Goal: Check status: Check status

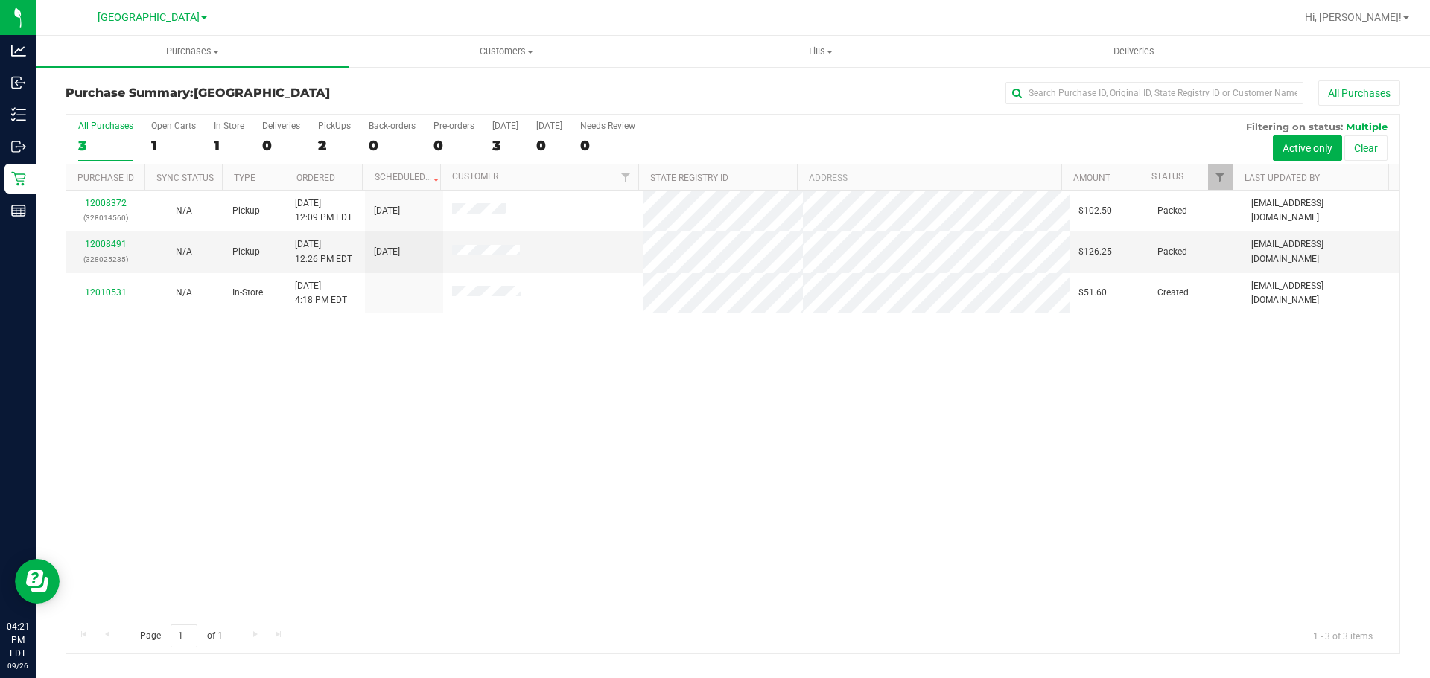
click at [567, 343] on div "12008372 (328014560) N/A Pickup [DATE] 12:09 PM EDT 9/26/2025 $102.50 Packed [E…" at bounding box center [732, 404] width 1333 height 427
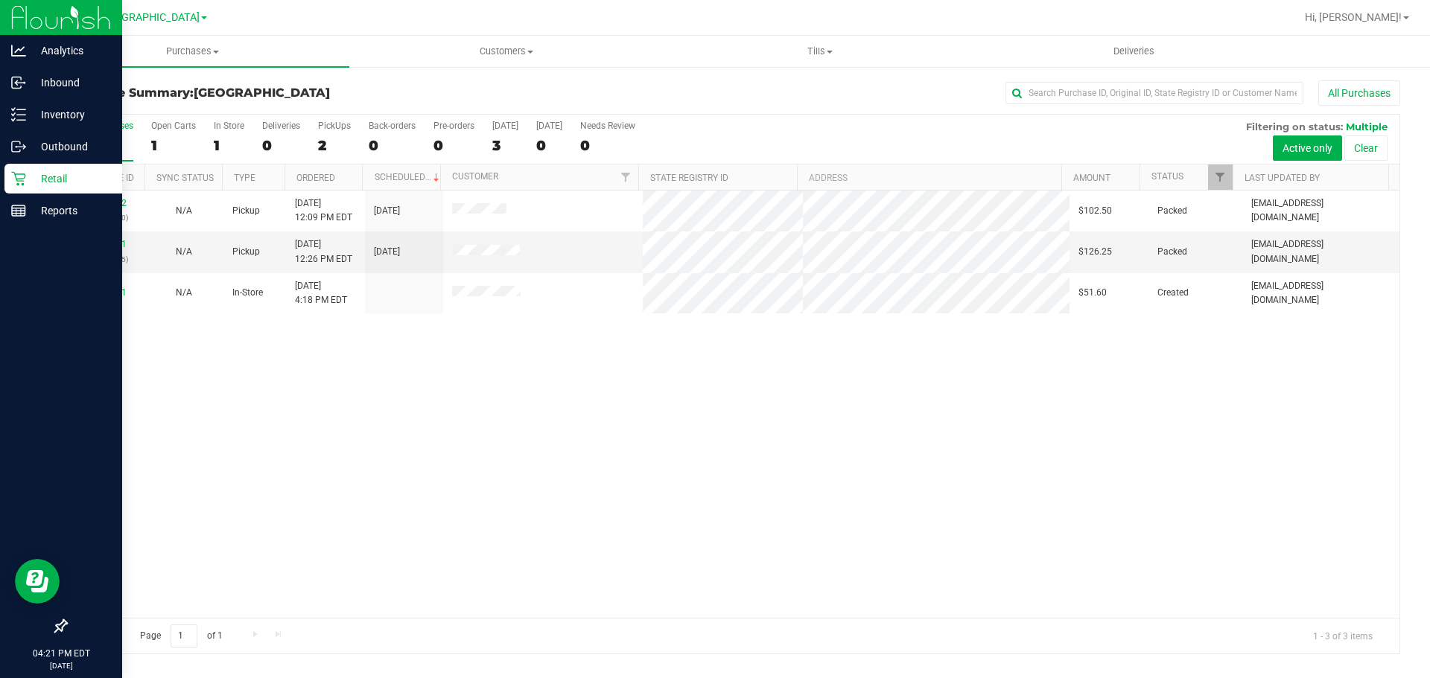
click at [38, 186] on p "Retail" at bounding box center [70, 179] width 89 height 18
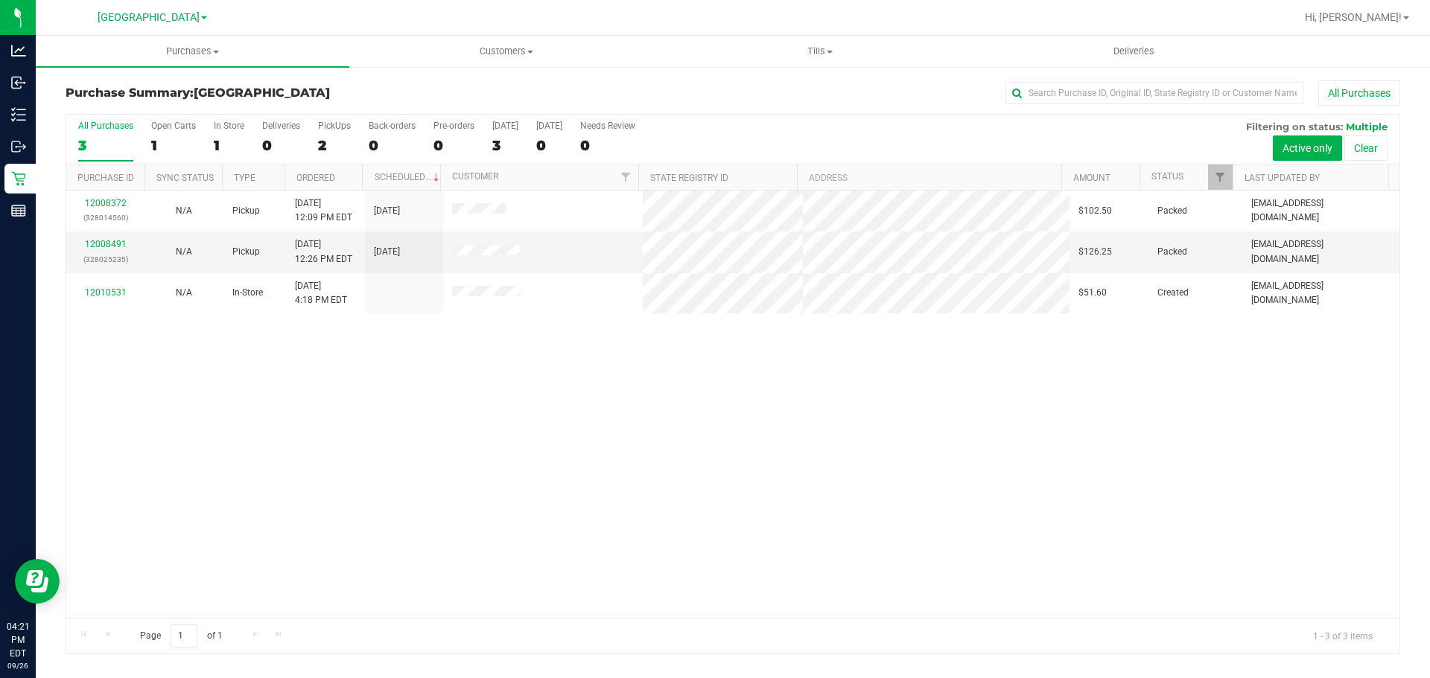
drag, startPoint x: 459, startPoint y: 441, endPoint x: 450, endPoint y: 343, distance: 98.7
click at [459, 441] on div "12008372 (328014560) N/A Pickup [DATE] 12:09 PM EDT 9/26/2025 $102.50 Packed [E…" at bounding box center [732, 404] width 1333 height 427
drag, startPoint x: 502, startPoint y: 454, endPoint x: 476, endPoint y: 445, distance: 27.5
click at [502, 453] on div "12008372 (328014560) N/A Pickup [DATE] 12:09 PM EDT 9/26/2025 $102.50 Packed [E…" at bounding box center [732, 404] width 1333 height 427
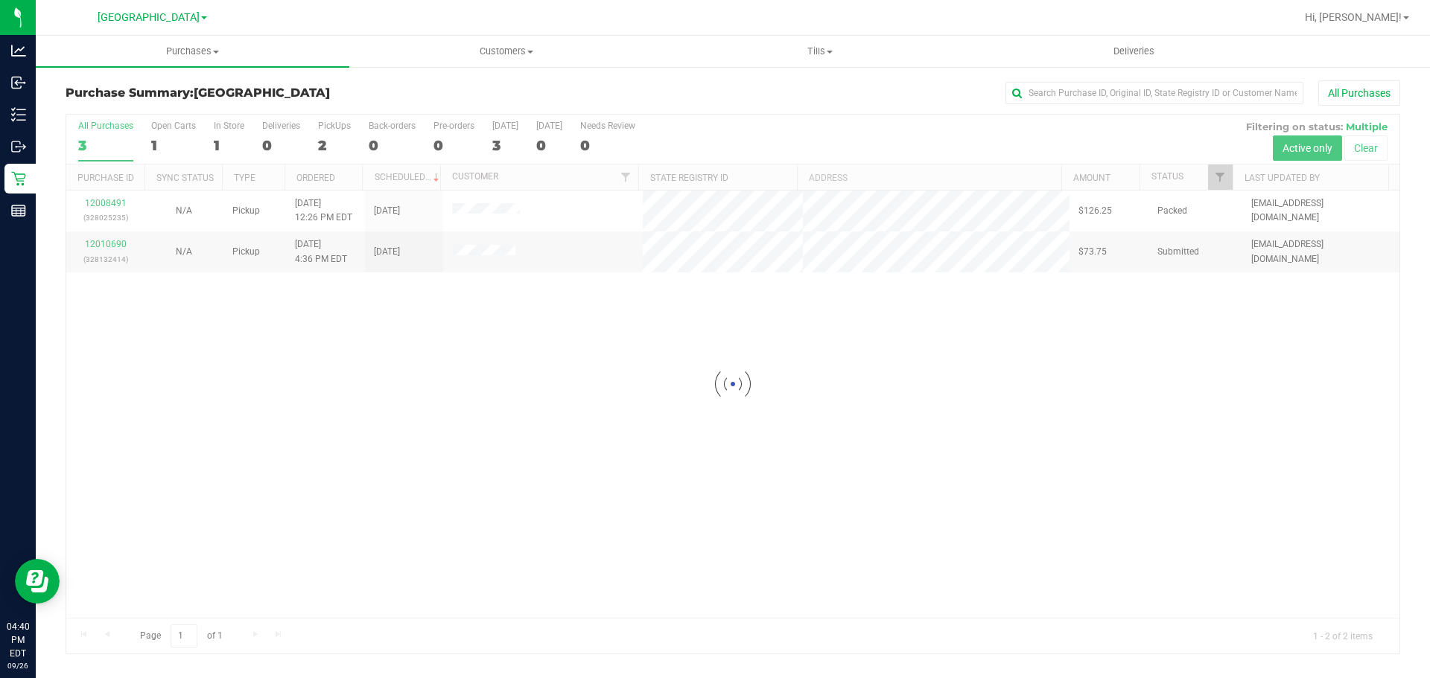
click at [500, 385] on div at bounding box center [732, 384] width 1333 height 539
click at [103, 245] on link "12010690" at bounding box center [106, 244] width 42 height 10
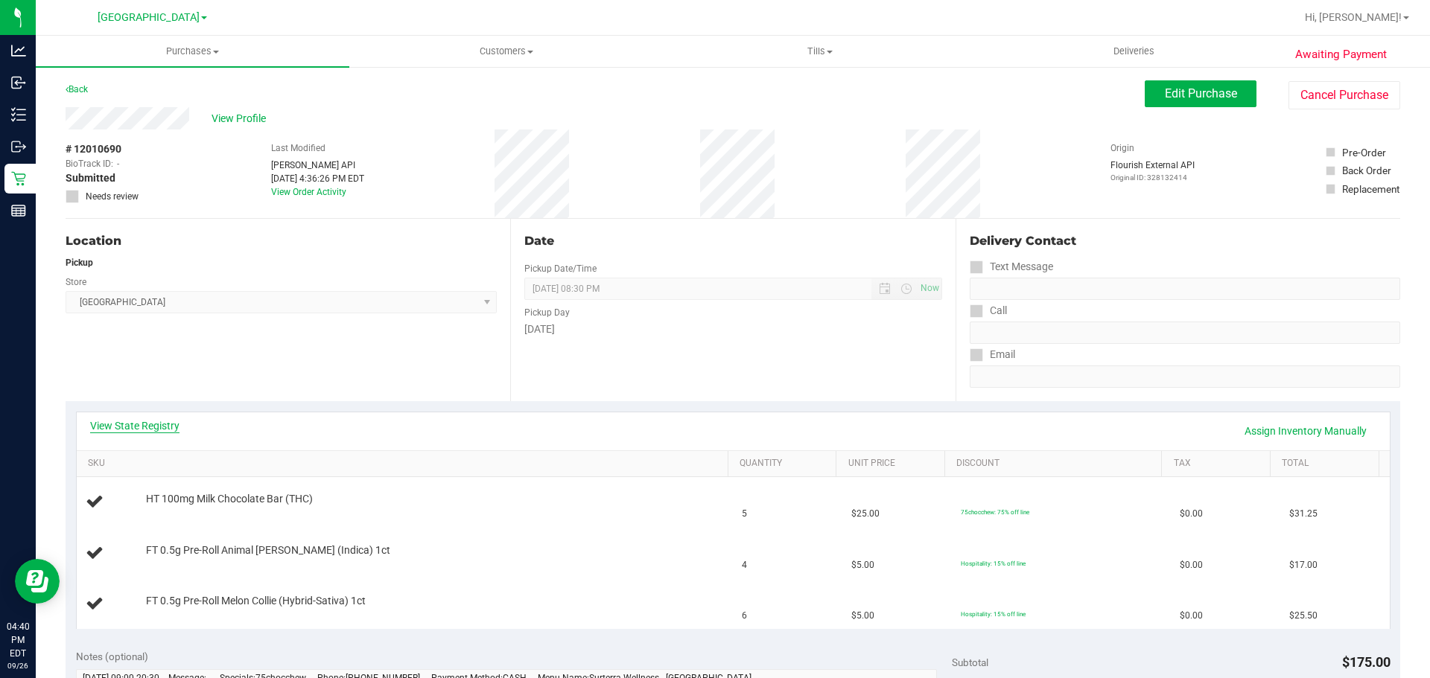
click at [150, 422] on link "View State Registry" at bounding box center [134, 425] width 89 height 15
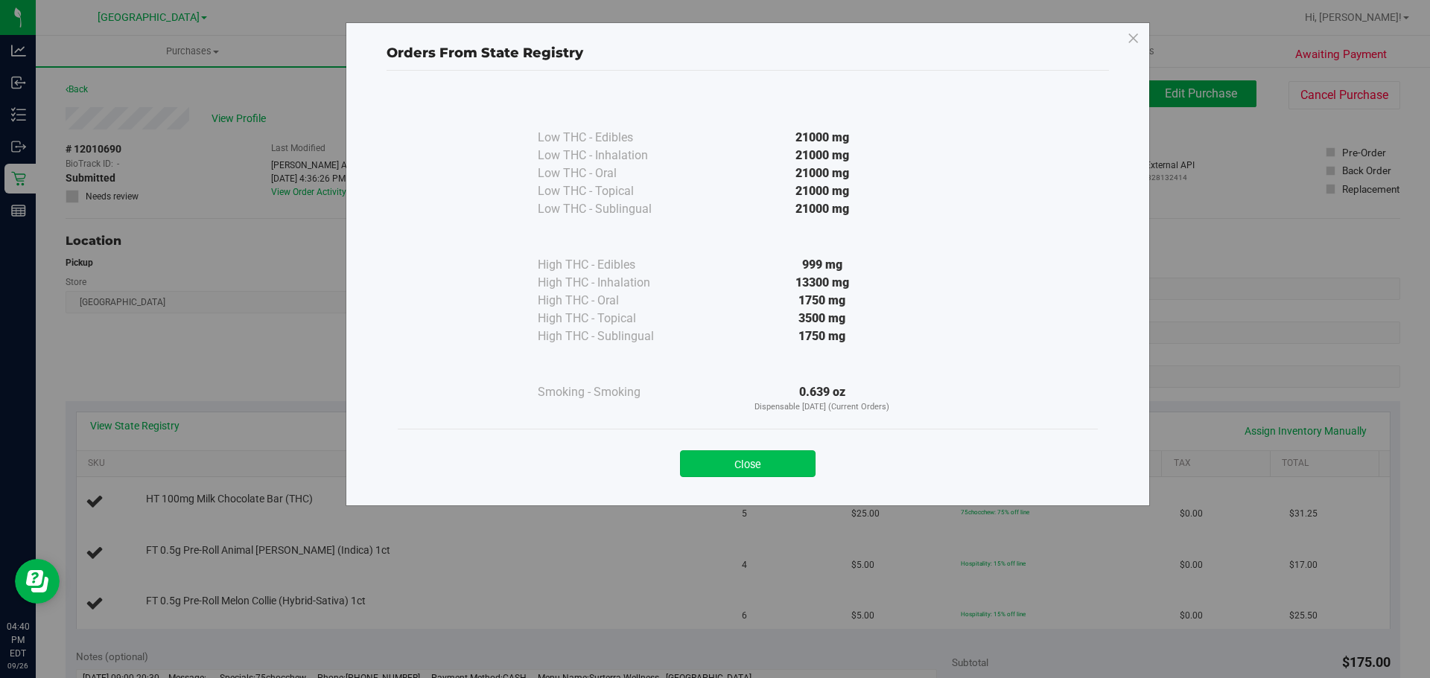
click at [726, 468] on button "Close" at bounding box center [748, 463] width 136 height 27
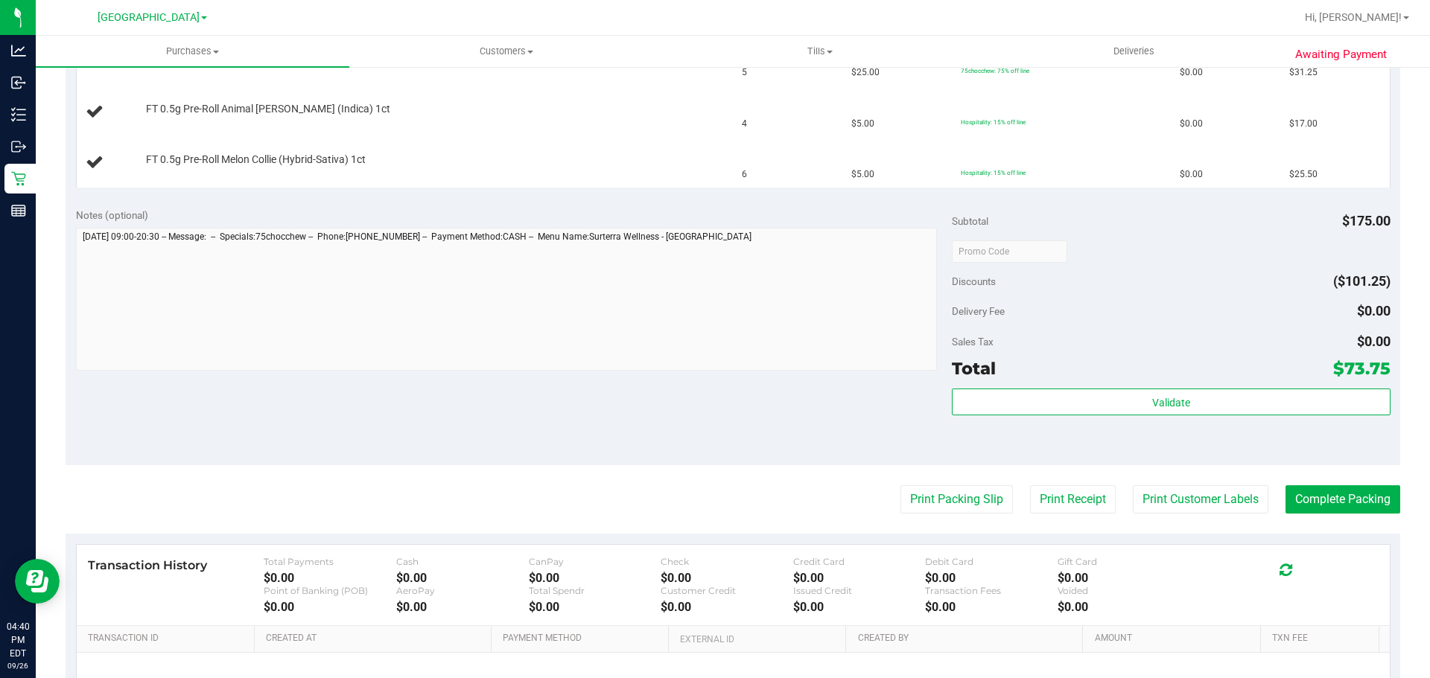
scroll to position [447, 0]
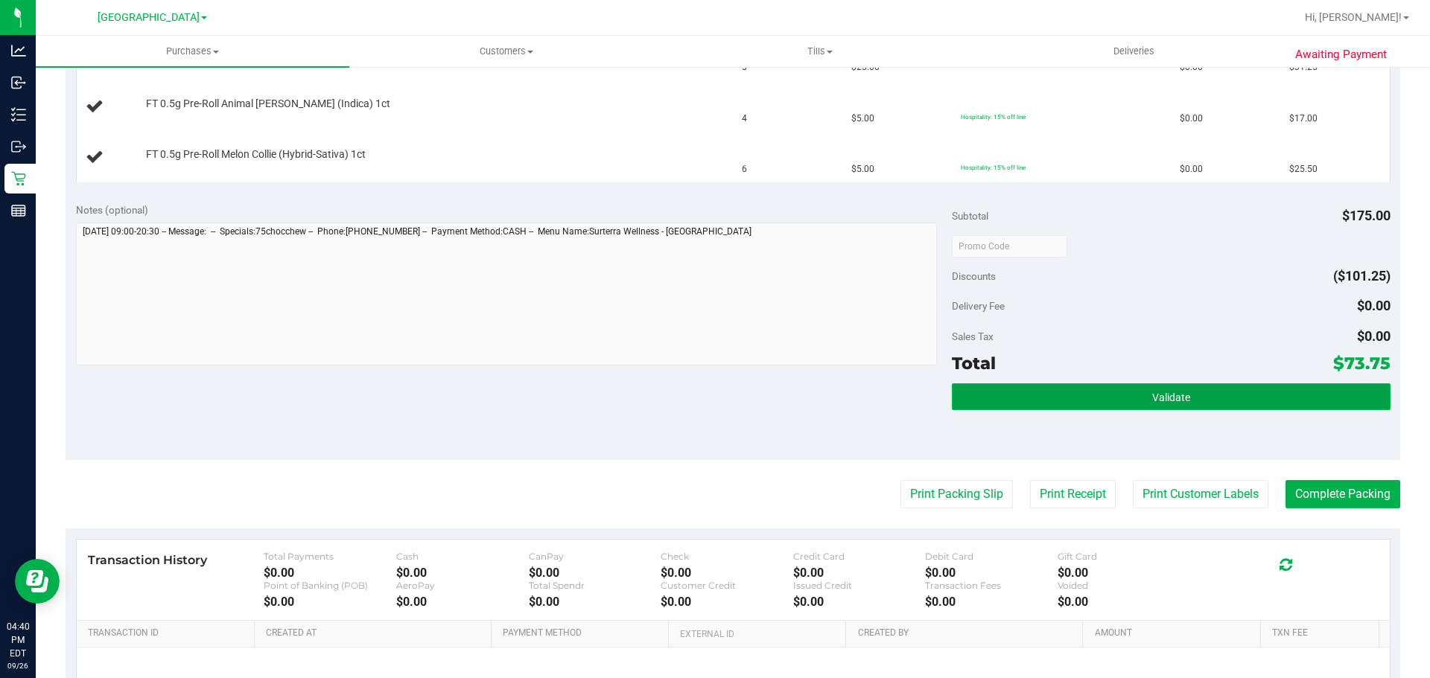
click at [1065, 395] on button "Validate" at bounding box center [1171, 396] width 438 height 27
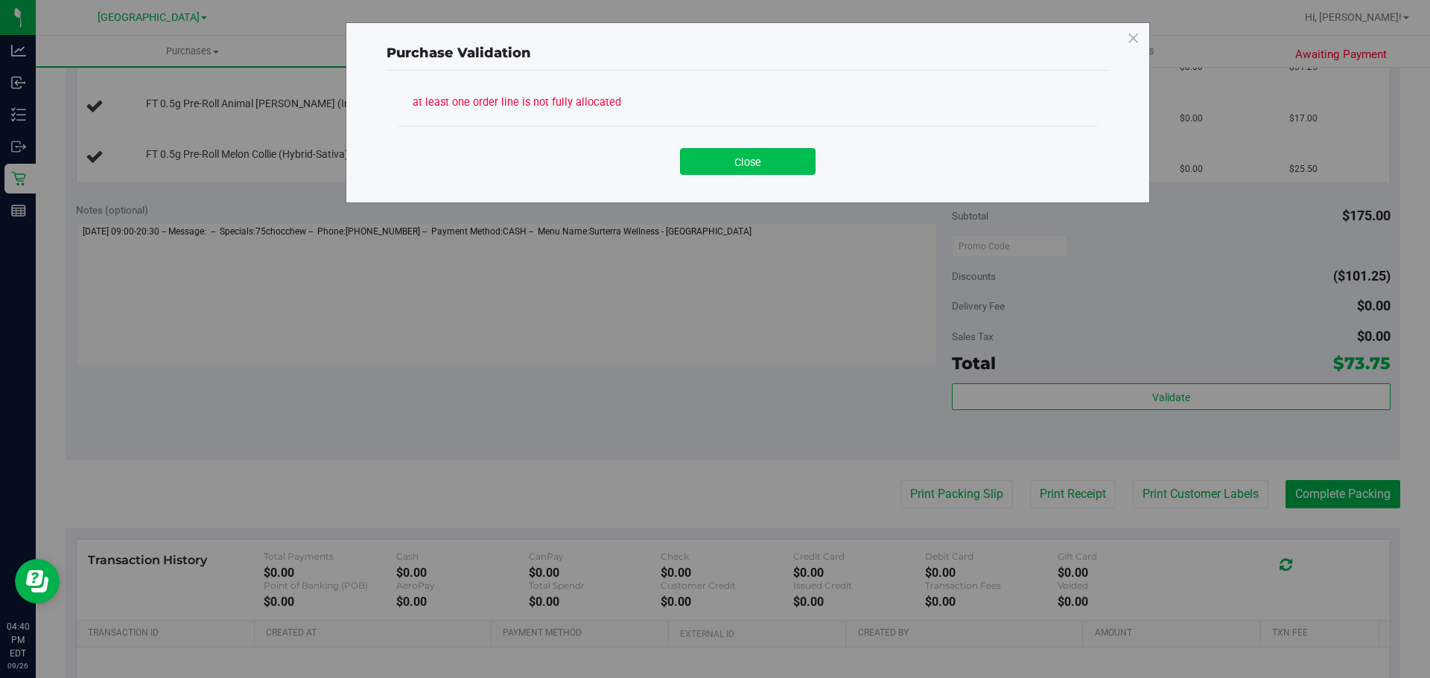
click at [742, 165] on button "Close" at bounding box center [748, 161] width 136 height 27
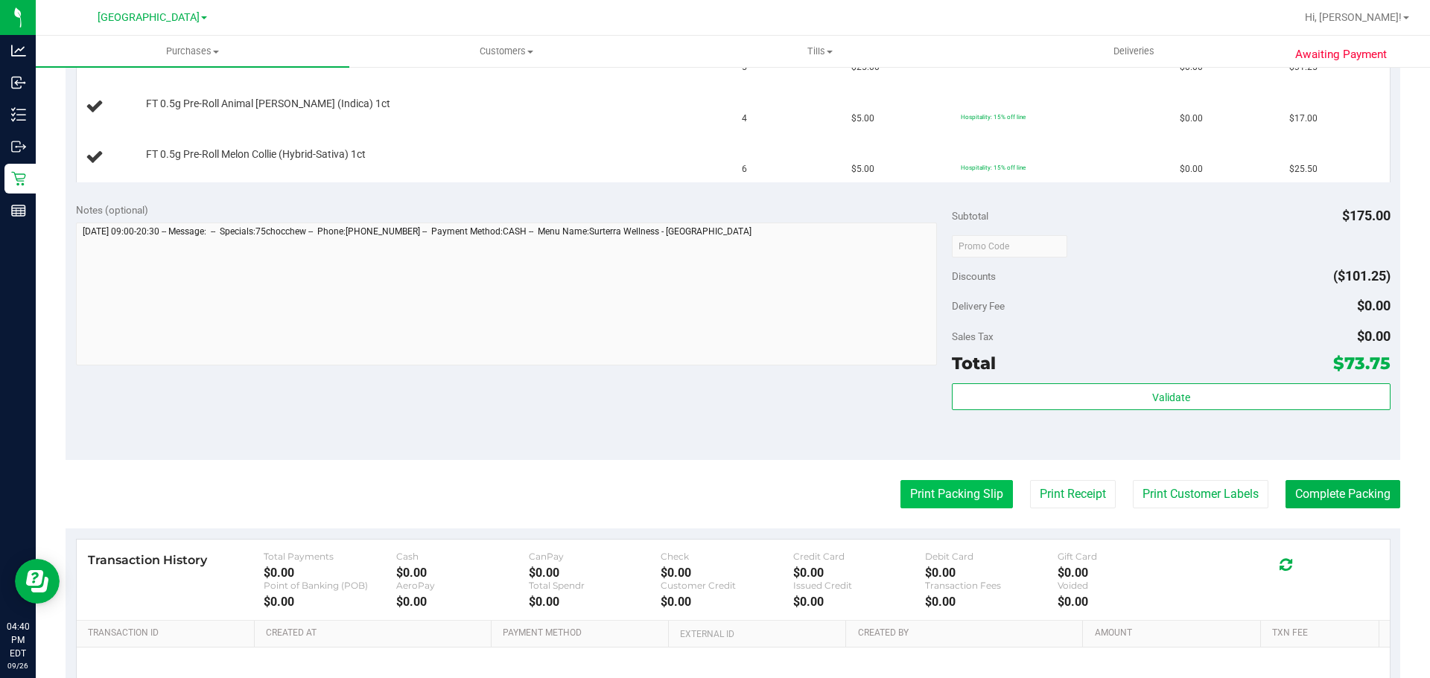
click at [914, 500] on button "Print Packing Slip" at bounding box center [956, 494] width 112 height 28
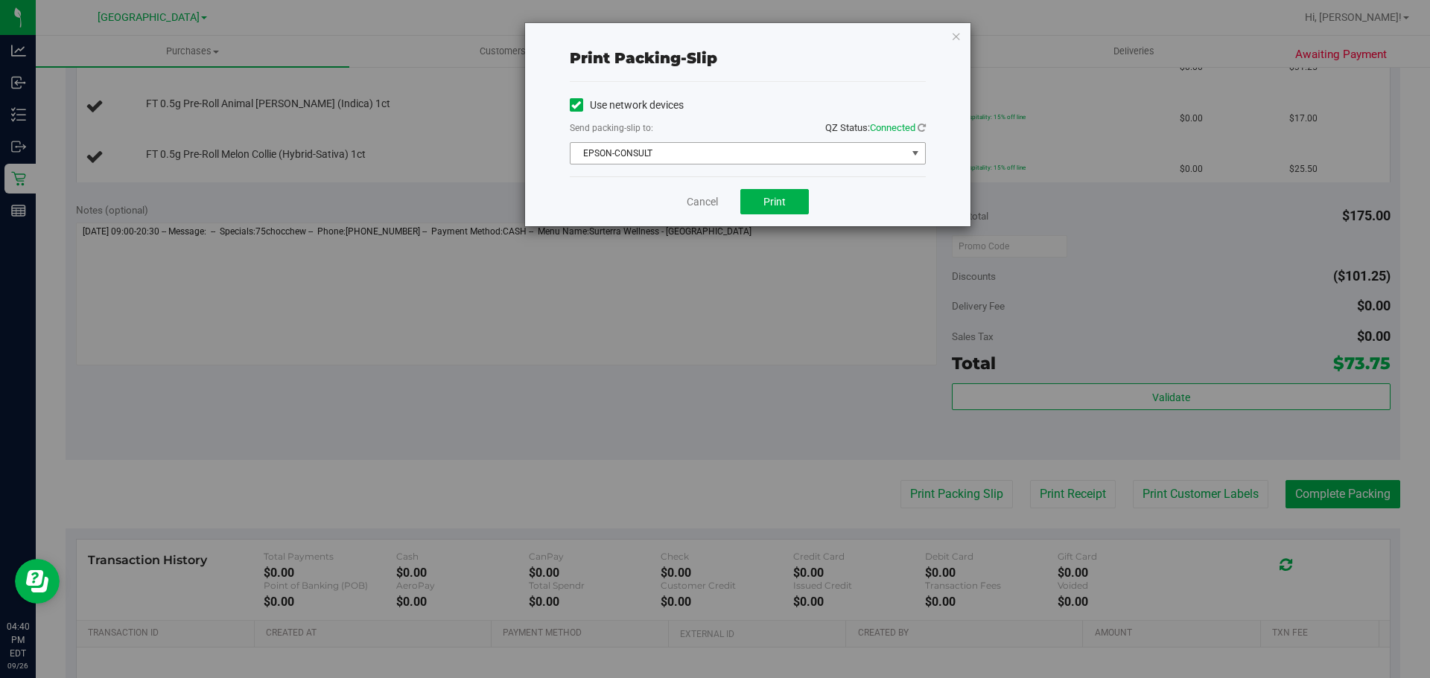
click at [668, 144] on span "EPSON-CONSULT" at bounding box center [738, 153] width 336 height 21
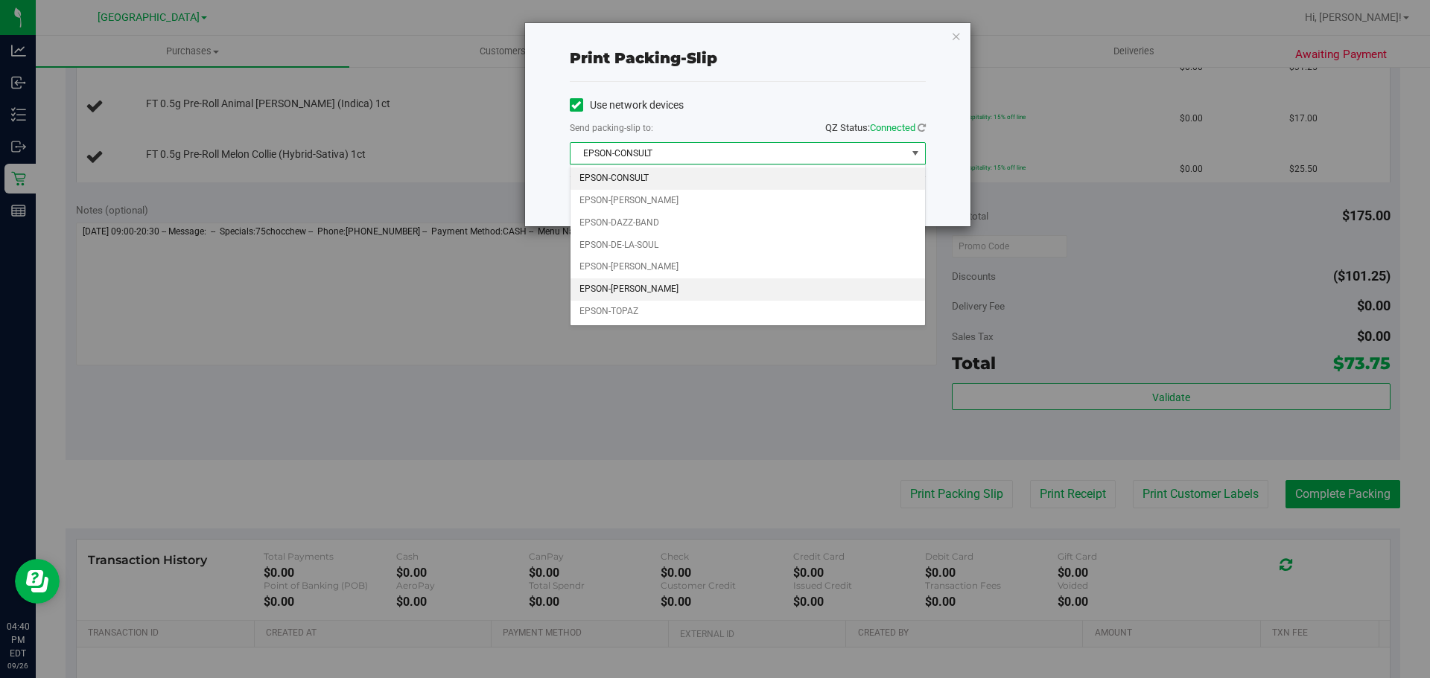
click at [608, 298] on li "EPSON-[PERSON_NAME]" at bounding box center [747, 289] width 354 height 22
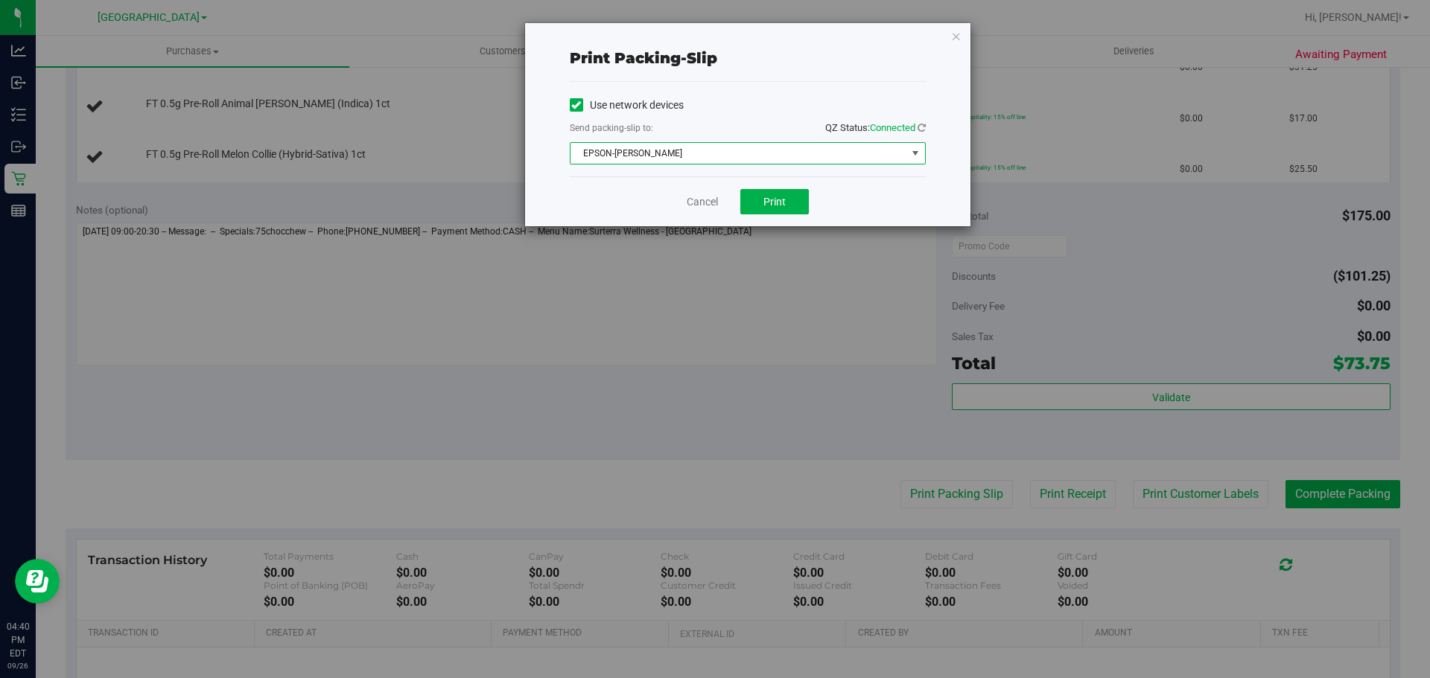
click at [626, 157] on span "EPSON-[PERSON_NAME]" at bounding box center [738, 153] width 336 height 21
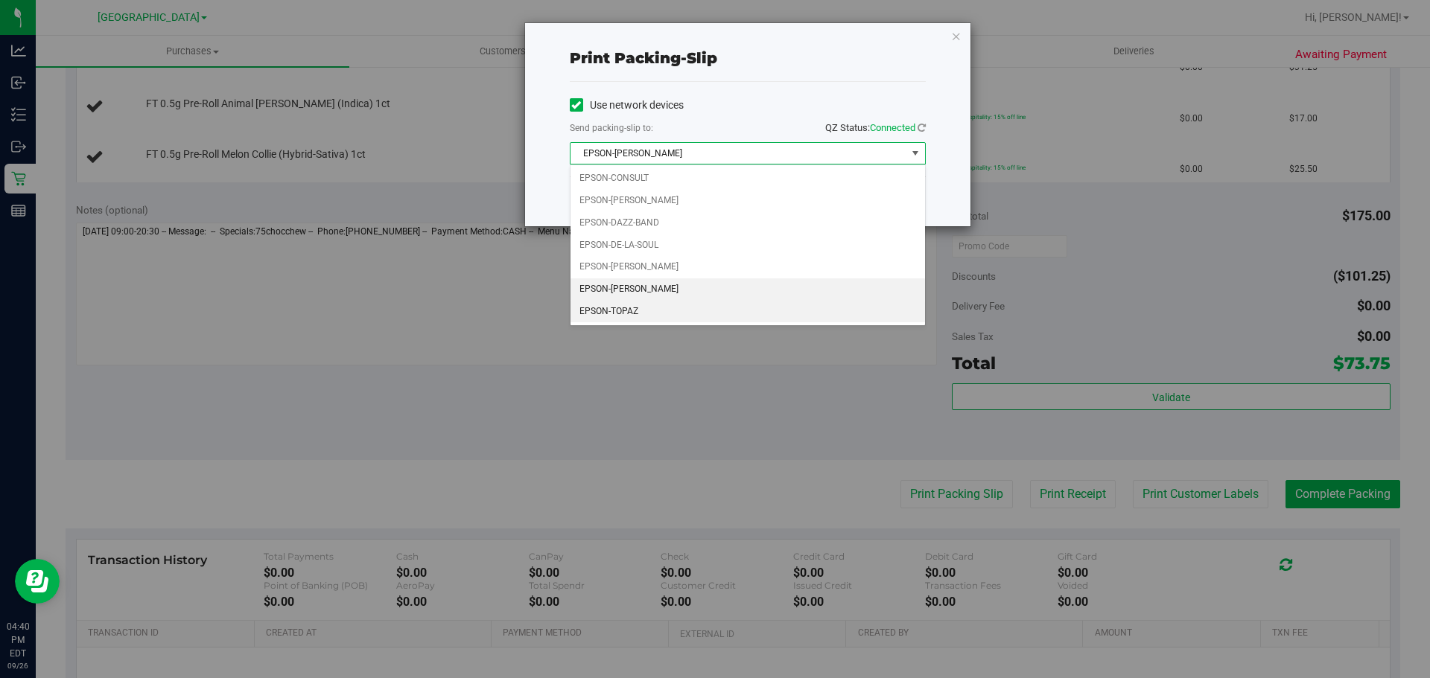
click at [614, 305] on li "EPSON-TOPAZ" at bounding box center [747, 312] width 354 height 22
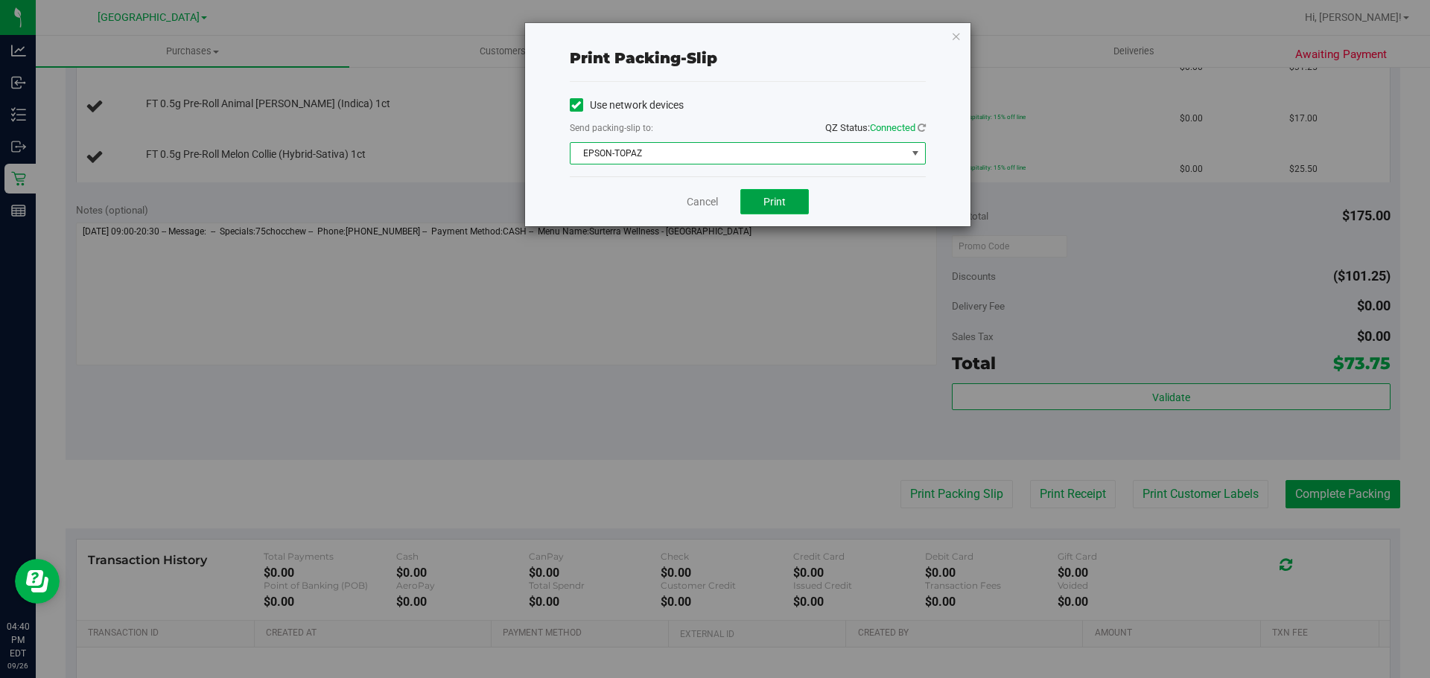
click at [762, 197] on button "Print" at bounding box center [774, 201] width 69 height 25
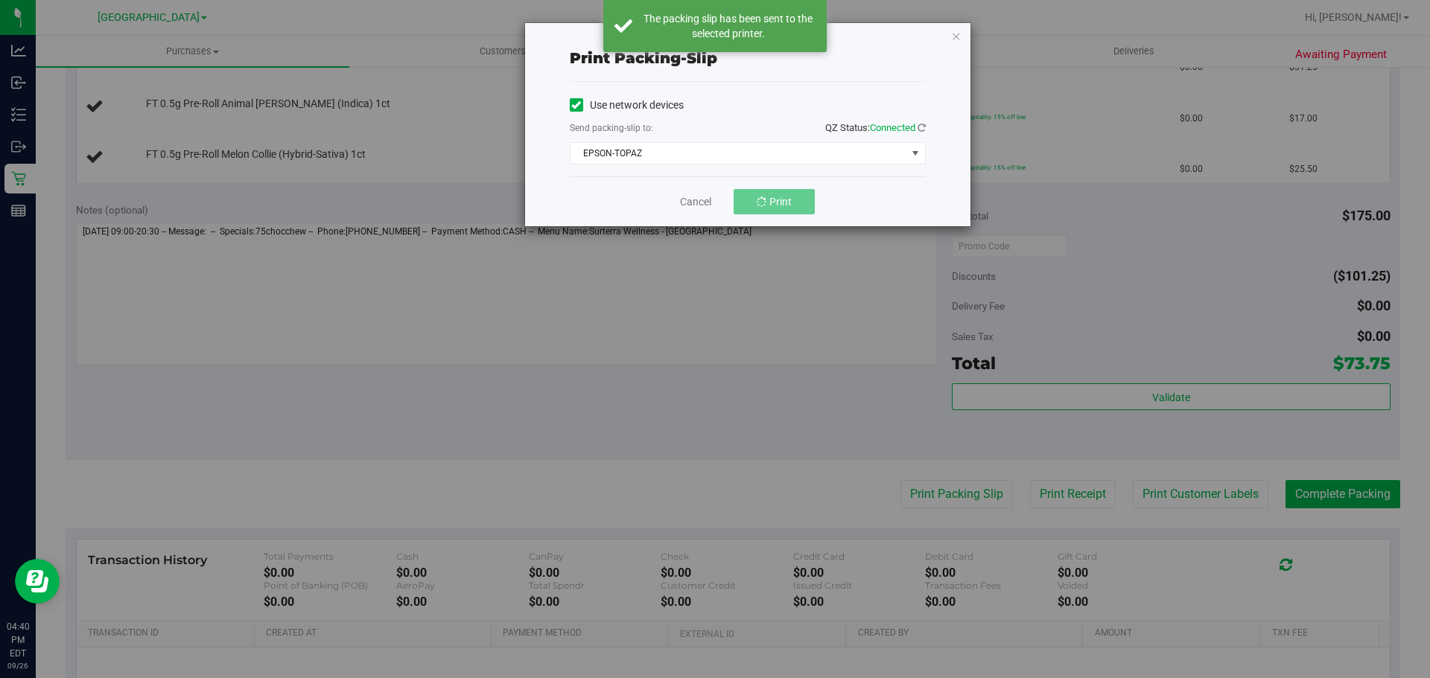
click at [293, 678] on div "Print packing-slip Use network devices Send packing-slip to: QZ Status: Connect…" at bounding box center [720, 339] width 1441 height 678
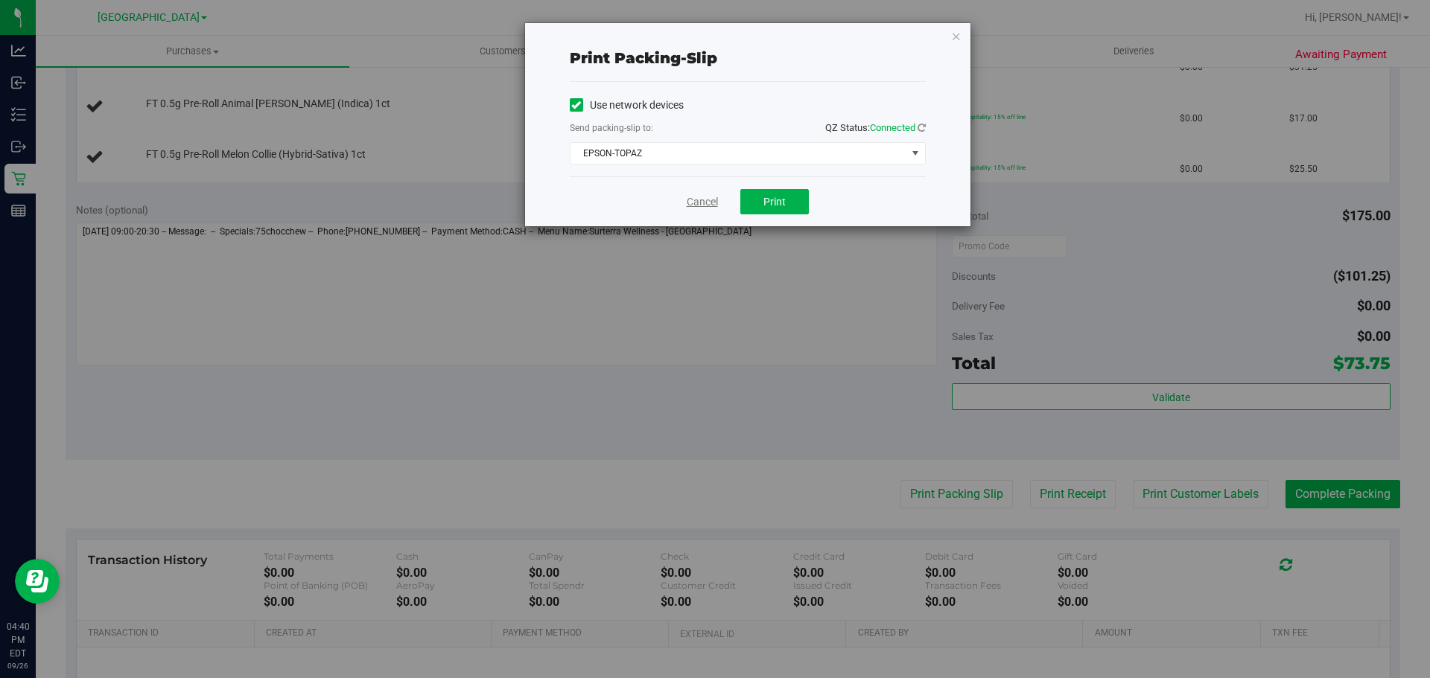
click at [692, 202] on link "Cancel" at bounding box center [702, 202] width 31 height 16
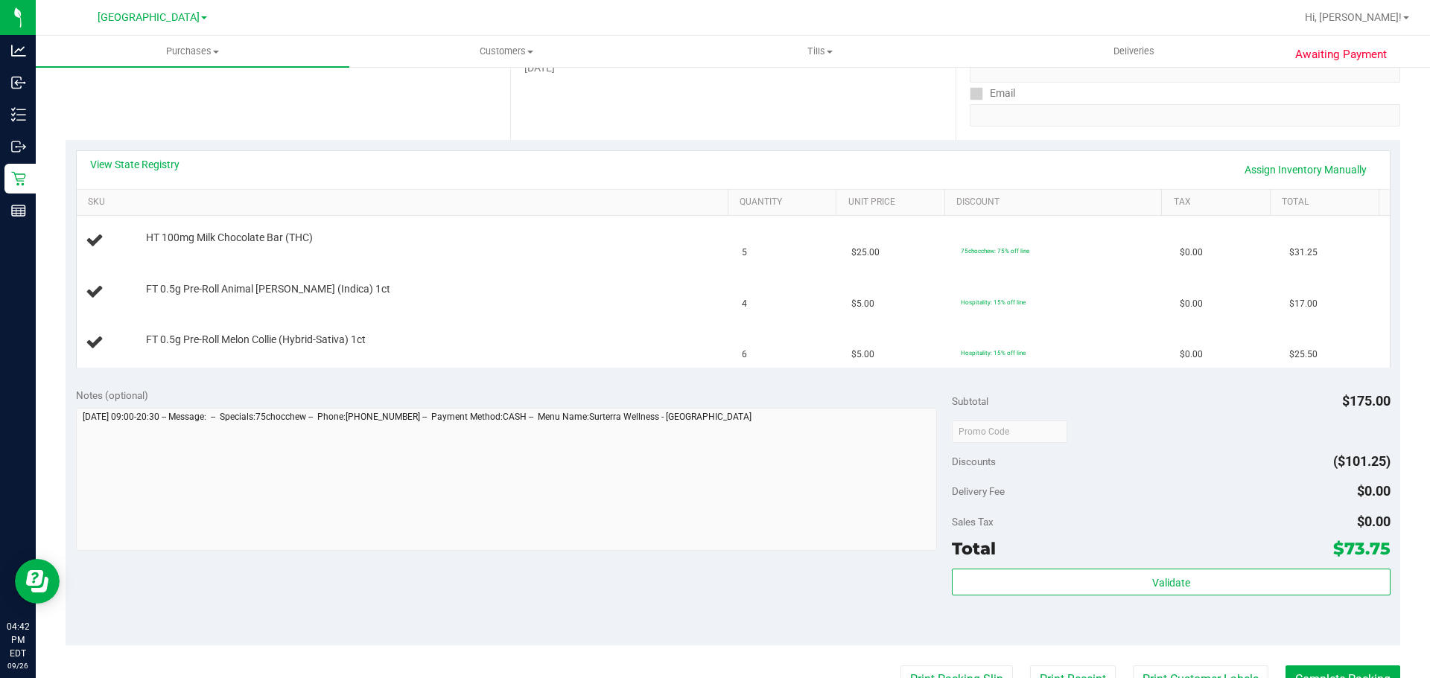
scroll to position [223, 0]
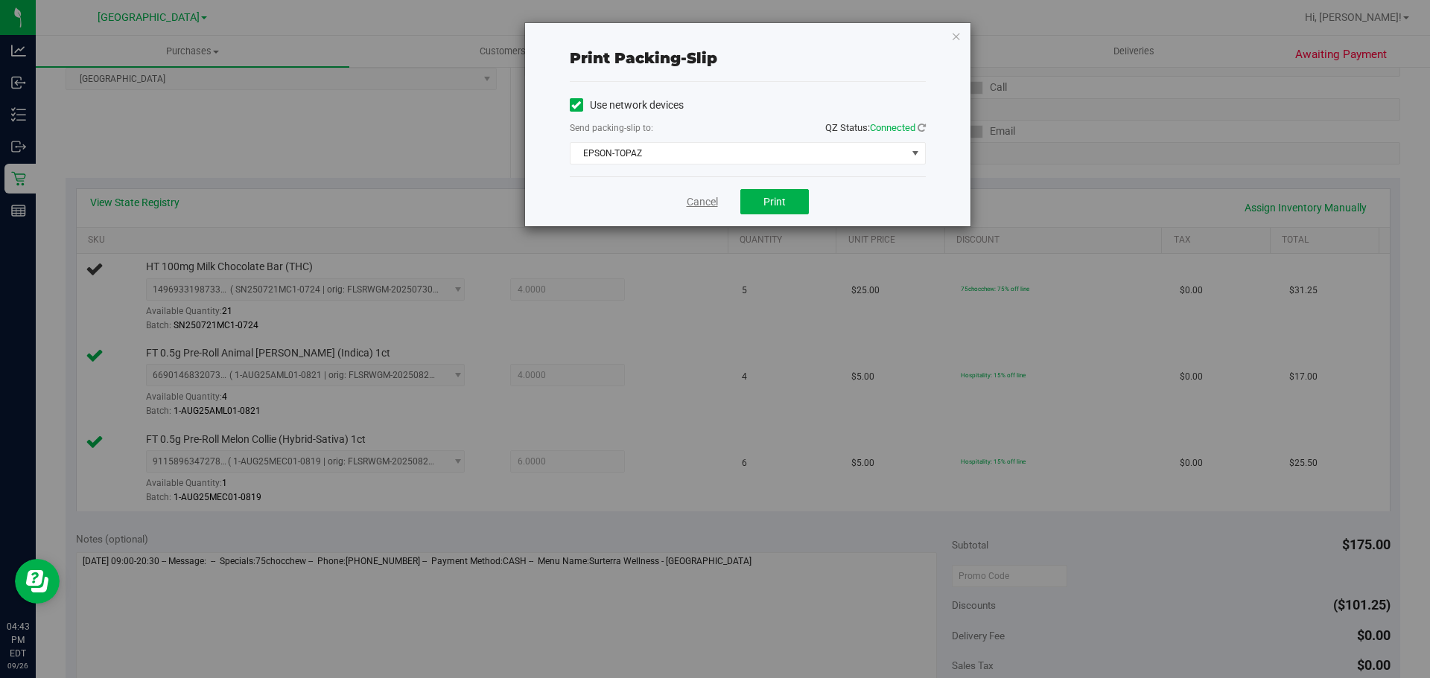
click at [698, 205] on link "Cancel" at bounding box center [702, 202] width 31 height 16
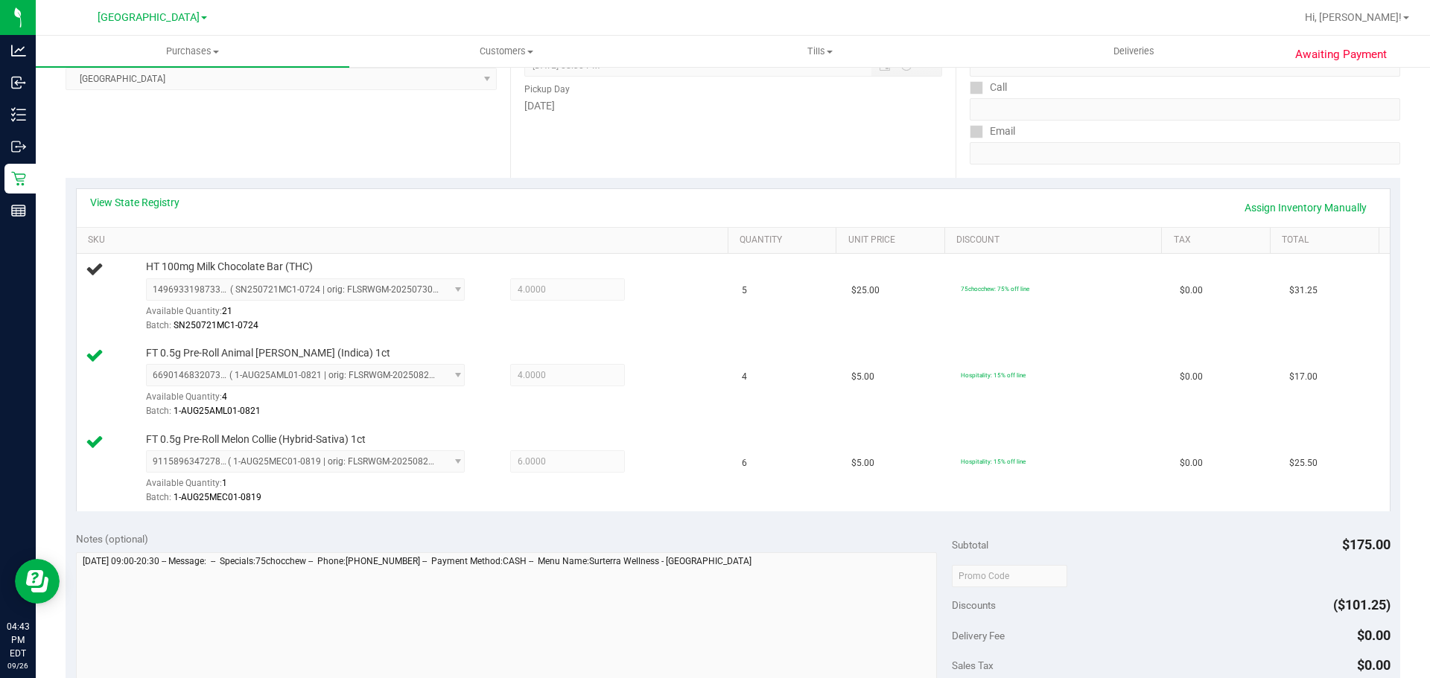
scroll to position [690, 0]
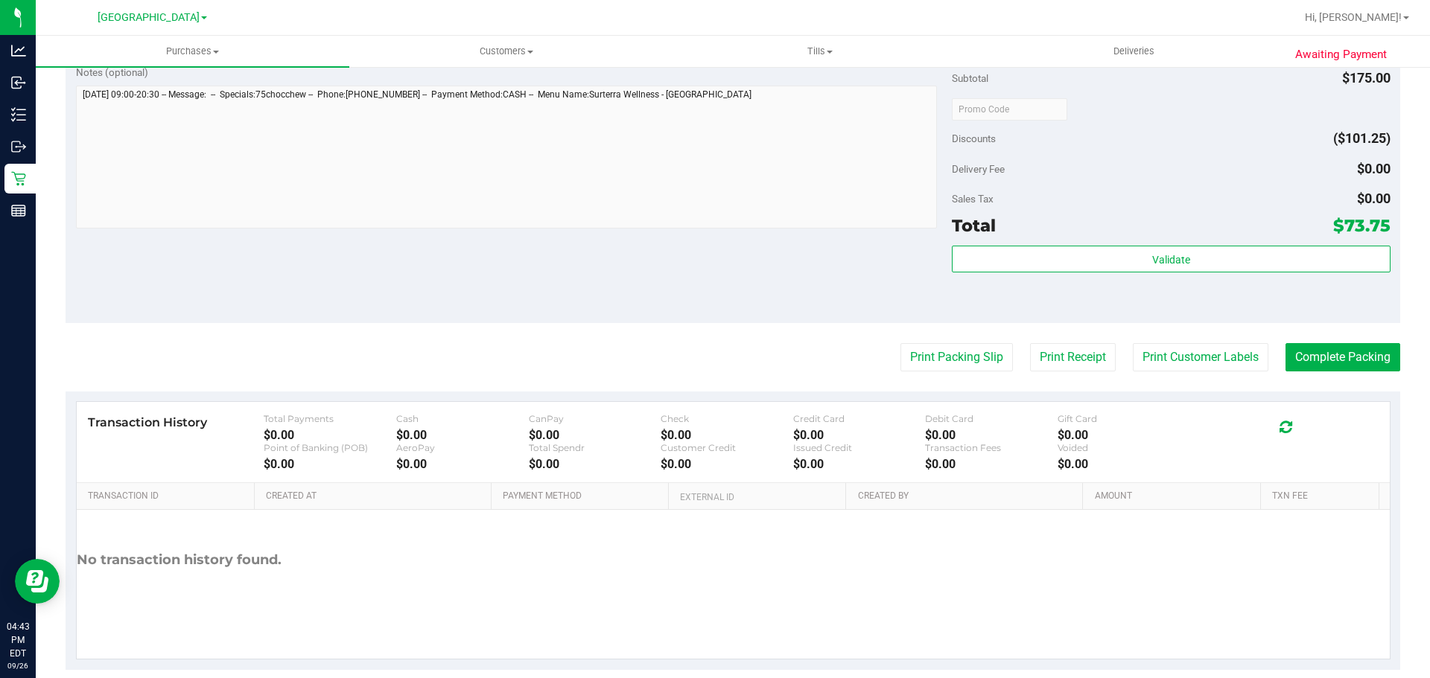
click at [900, 343] on button "Print Packing Slip" at bounding box center [956, 357] width 112 height 28
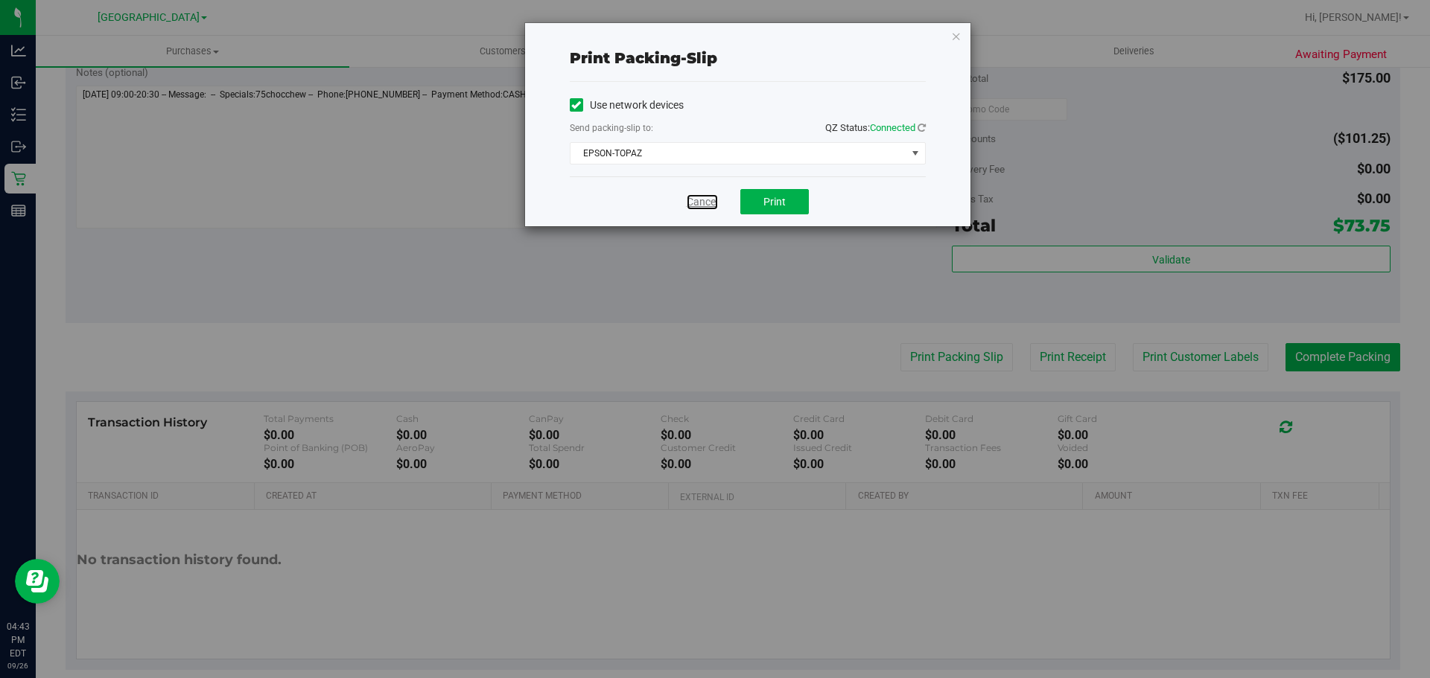
drag, startPoint x: 699, startPoint y: 194, endPoint x: 713, endPoint y: 196, distance: 14.2
click at [699, 194] on link "Cancel" at bounding box center [702, 202] width 31 height 16
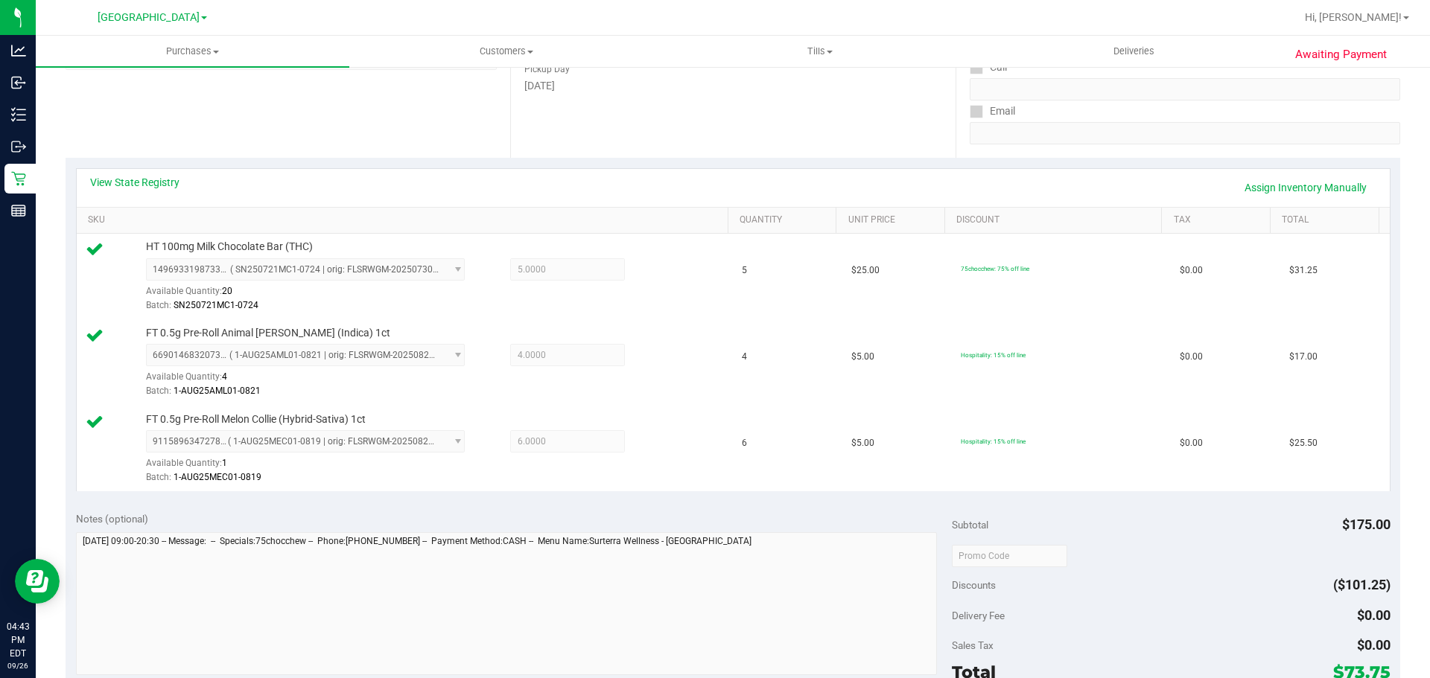
scroll to position [0, 0]
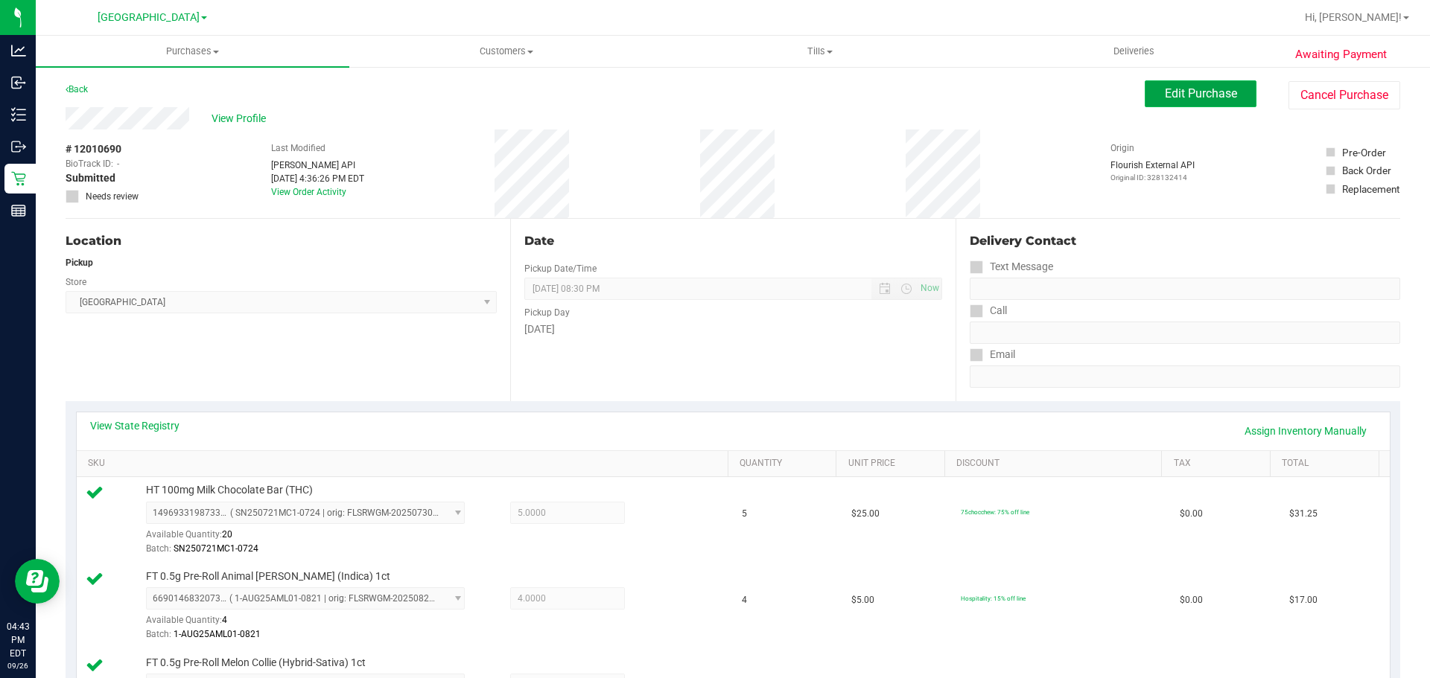
click at [1176, 101] on button "Edit Purchase" at bounding box center [1200, 93] width 112 height 27
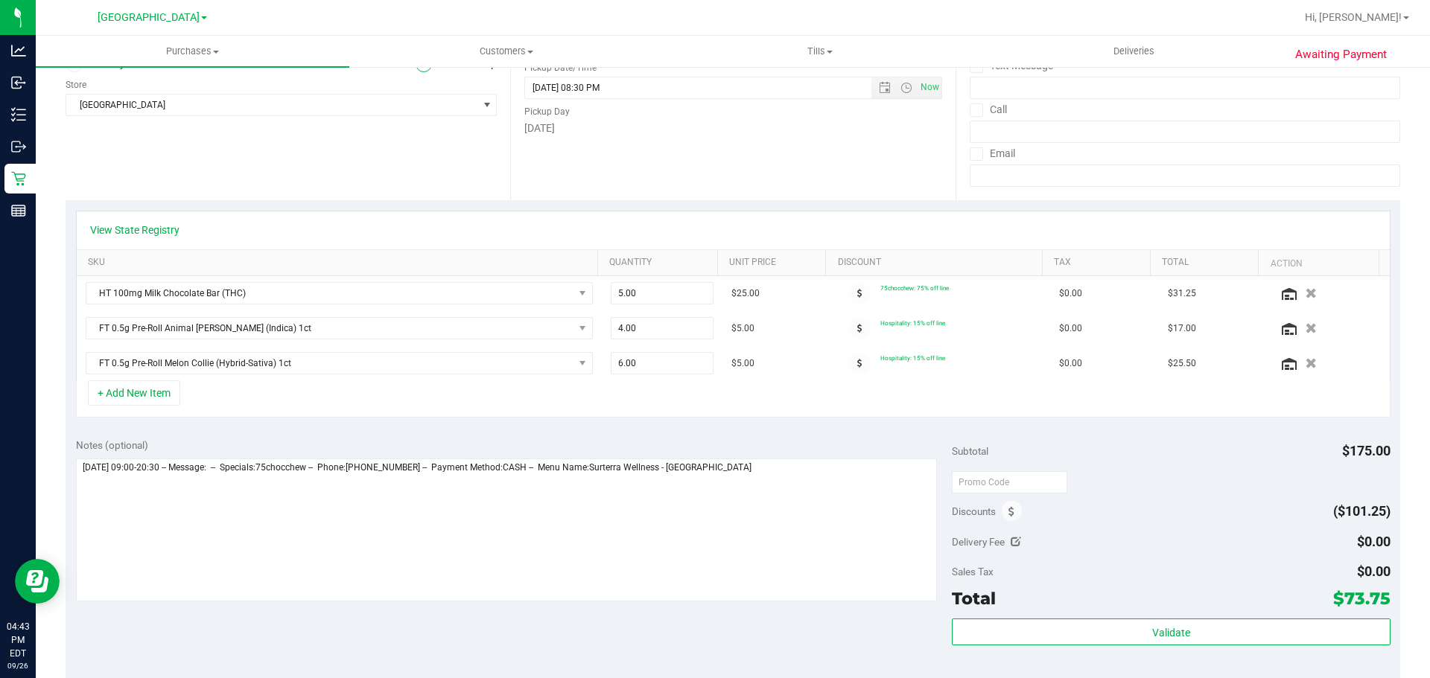
scroll to position [447, 0]
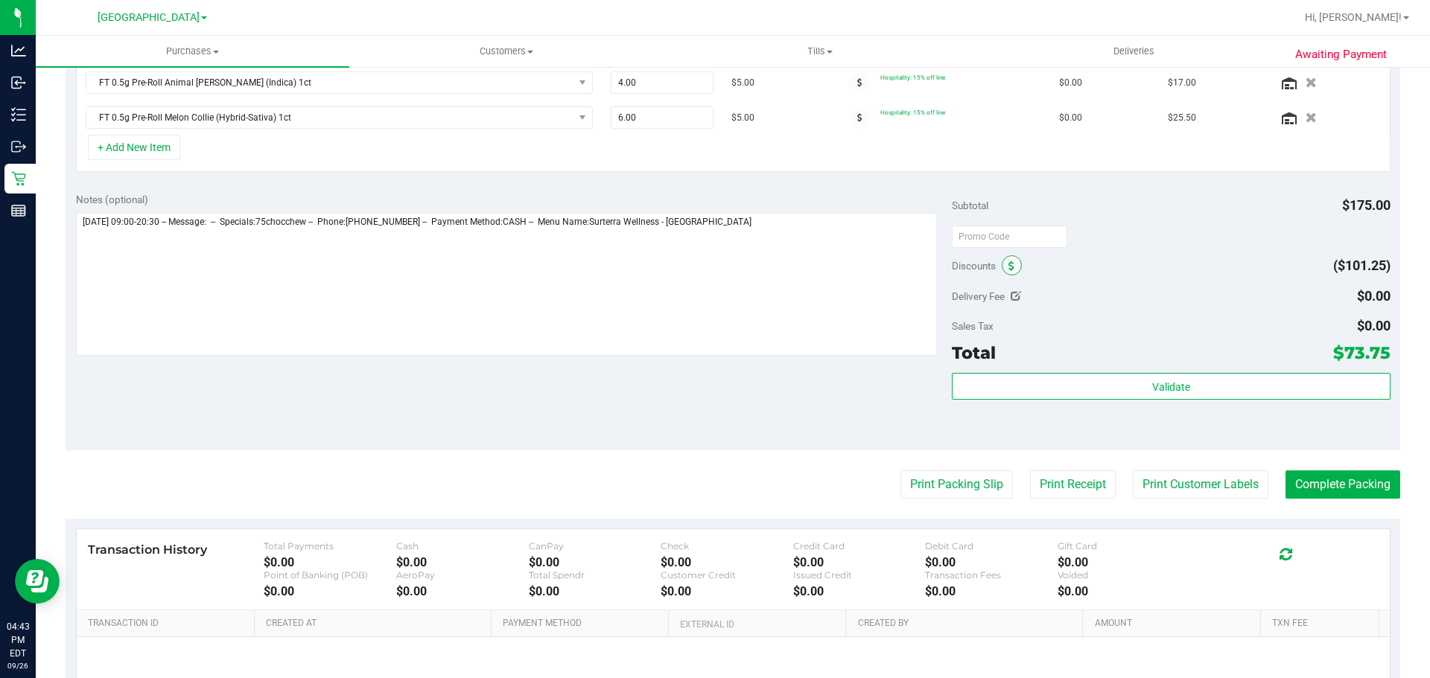
click at [1008, 270] on icon at bounding box center [1011, 266] width 6 height 10
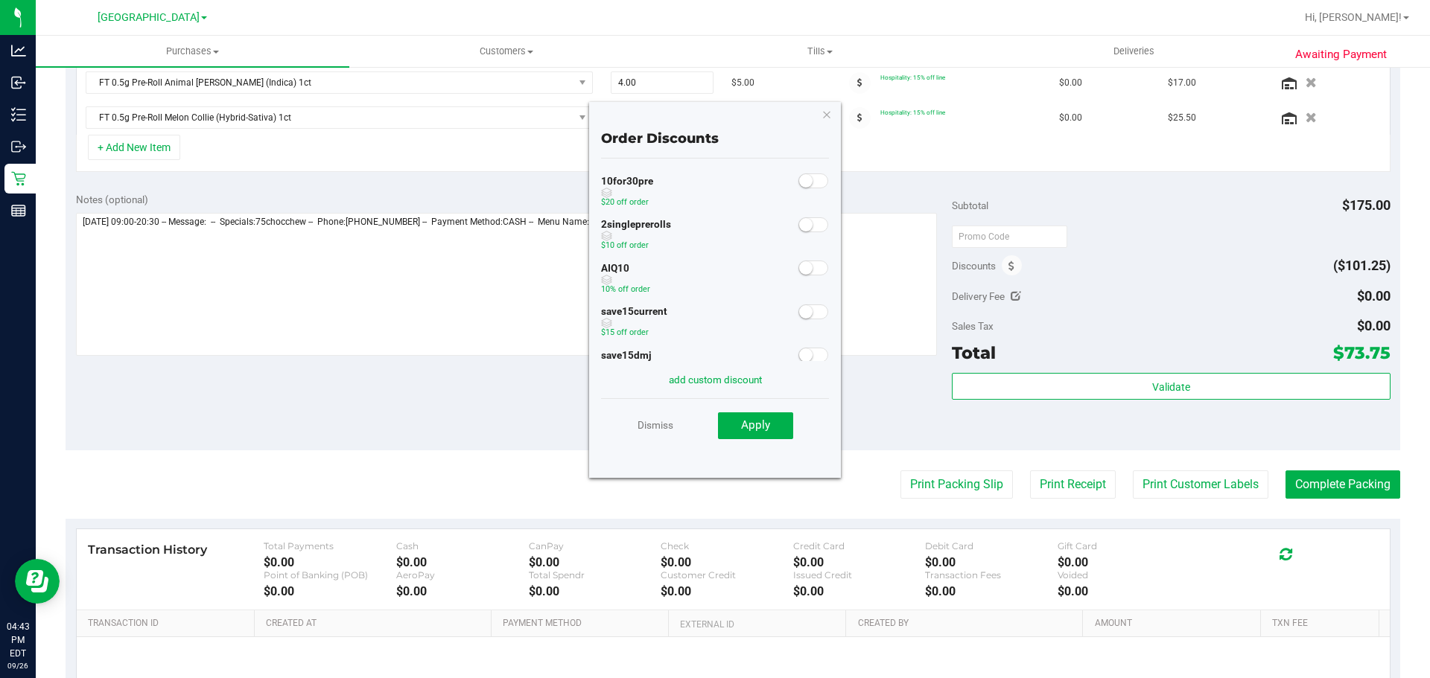
click at [808, 178] on span at bounding box center [813, 180] width 30 height 15
click at [758, 424] on span "Apply" at bounding box center [755, 424] width 29 height 13
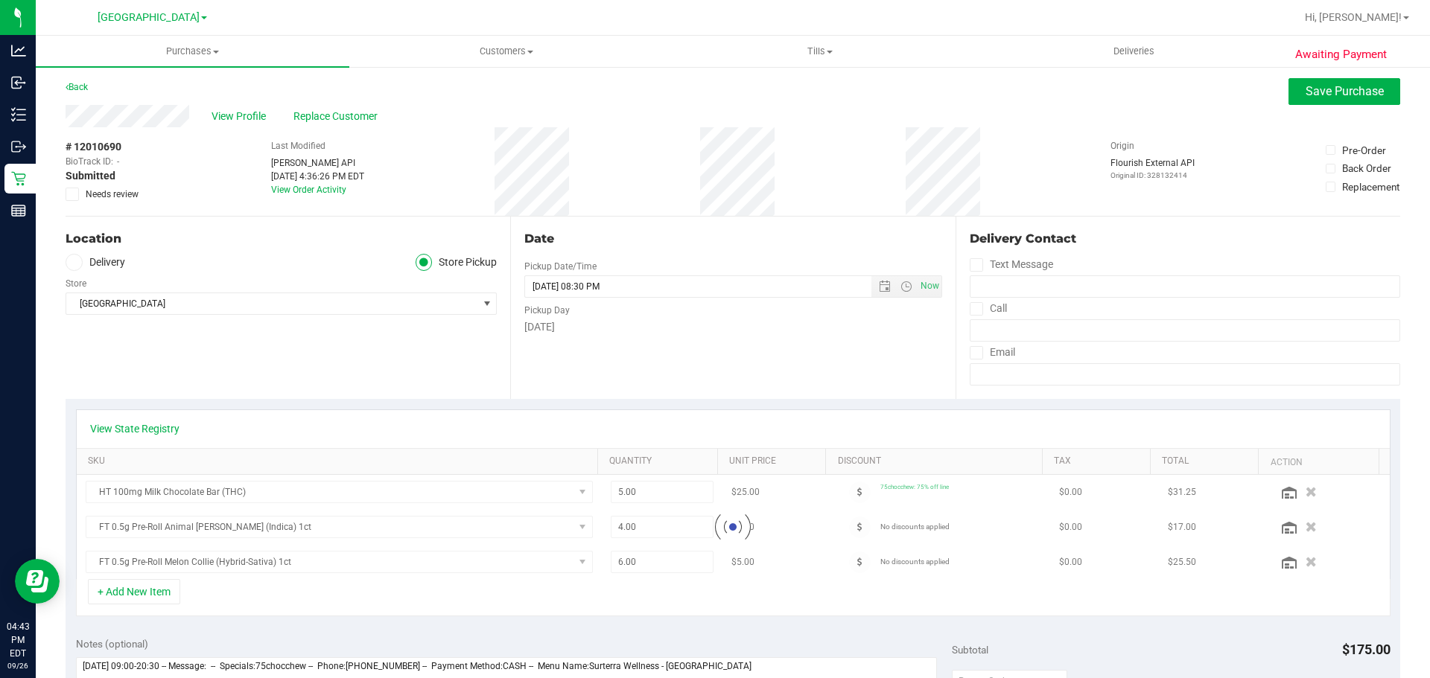
scroll to position [0, 0]
click at [1312, 90] on span "Save Purchase" at bounding box center [1344, 93] width 78 height 14
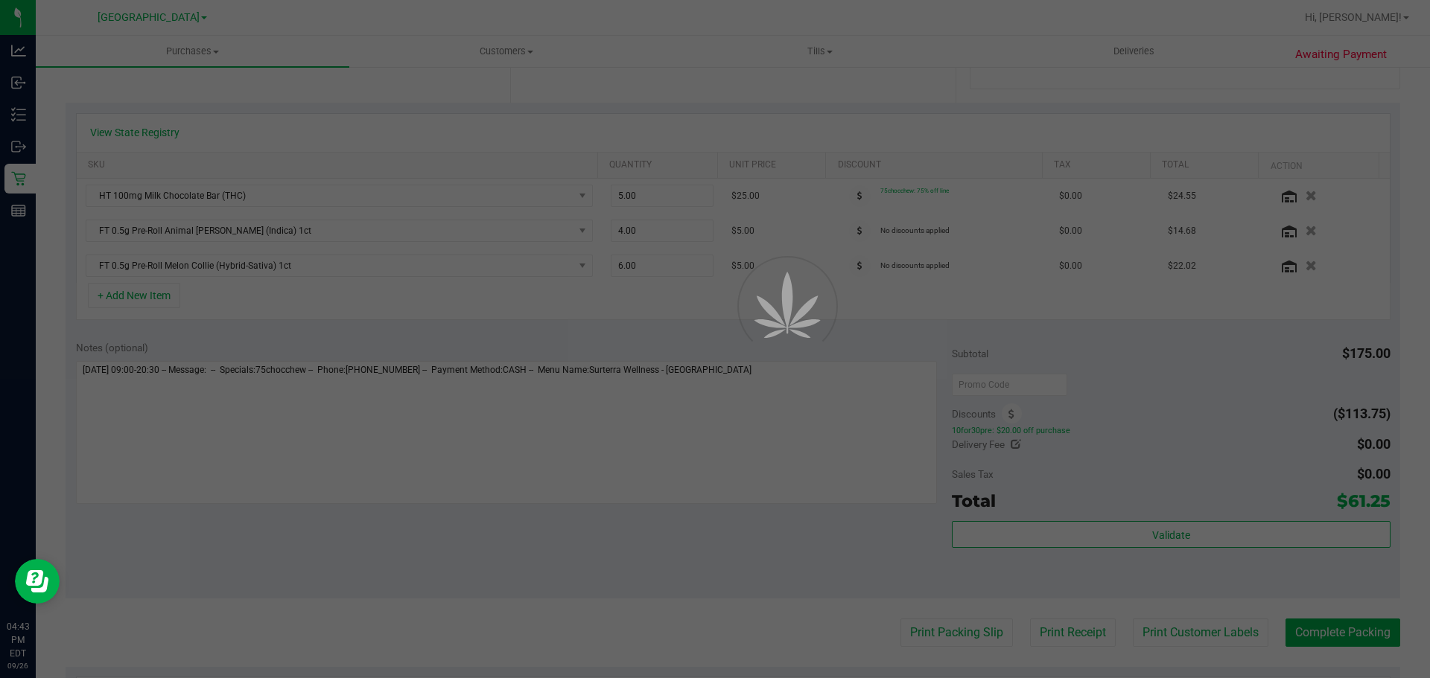
scroll to position [223, 0]
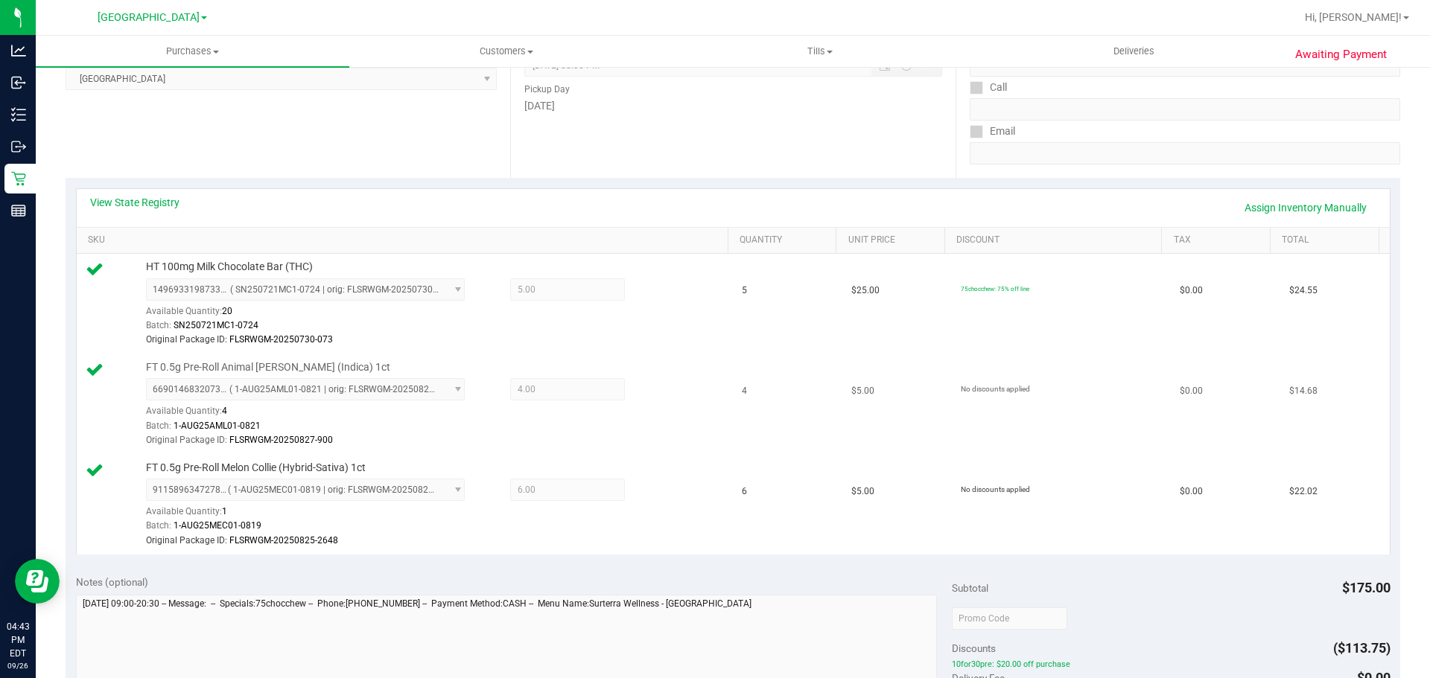
scroll to position [596, 0]
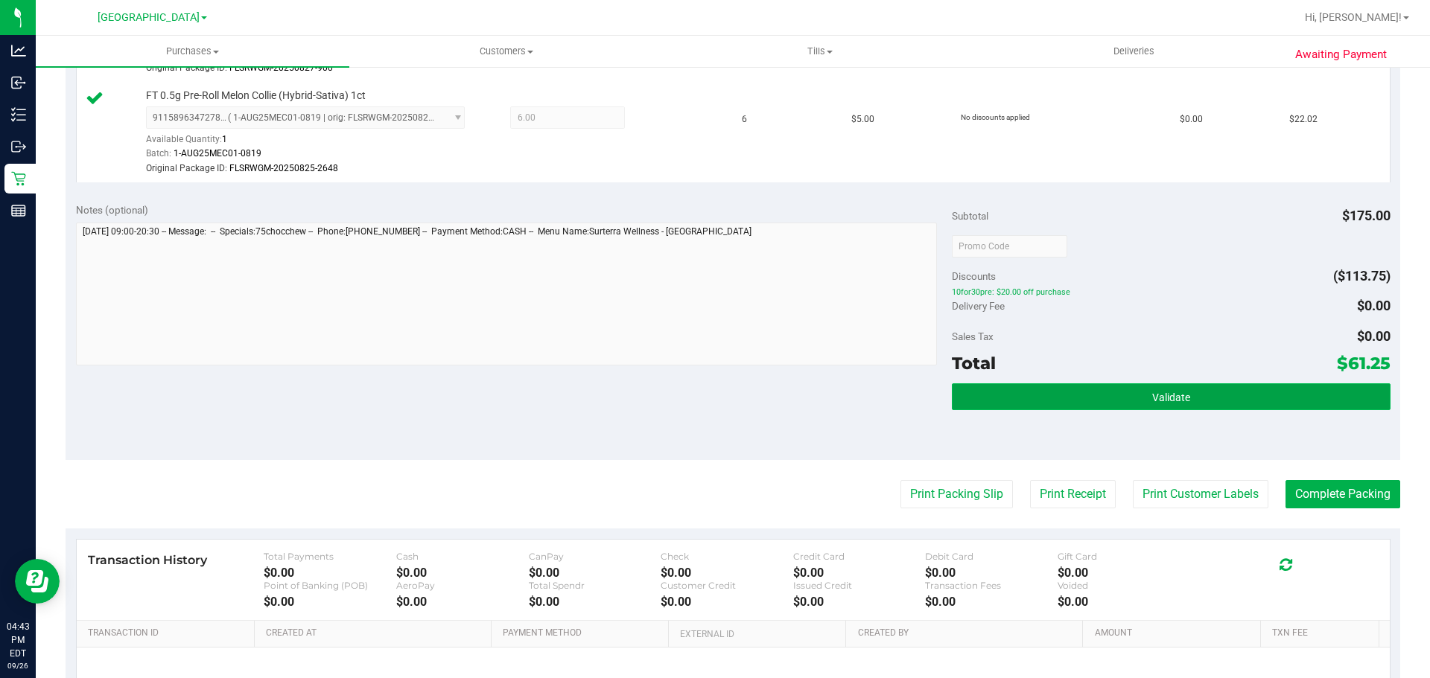
click at [1105, 388] on button "Validate" at bounding box center [1171, 396] width 438 height 27
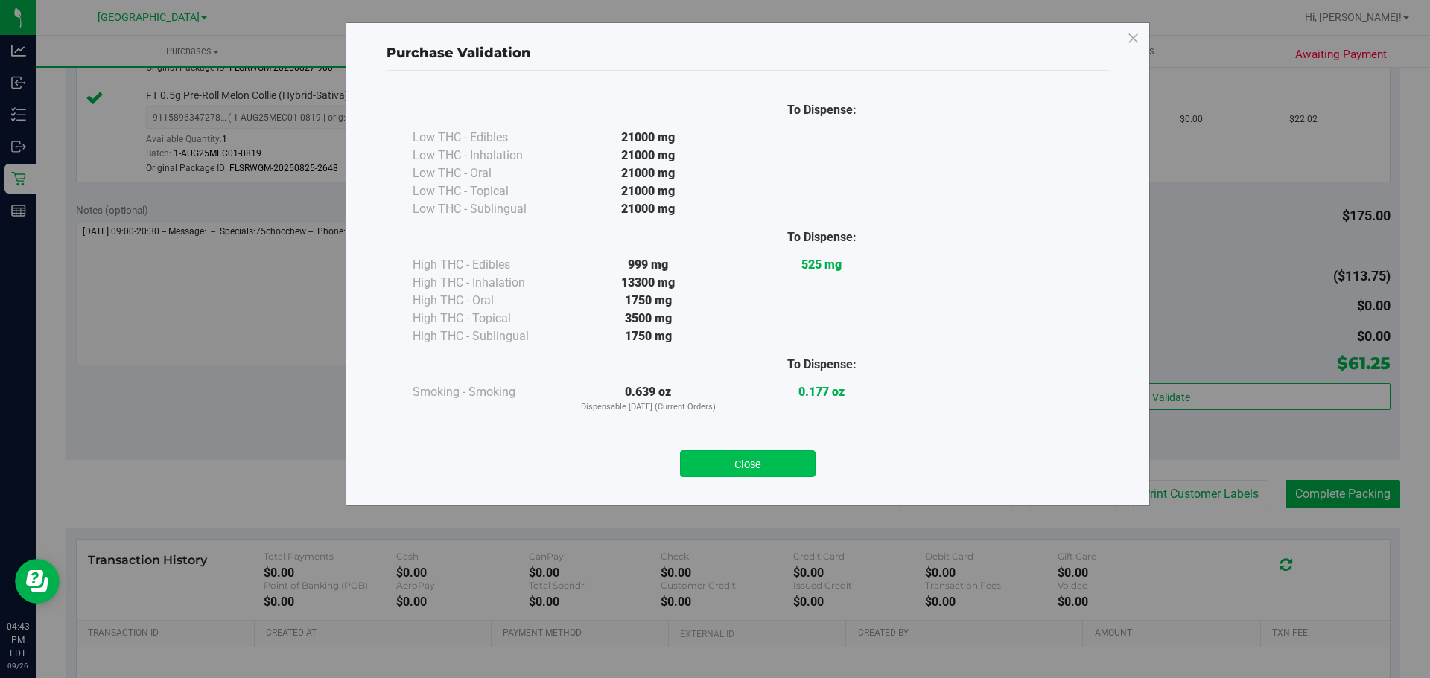
click at [796, 464] on button "Close" at bounding box center [748, 463] width 136 height 27
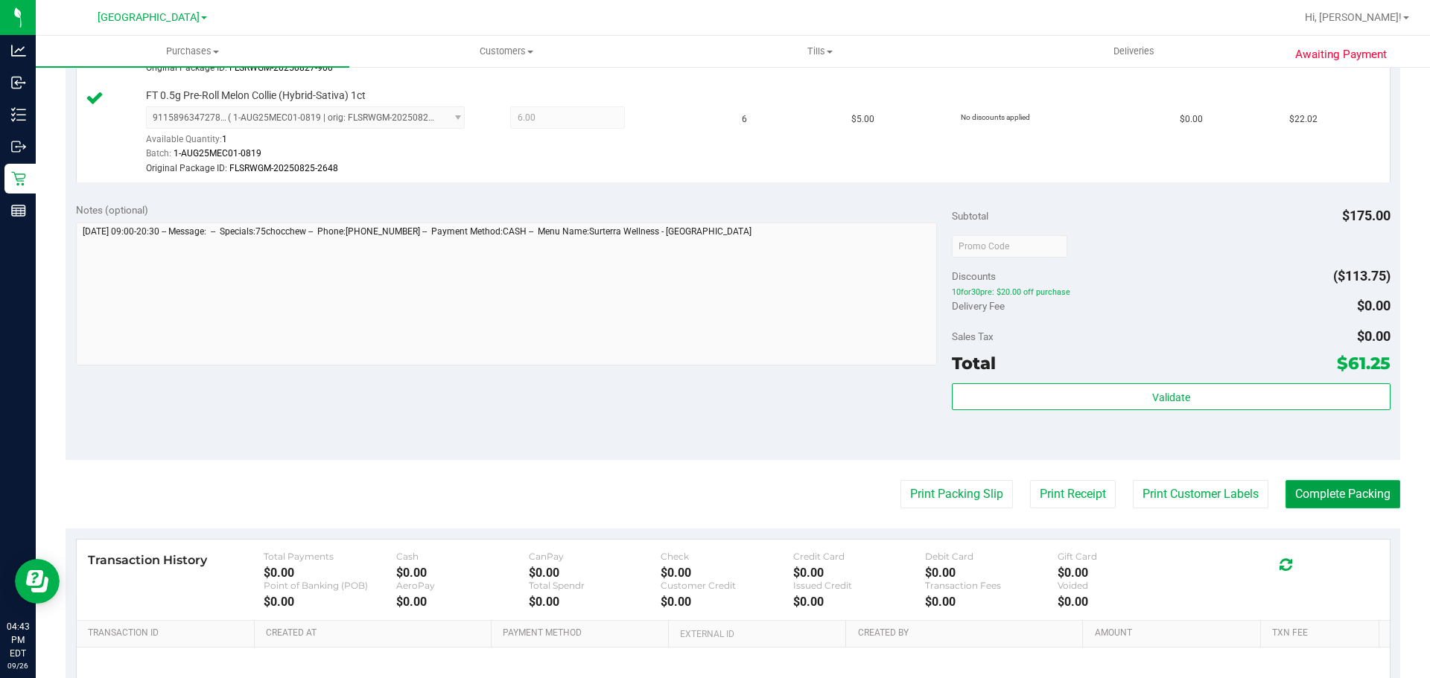
click at [1316, 489] on button "Complete Packing" at bounding box center [1342, 494] width 115 height 28
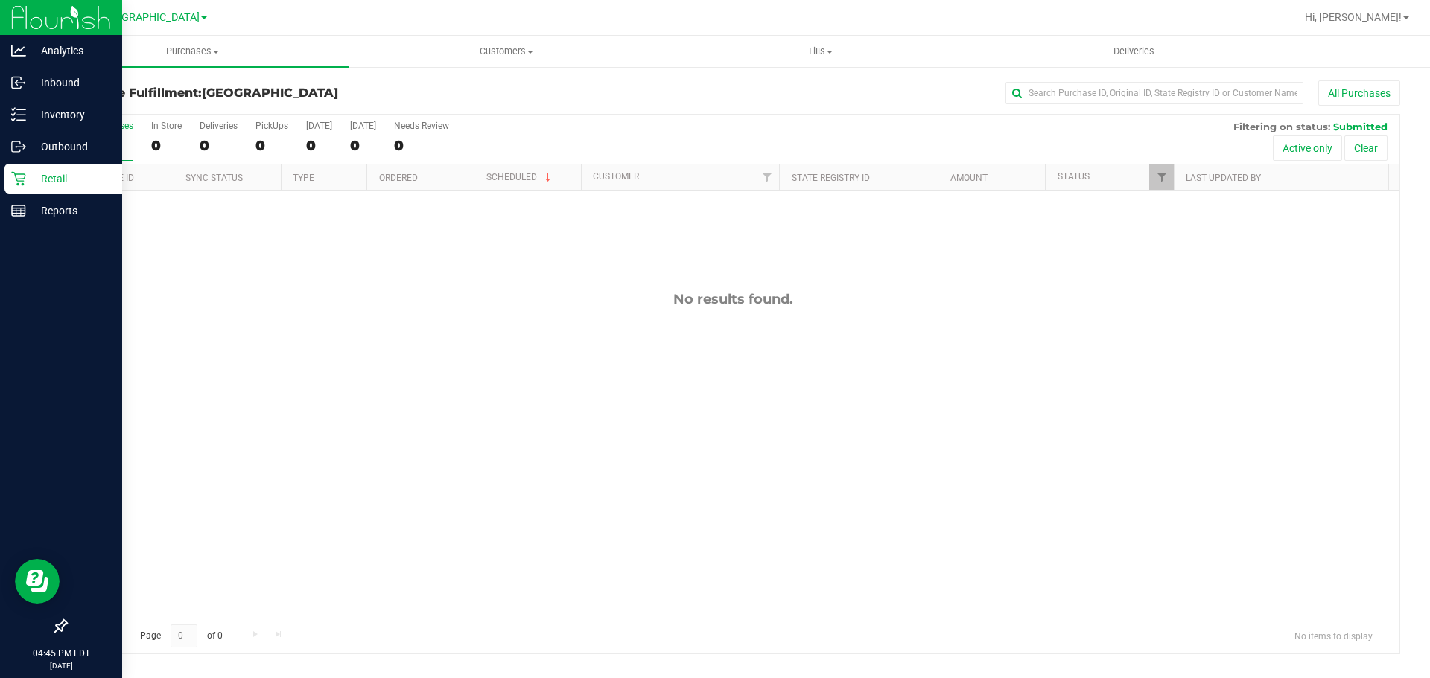
click at [21, 173] on icon at bounding box center [18, 178] width 15 height 15
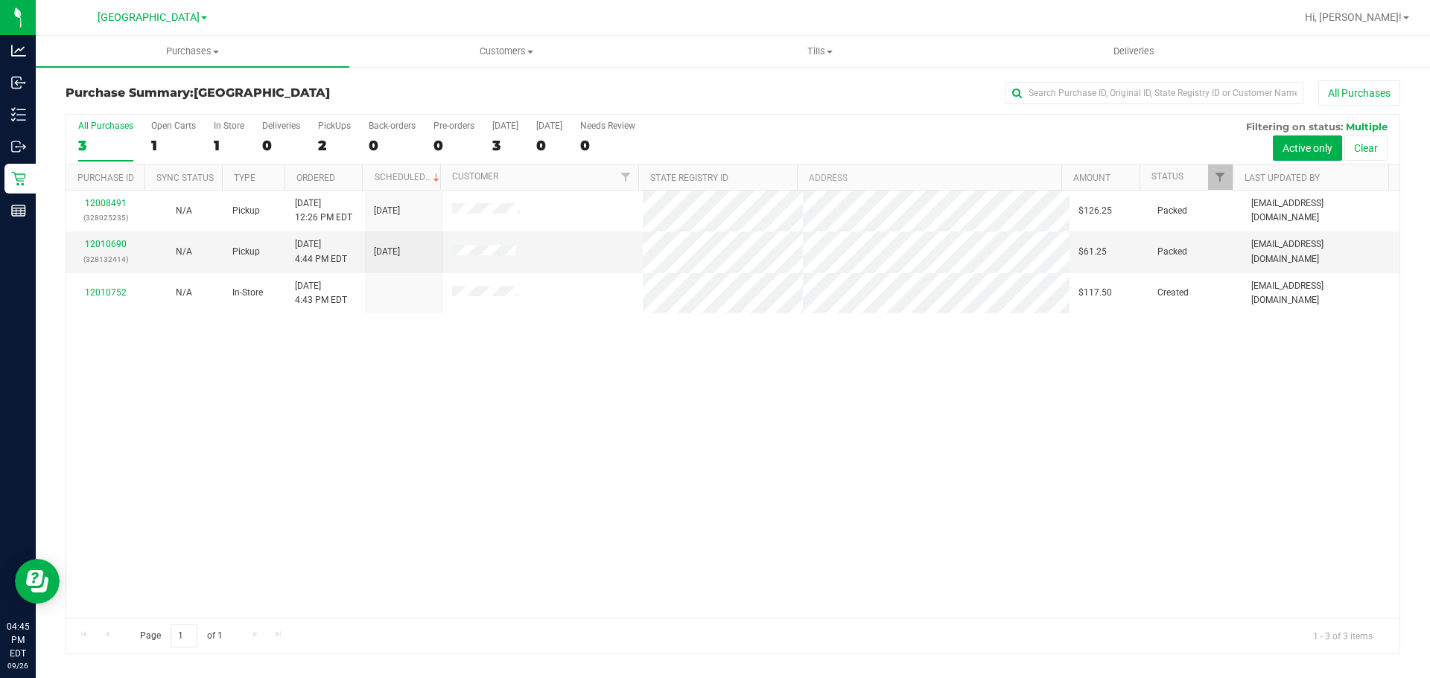
click at [587, 501] on div "12008491 (328025235) N/A Pickup [DATE] 12:26 PM EDT 9/26/2025 $126.25 Packed [E…" at bounding box center [732, 404] width 1333 height 427
click at [337, 433] on div "12008491 (328025235) N/A Pickup [DATE] 12:26 PM EDT 9/26/2025 $126.25 Packed [E…" at bounding box center [732, 404] width 1333 height 427
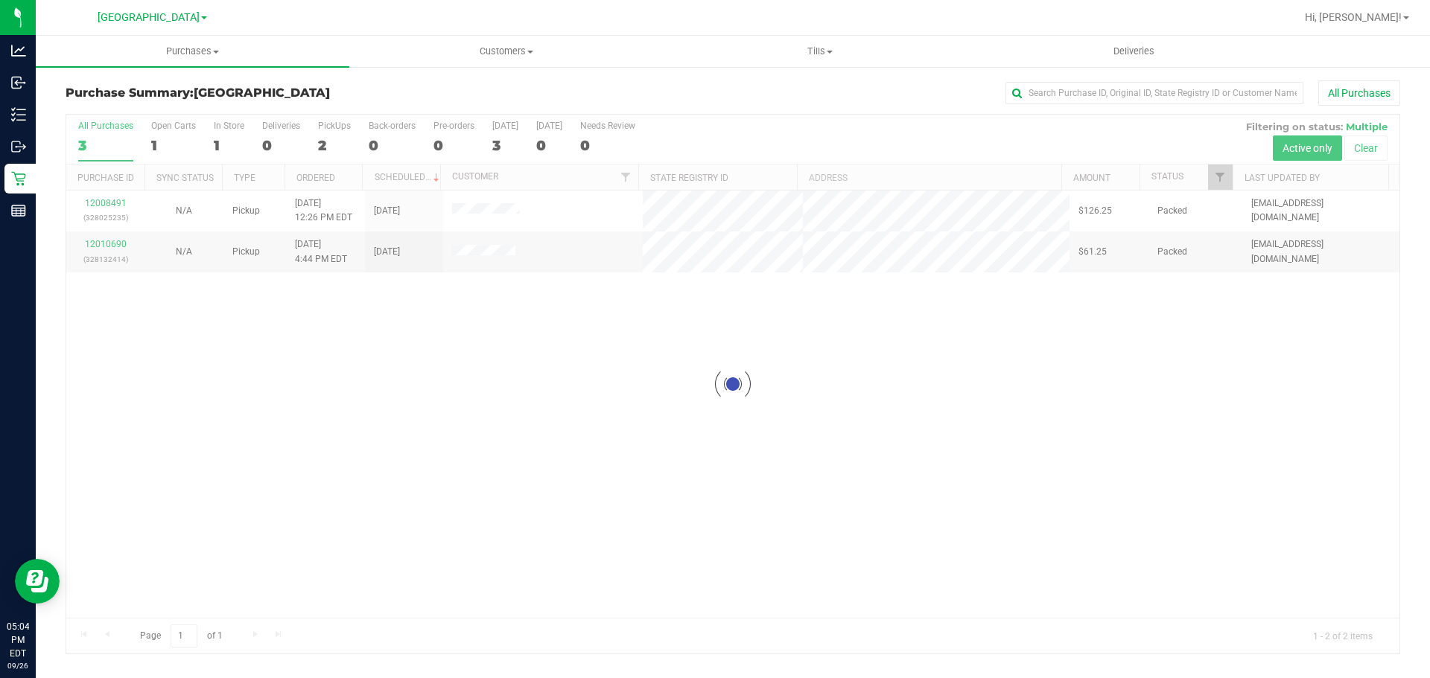
click at [413, 400] on div at bounding box center [732, 384] width 1333 height 539
click at [790, 454] on div "12008491 (328025235) N/A Pickup [DATE] 12:26 PM EDT 9/26/2025 $126.25 Packed [E…" at bounding box center [732, 404] width 1333 height 427
click at [208, 54] on span "Purchases" at bounding box center [192, 51] width 313 height 13
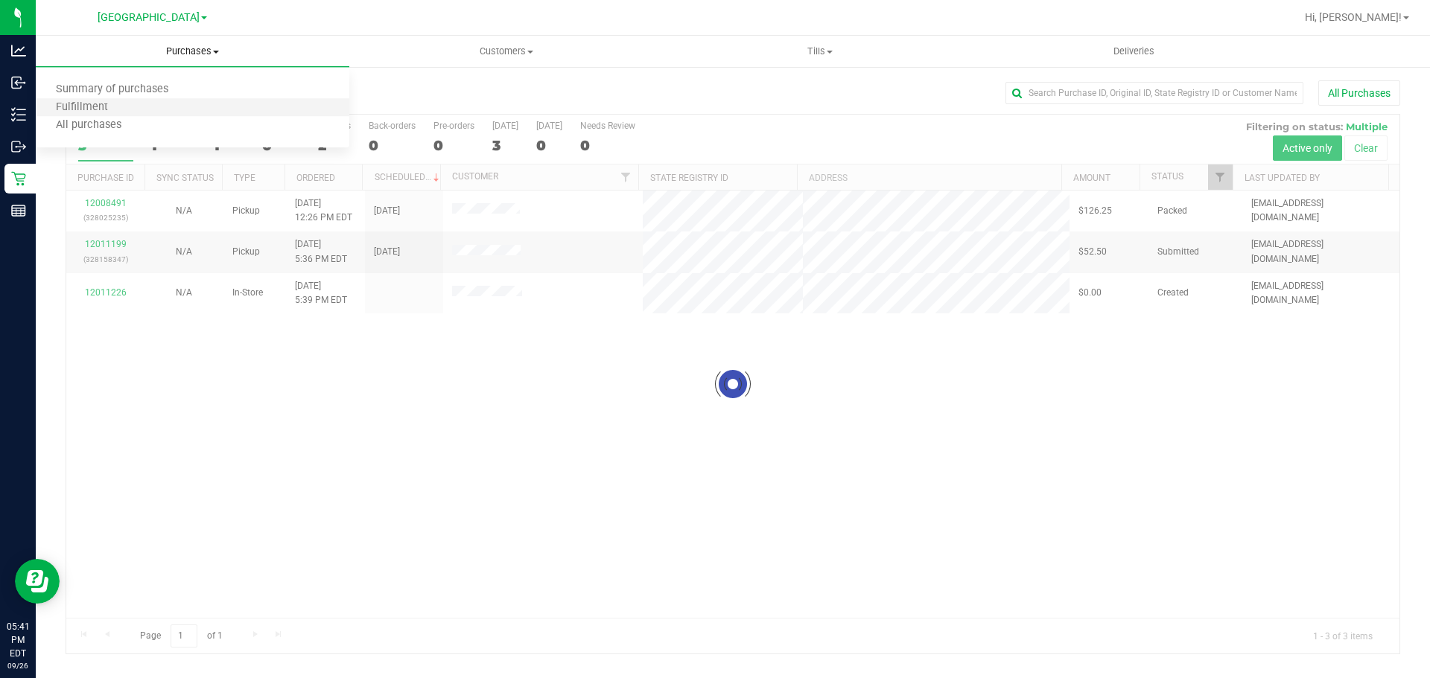
click at [175, 112] on li "Fulfillment" at bounding box center [192, 108] width 313 height 18
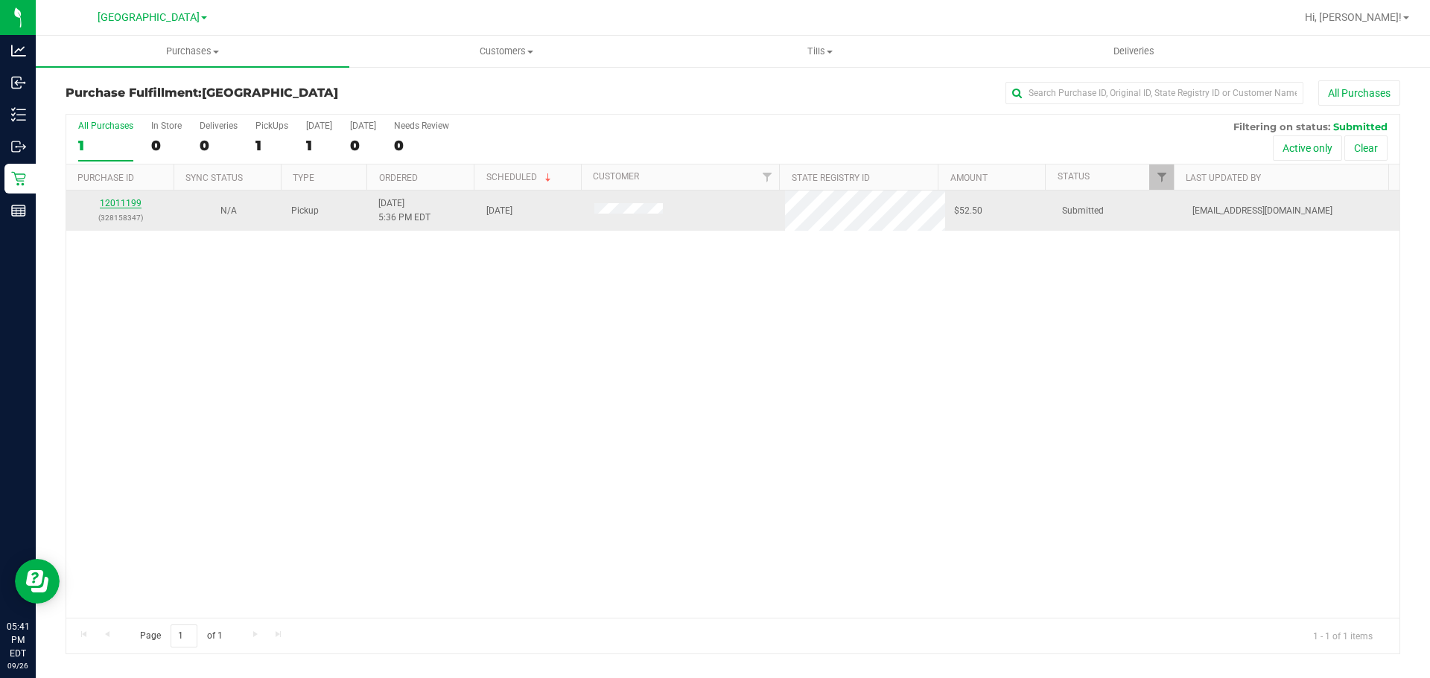
click at [135, 197] on div "12011199 (328158347)" at bounding box center [120, 211] width 90 height 28
click at [113, 206] on link "12011199" at bounding box center [121, 203] width 42 height 10
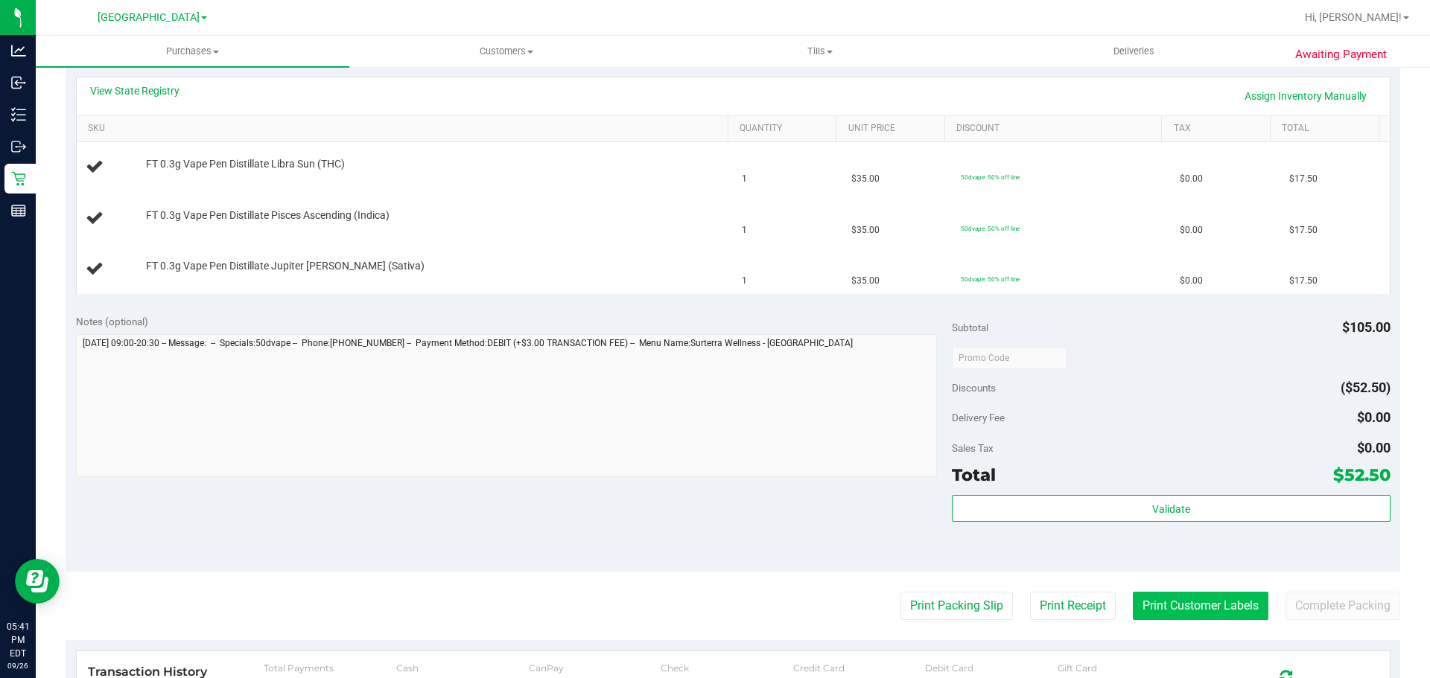
scroll to position [372, 0]
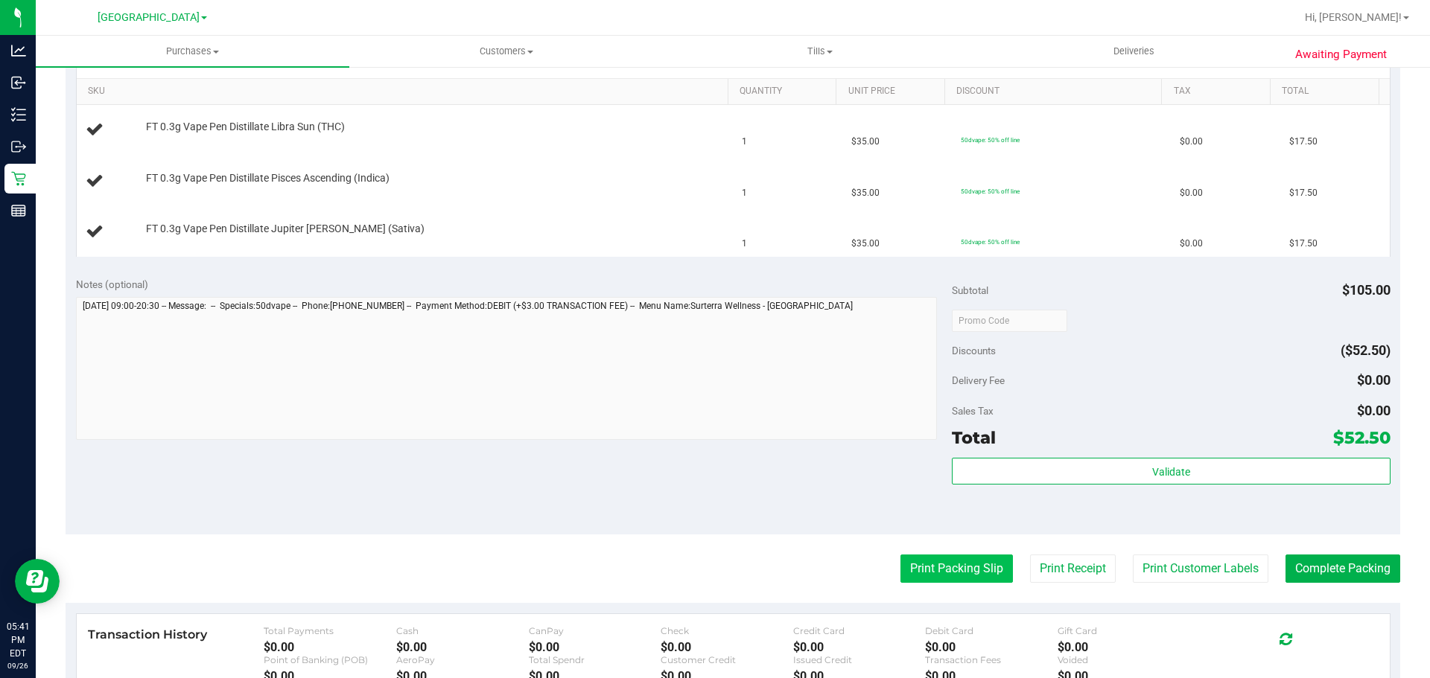
click at [978, 568] on button "Print Packing Slip" at bounding box center [956, 569] width 112 height 28
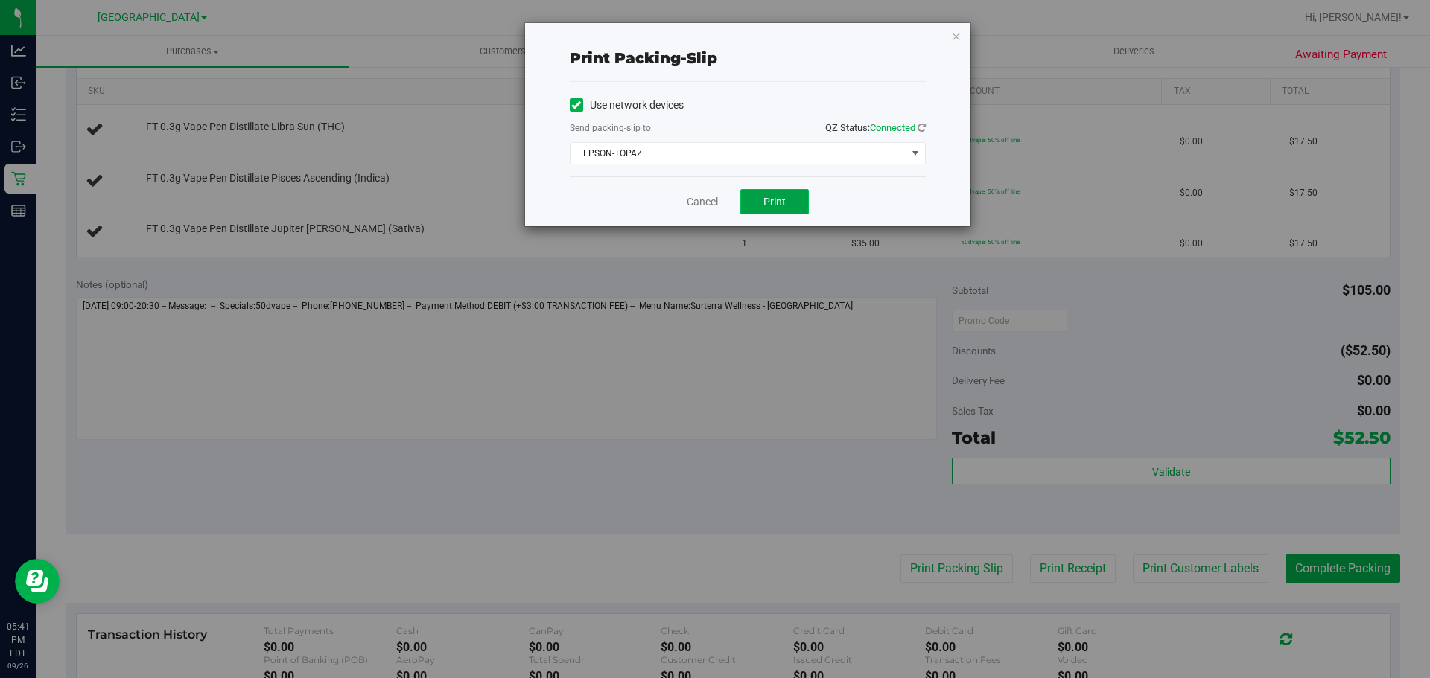
click at [769, 202] on span "Print" at bounding box center [774, 202] width 22 height 12
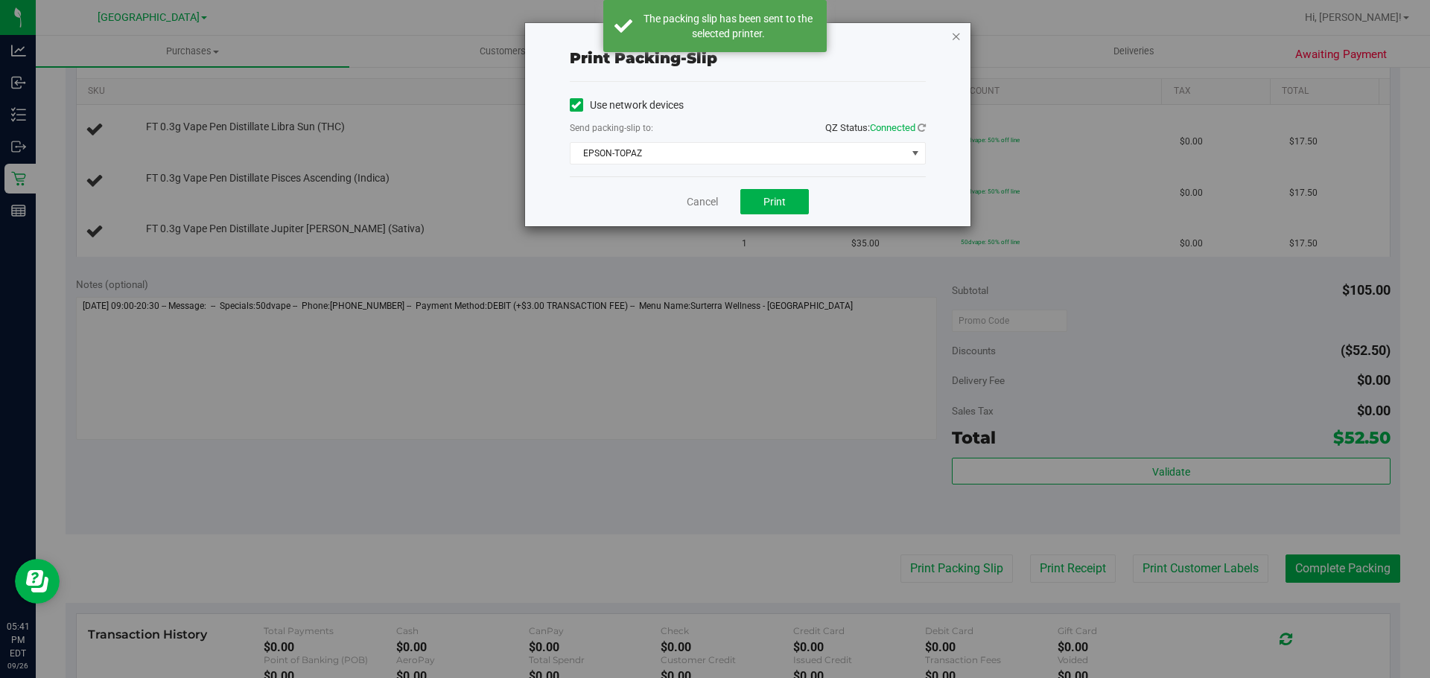
click at [958, 37] on icon "button" at bounding box center [956, 36] width 10 height 18
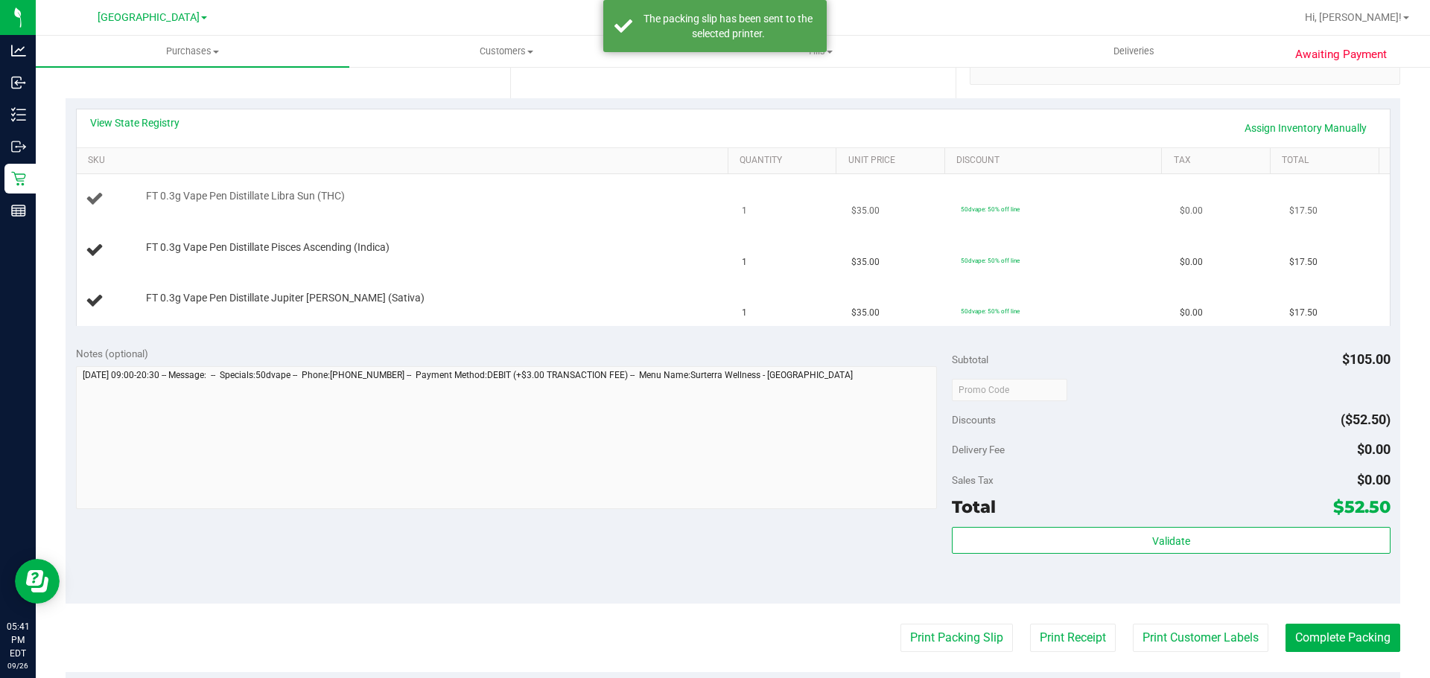
scroll to position [149, 0]
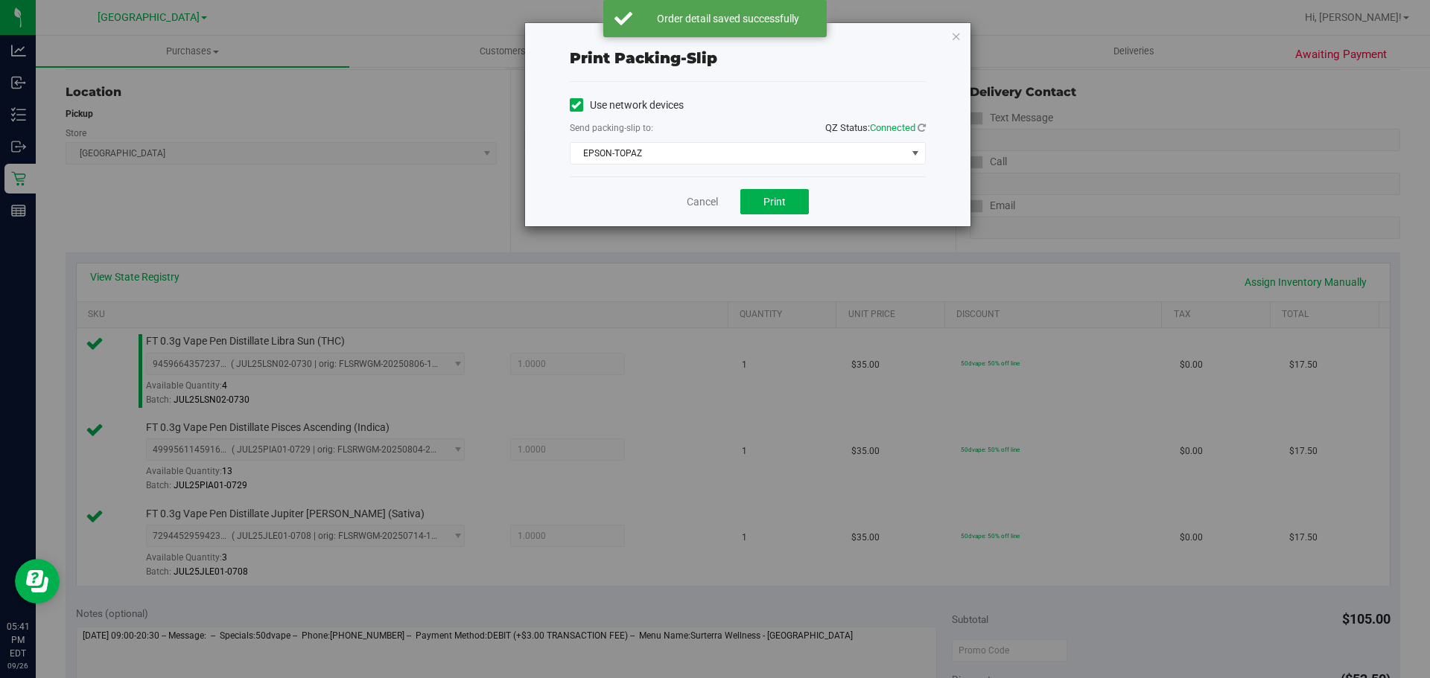
click at [949, 36] on div "Print packing-slip Use network devices Send packing-slip to: QZ Status: Connect…" at bounding box center [747, 124] width 445 height 203
click at [955, 39] on icon "button" at bounding box center [956, 36] width 10 height 18
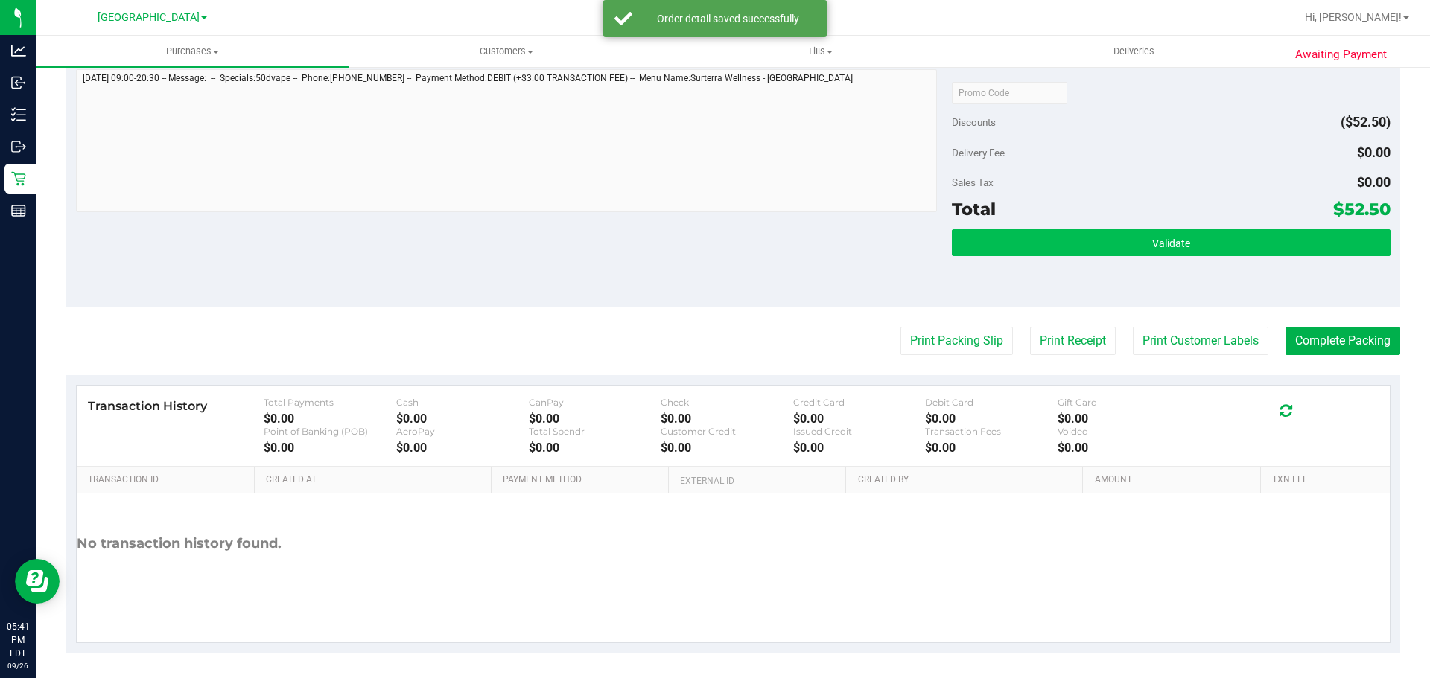
scroll to position [712, 0]
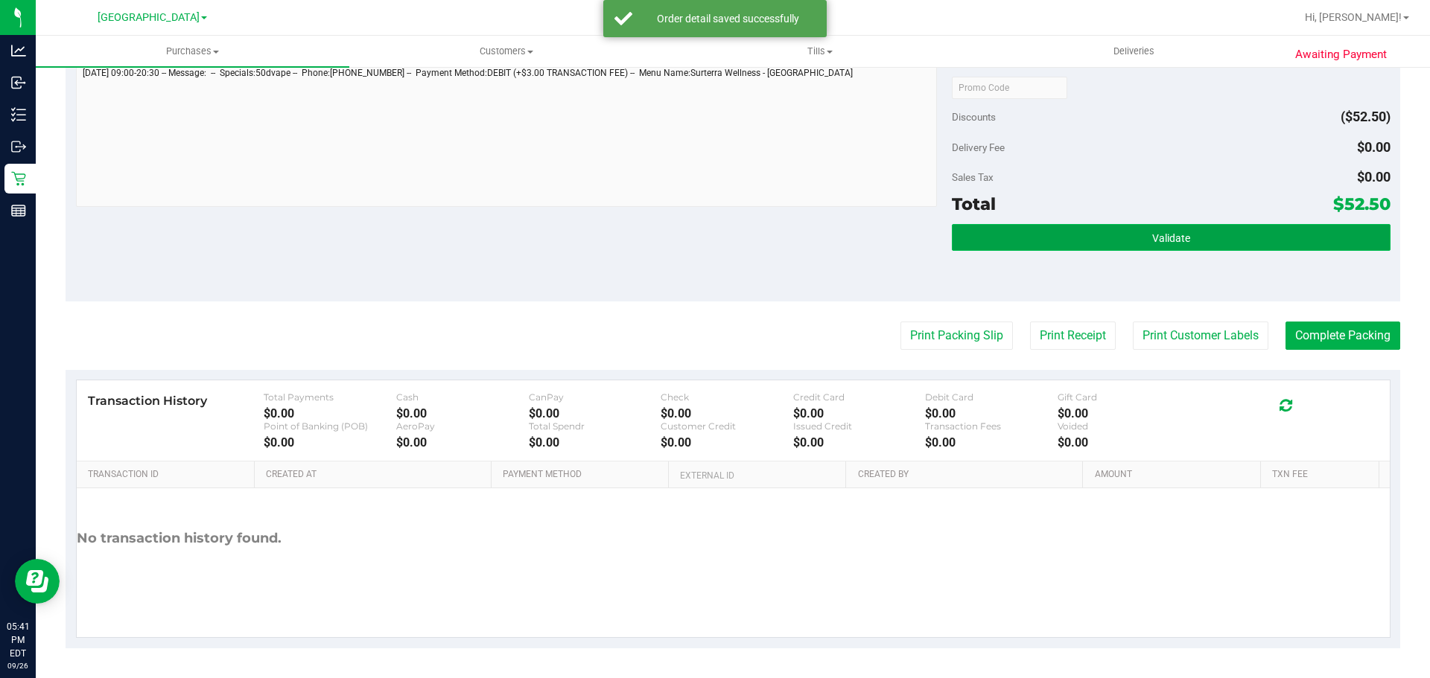
click at [1058, 236] on button "Validate" at bounding box center [1171, 237] width 438 height 27
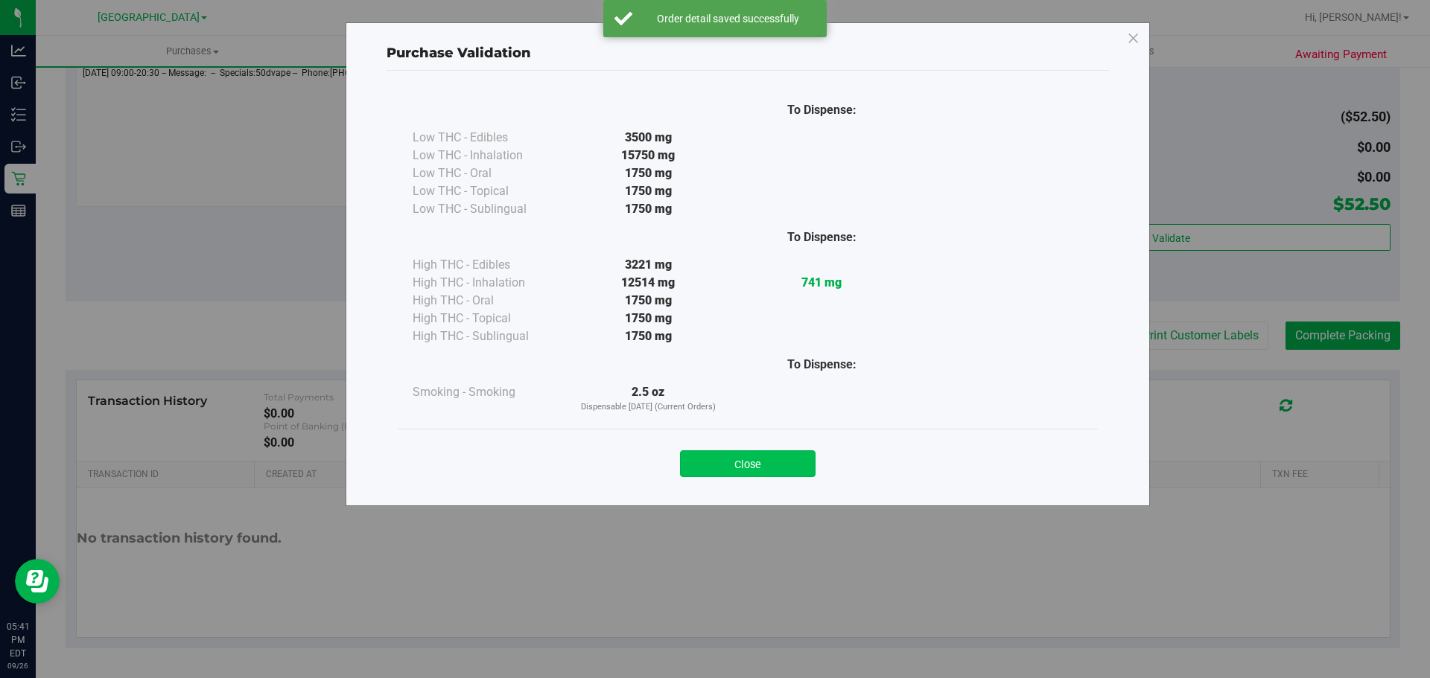
click at [788, 452] on button "Close" at bounding box center [748, 463] width 136 height 27
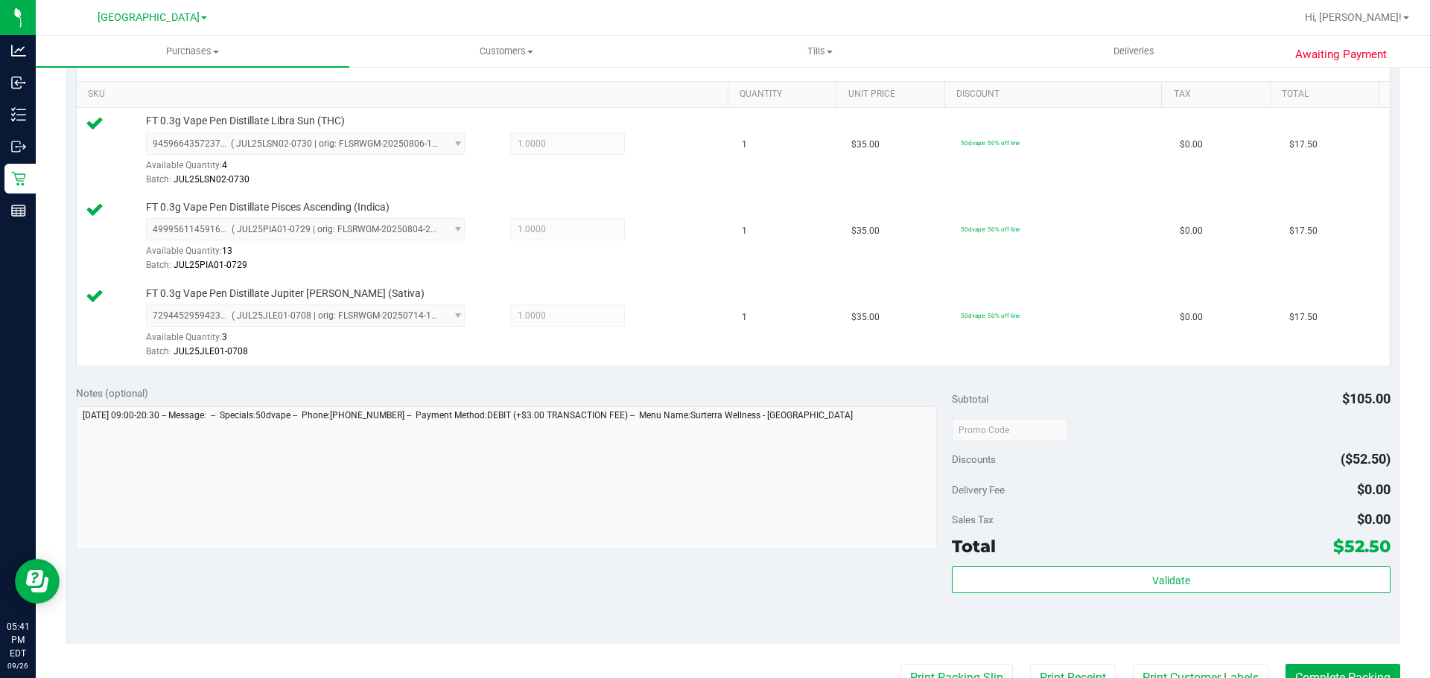
scroll to position [447, 0]
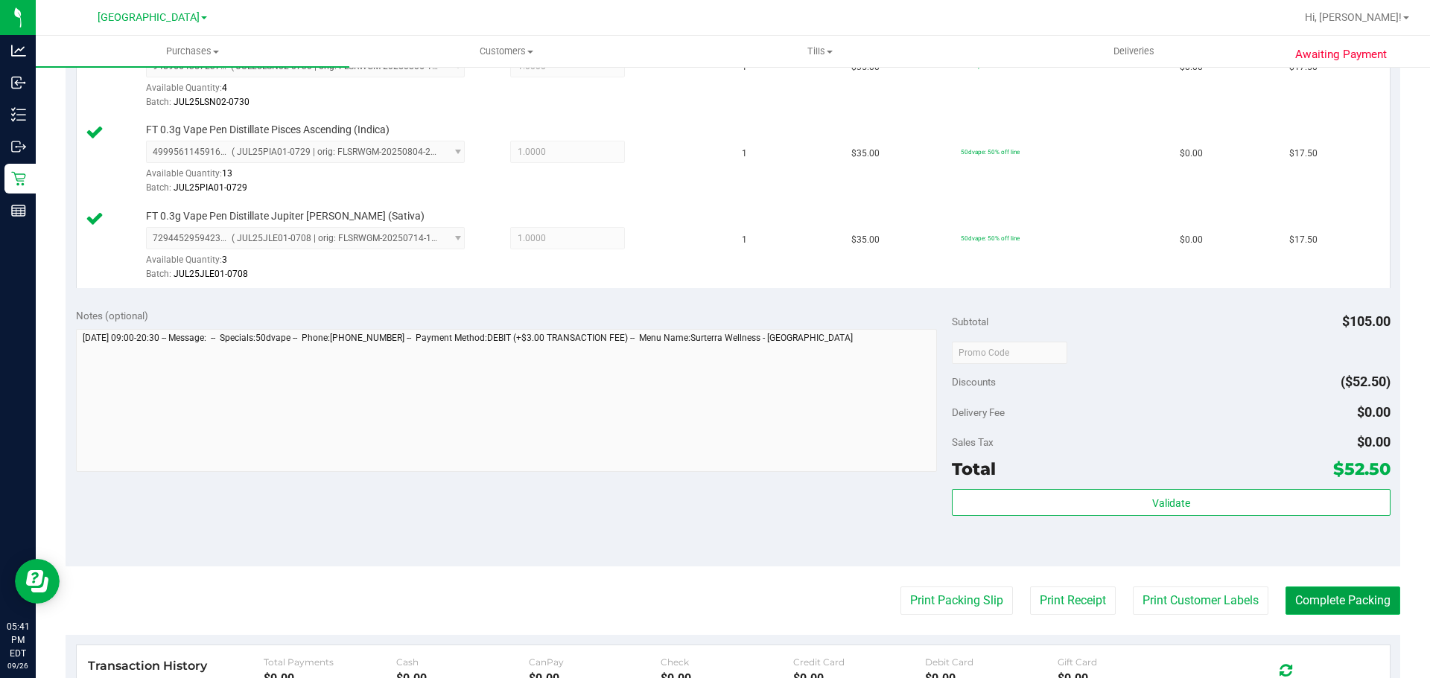
drag, startPoint x: 1287, startPoint y: 593, endPoint x: 1289, endPoint y: 602, distance: 9.1
click at [1288, 593] on button "Complete Packing" at bounding box center [1342, 601] width 115 height 28
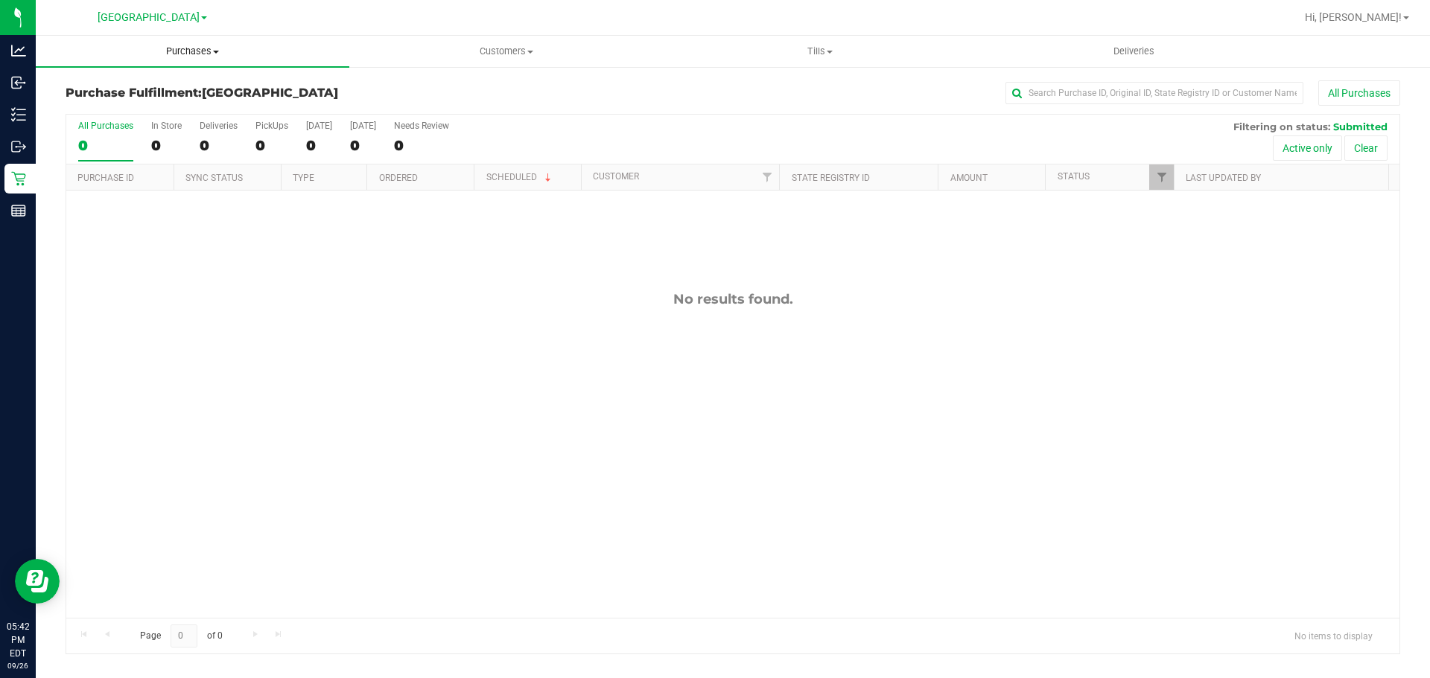
drag, startPoint x: 185, startPoint y: 54, endPoint x: 180, endPoint y: 64, distance: 11.3
click at [185, 52] on span "Purchases" at bounding box center [192, 51] width 313 height 13
click at [167, 106] on li "Fulfillment" at bounding box center [192, 108] width 313 height 18
click at [191, 45] on span "Purchases" at bounding box center [192, 51] width 313 height 13
click at [172, 103] on li "Fulfillment" at bounding box center [192, 108] width 313 height 18
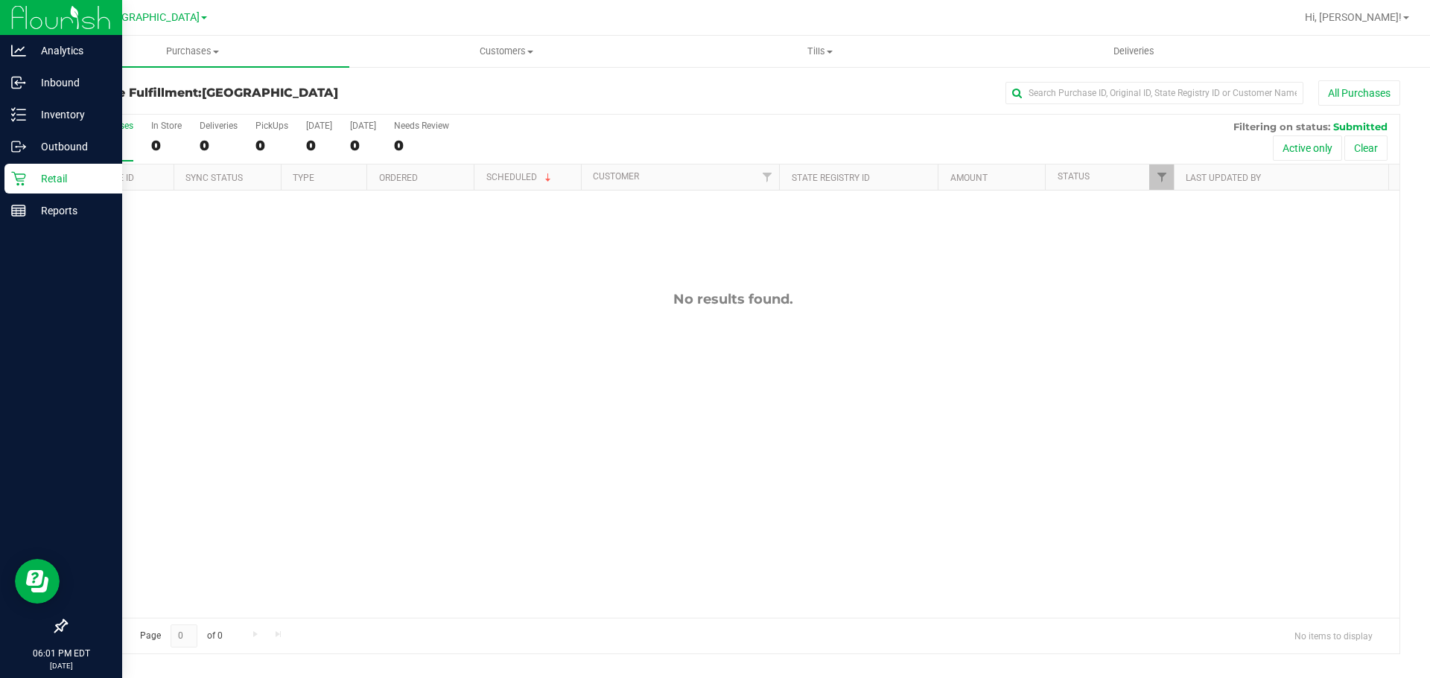
click at [90, 176] on p "Retail" at bounding box center [70, 179] width 89 height 18
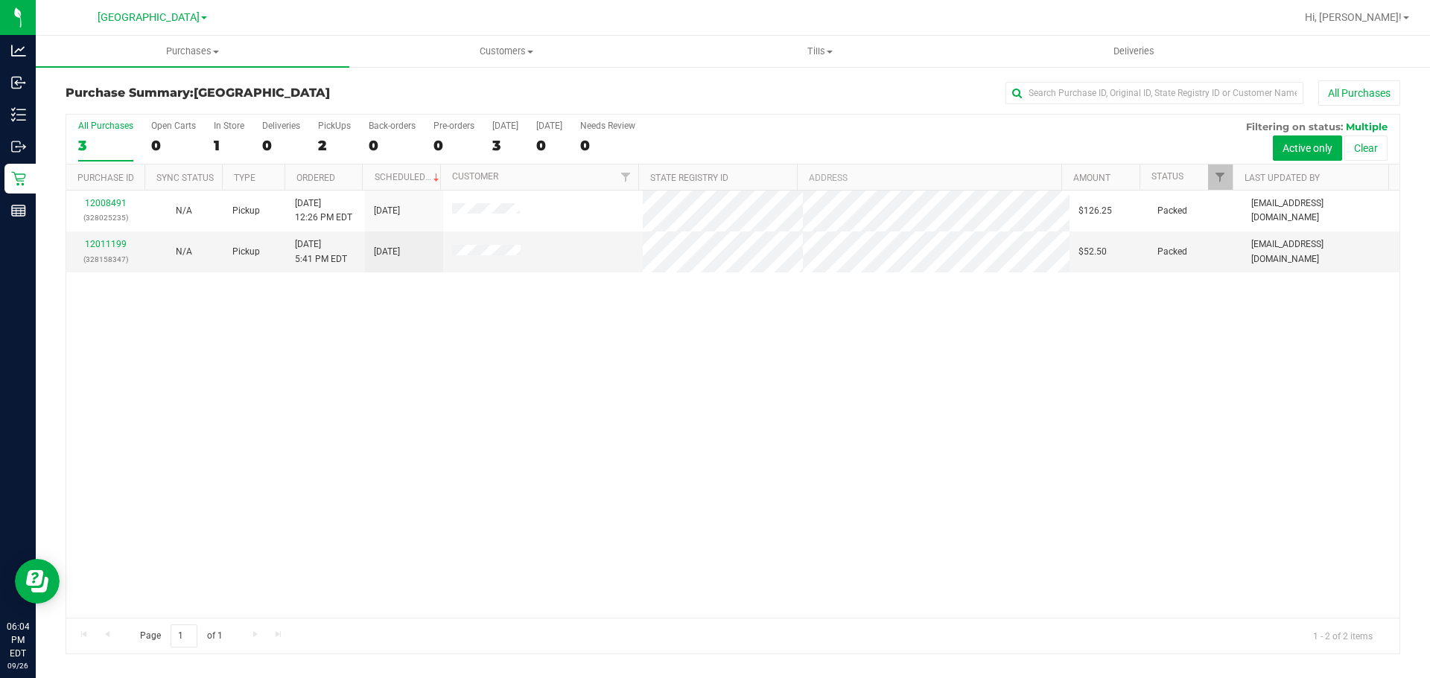
click at [719, 421] on div "12008491 (328025235) N/A Pickup [DATE] 12:26 PM EDT 9/26/2025 $126.25 Packed [E…" at bounding box center [732, 404] width 1333 height 427
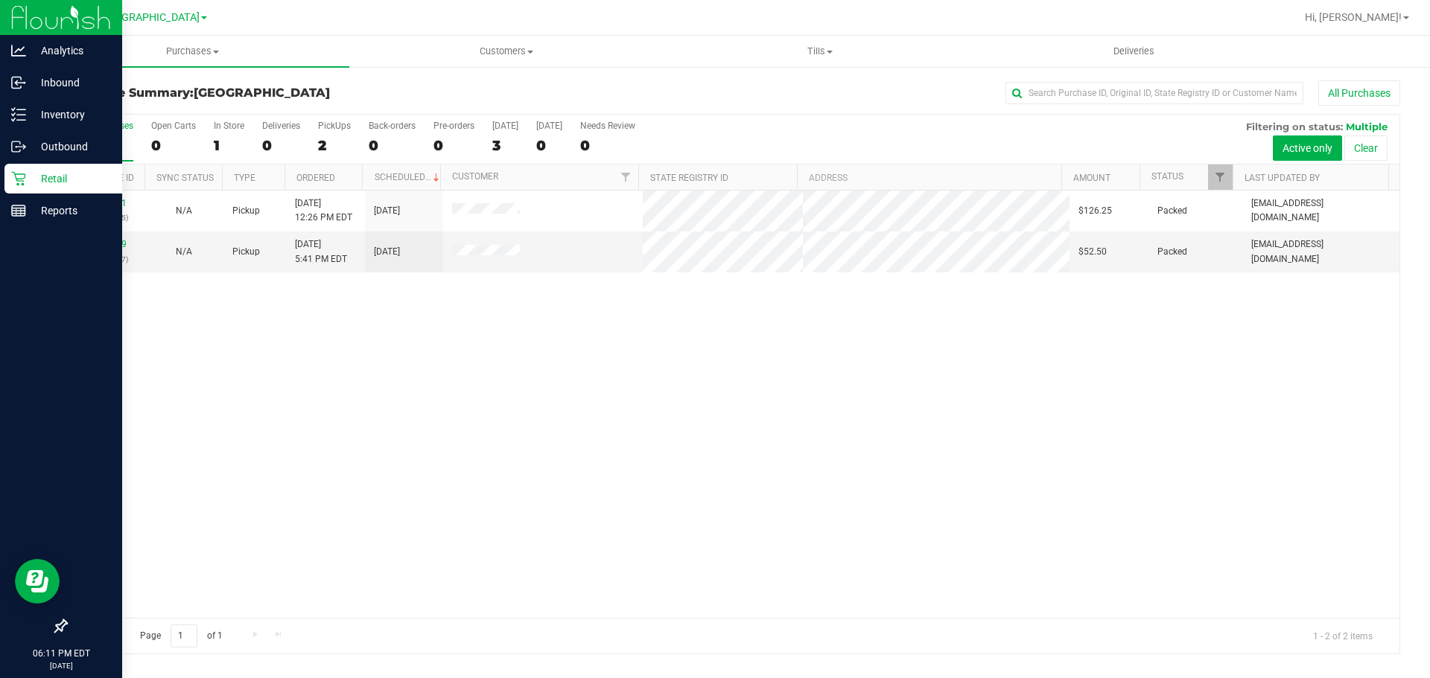
click at [41, 184] on p "Retail" at bounding box center [70, 179] width 89 height 18
click at [29, 185] on p "Retail" at bounding box center [70, 179] width 89 height 18
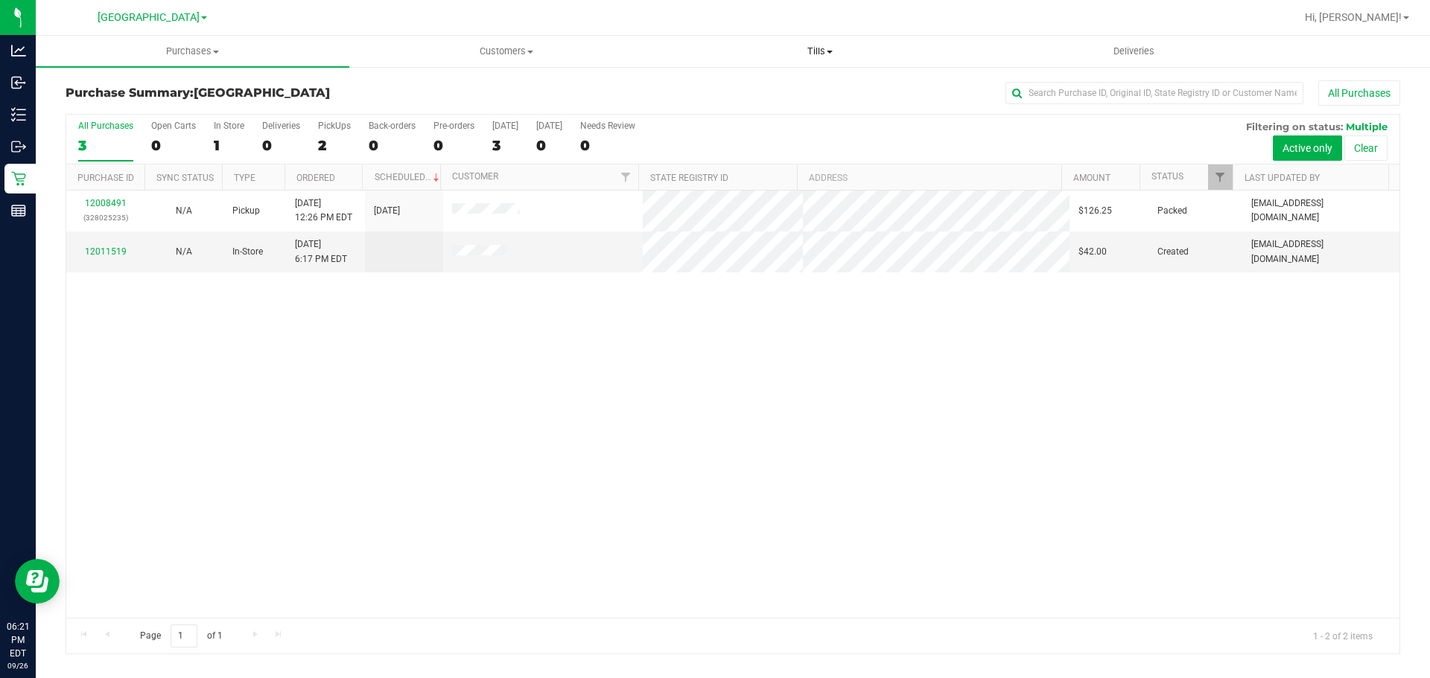
click at [839, 39] on uib-tab-heading "Tills Manage tills Reconcile e-payments" at bounding box center [819, 51] width 312 height 30
click at [503, 54] on span "Customers" at bounding box center [506, 51] width 312 height 13
click at [428, 86] on span "All customers" at bounding box center [402, 89] width 107 height 13
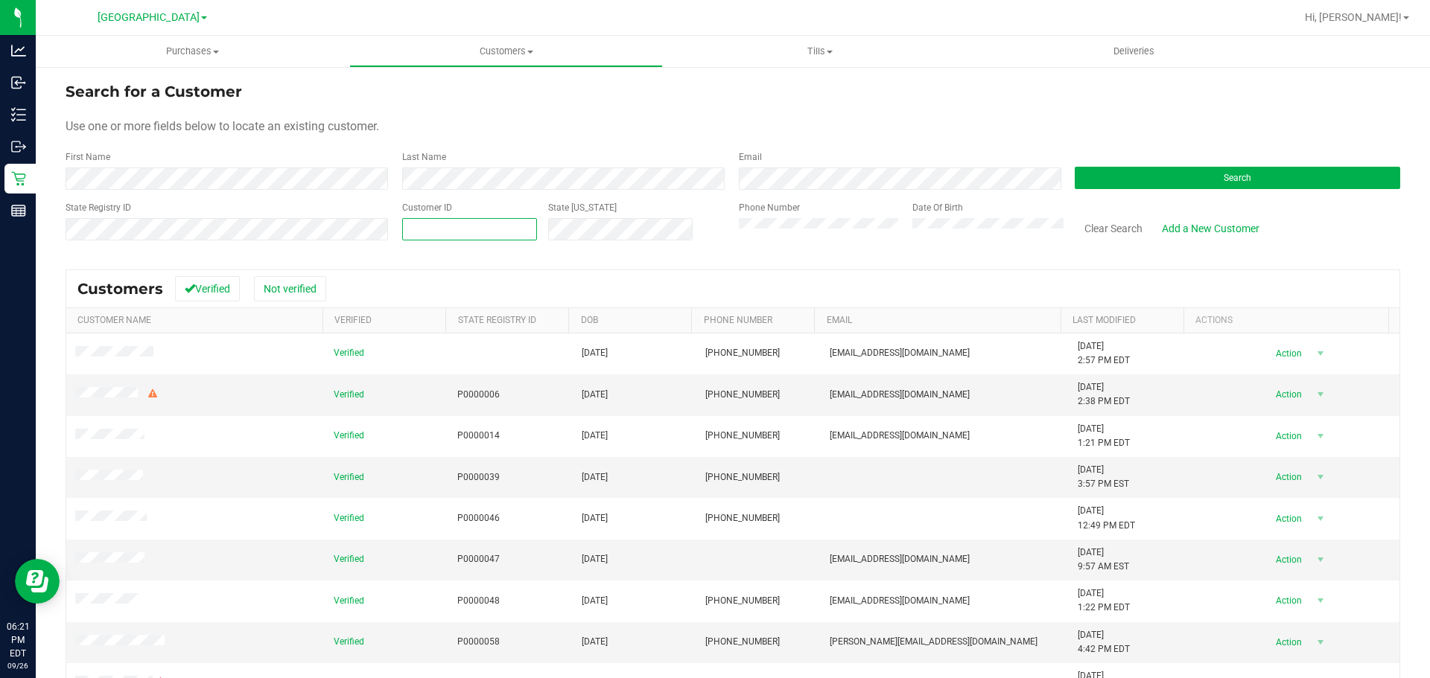
paste input "21392"
type input "21392"
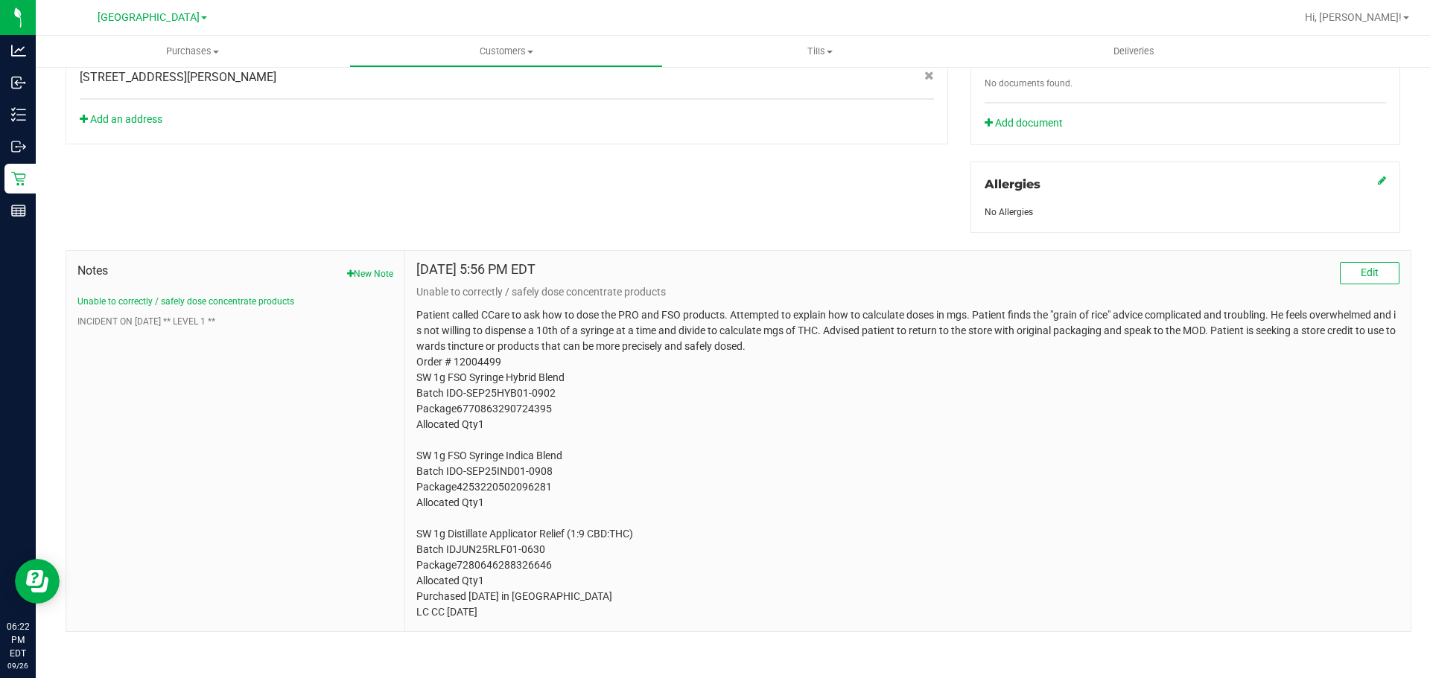
scroll to position [579, 0]
click at [200, 325] on button "INCIDENT ON [DATE] ** LEVEL 1 **" at bounding box center [146, 320] width 138 height 13
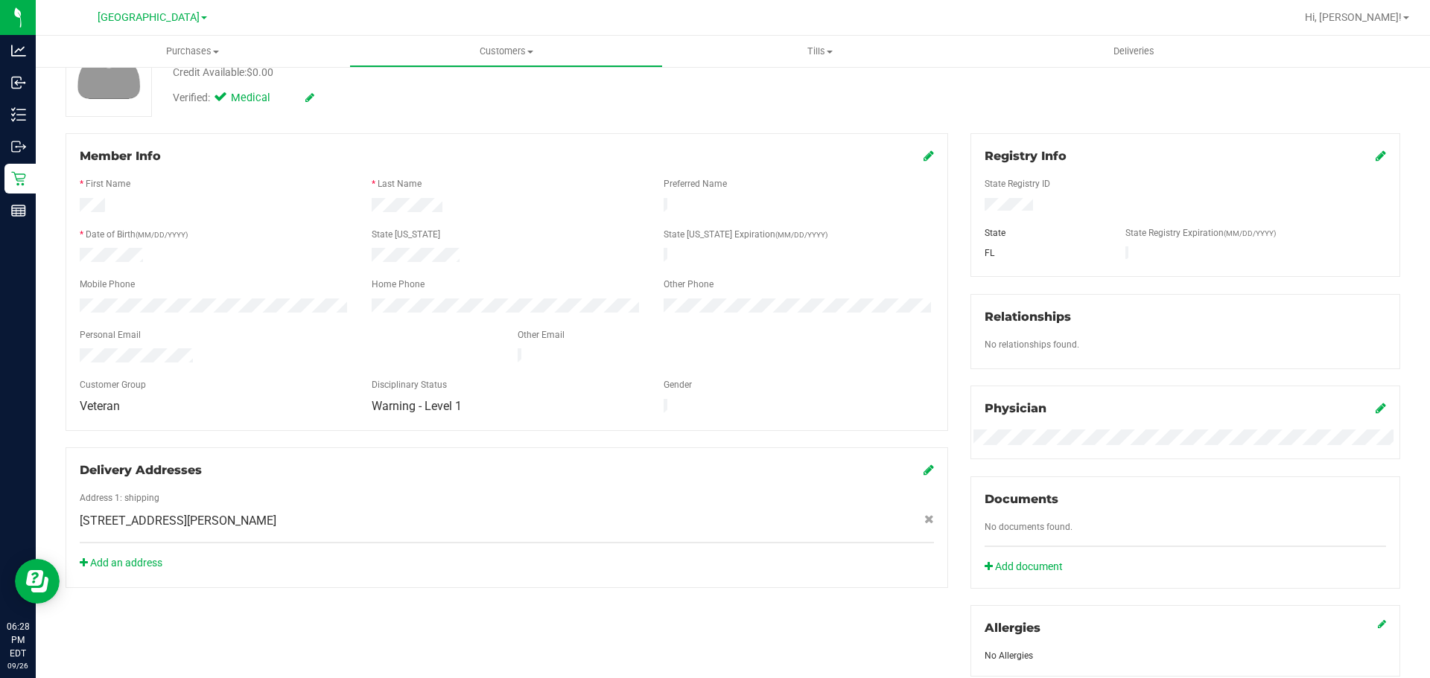
scroll to position [0, 0]
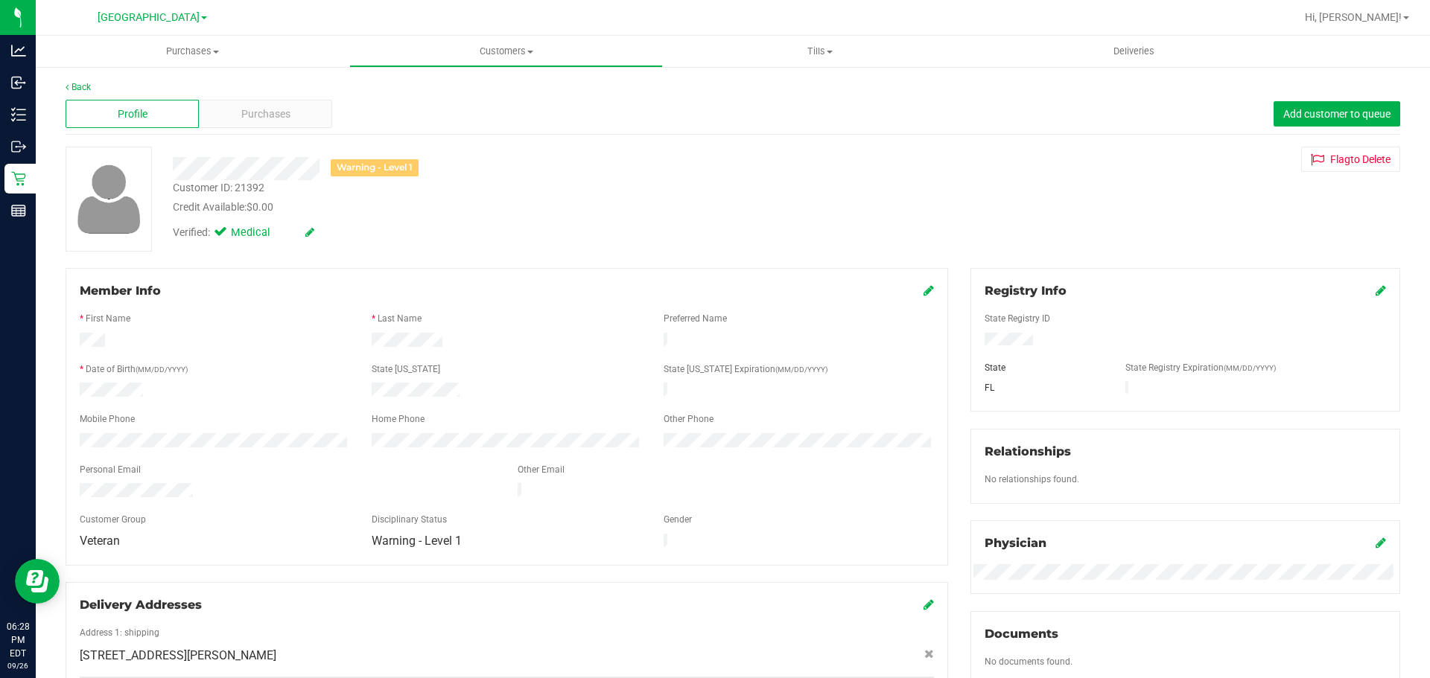
click at [241, 94] on div "Profile Purchases Add customer to queue" at bounding box center [733, 114] width 1334 height 41
click at [241, 107] on span "Purchases" at bounding box center [265, 114] width 49 height 16
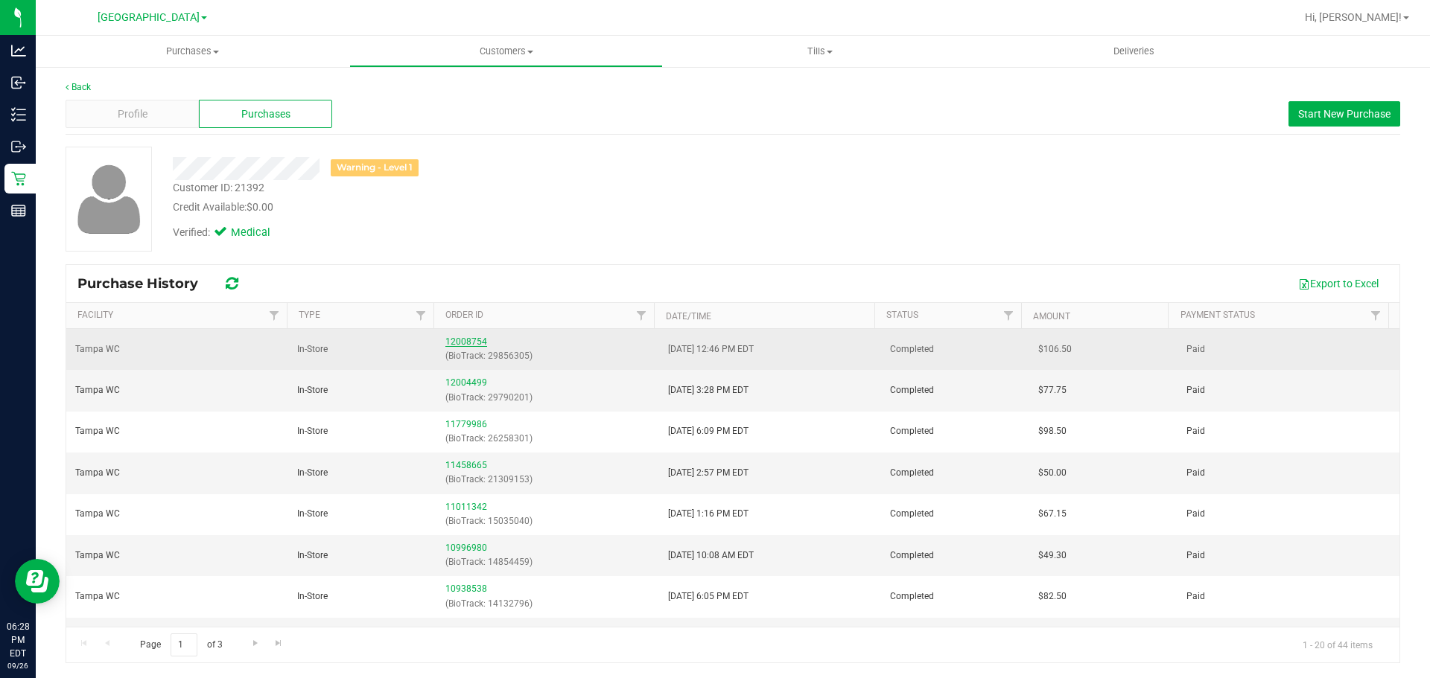
click at [459, 337] on link "12008754" at bounding box center [466, 342] width 42 height 10
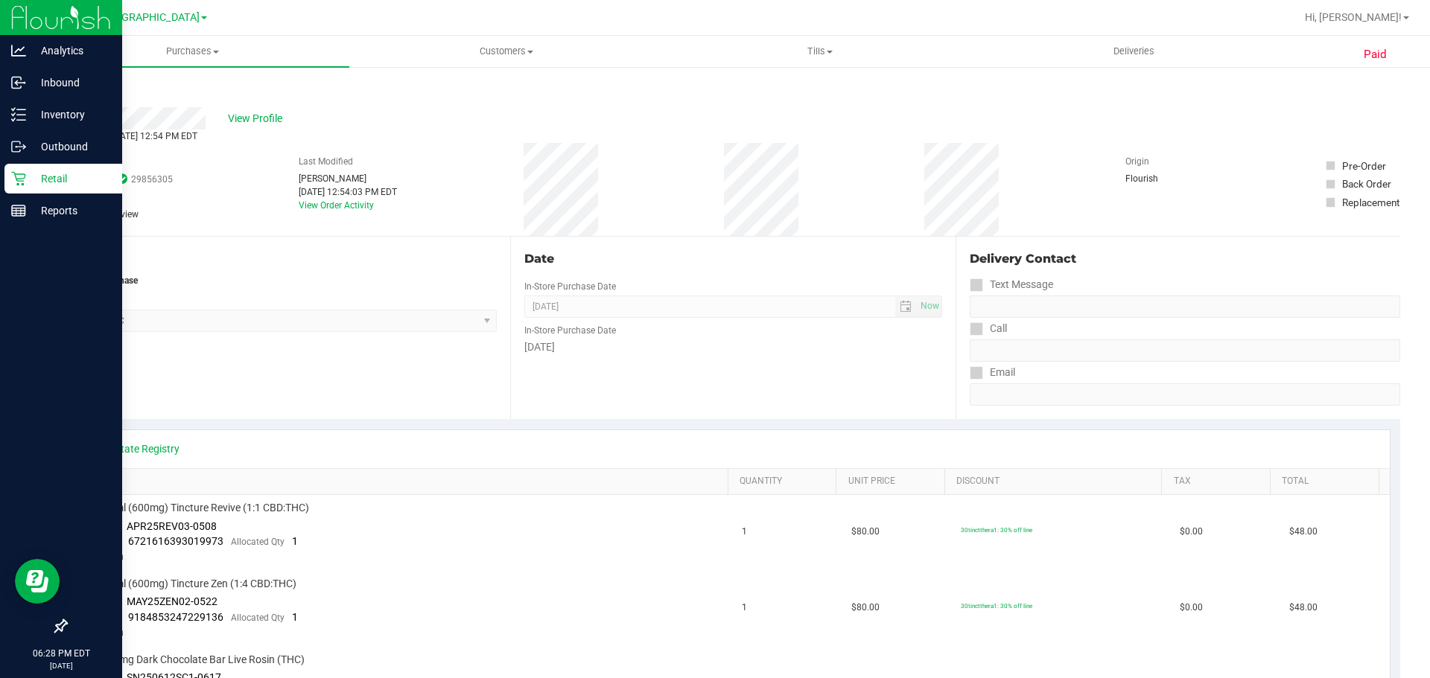
click at [29, 179] on p "Retail" at bounding box center [70, 179] width 89 height 18
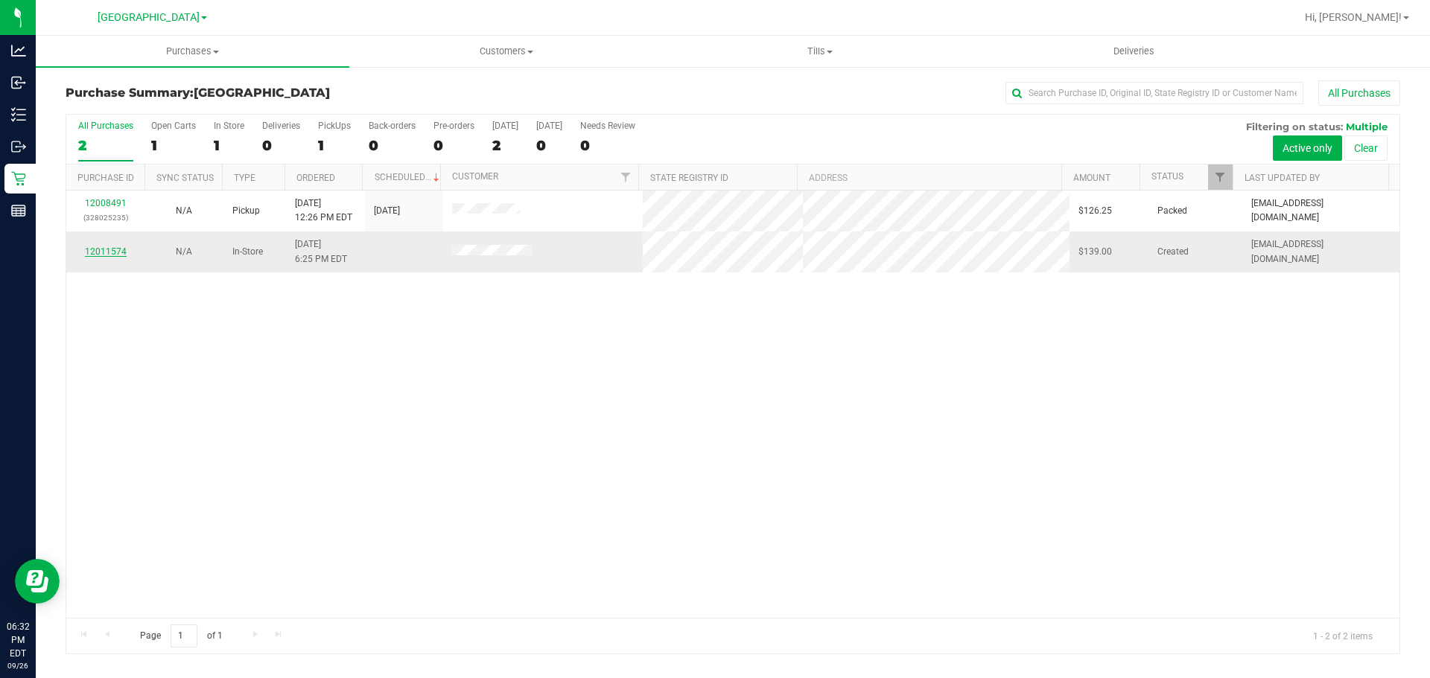
click at [122, 246] on link "12011574" at bounding box center [106, 251] width 42 height 10
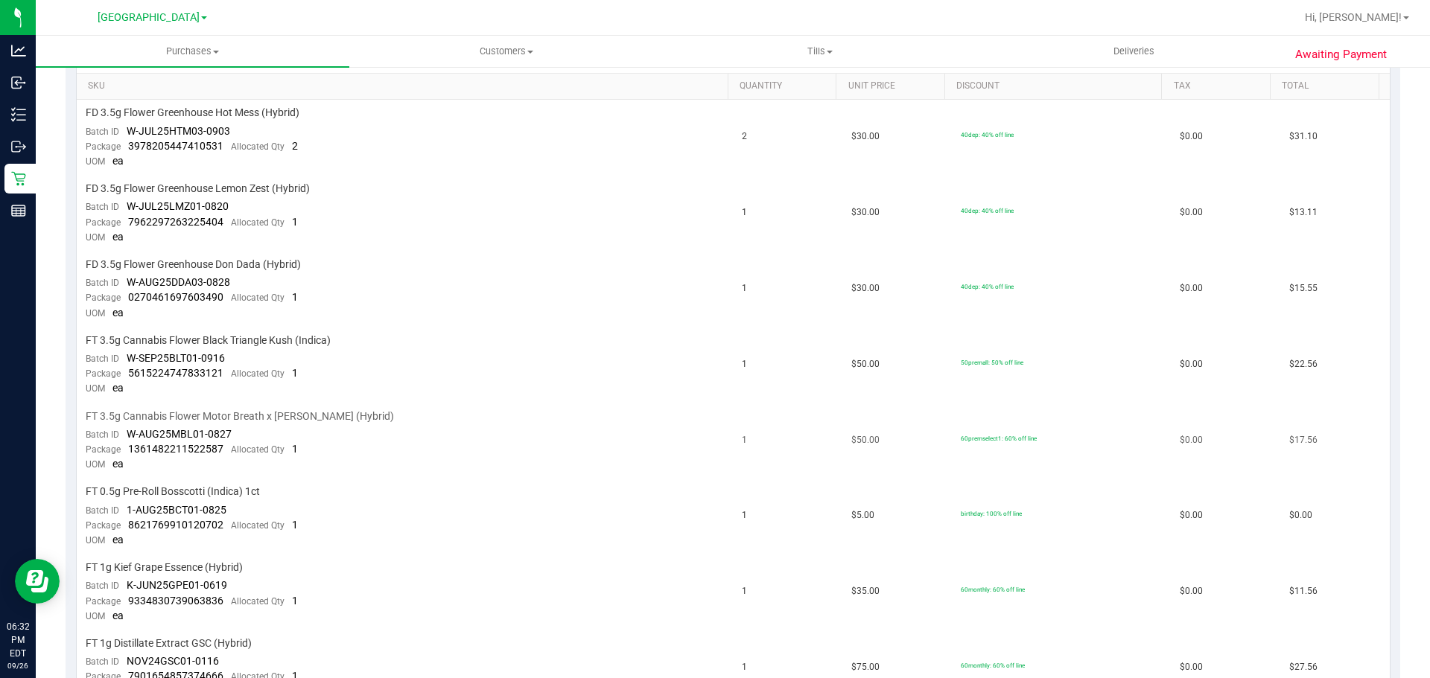
scroll to position [372, 0]
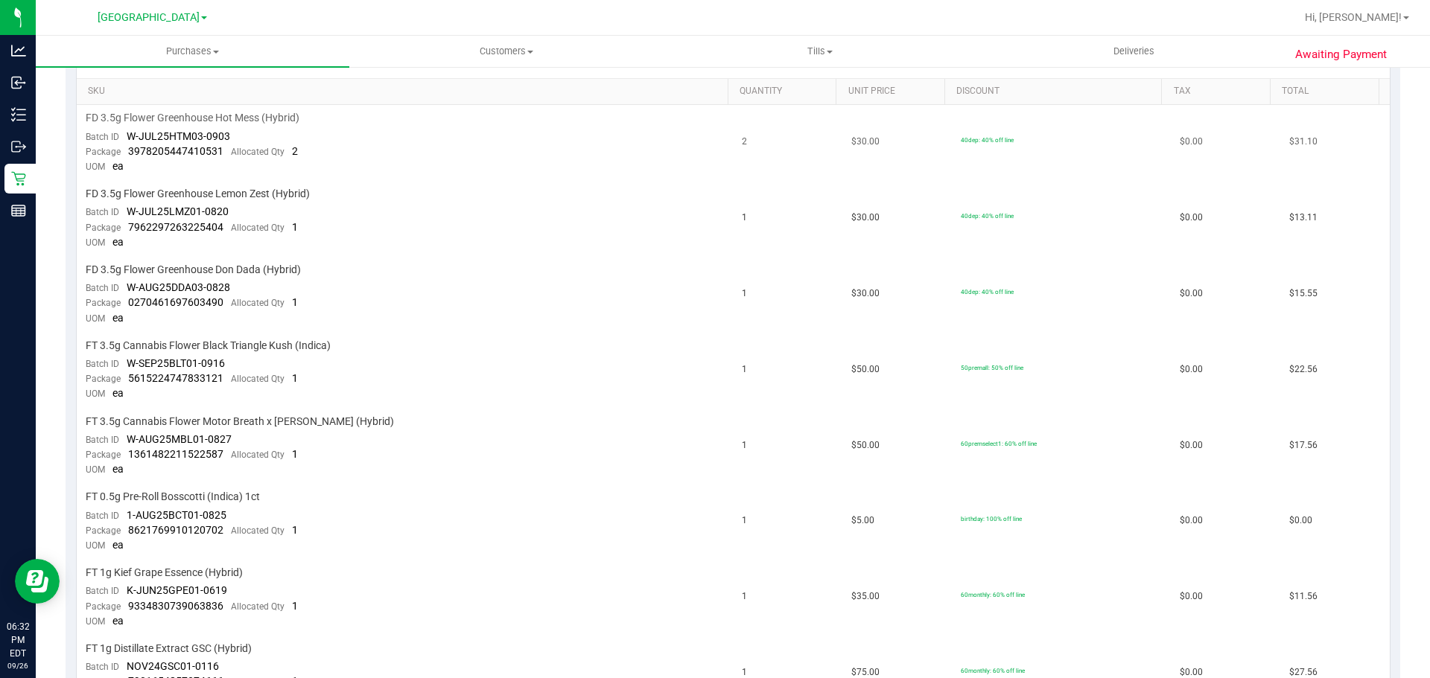
click at [273, 169] on td "FD 3.5g Flower Greenhouse Hot Mess (Hybrid) Batch ID W-JUL25HTM03-0903 Package …" at bounding box center [405, 143] width 657 height 76
click at [252, 201] on span "FD 3.5g Flower Greenhouse Lemon Zest (Hybrid)" at bounding box center [198, 194] width 224 height 14
click at [205, 275] on span "FD 3.5g Flower Greenhouse Don Dada (Hybrid)" at bounding box center [193, 270] width 215 height 14
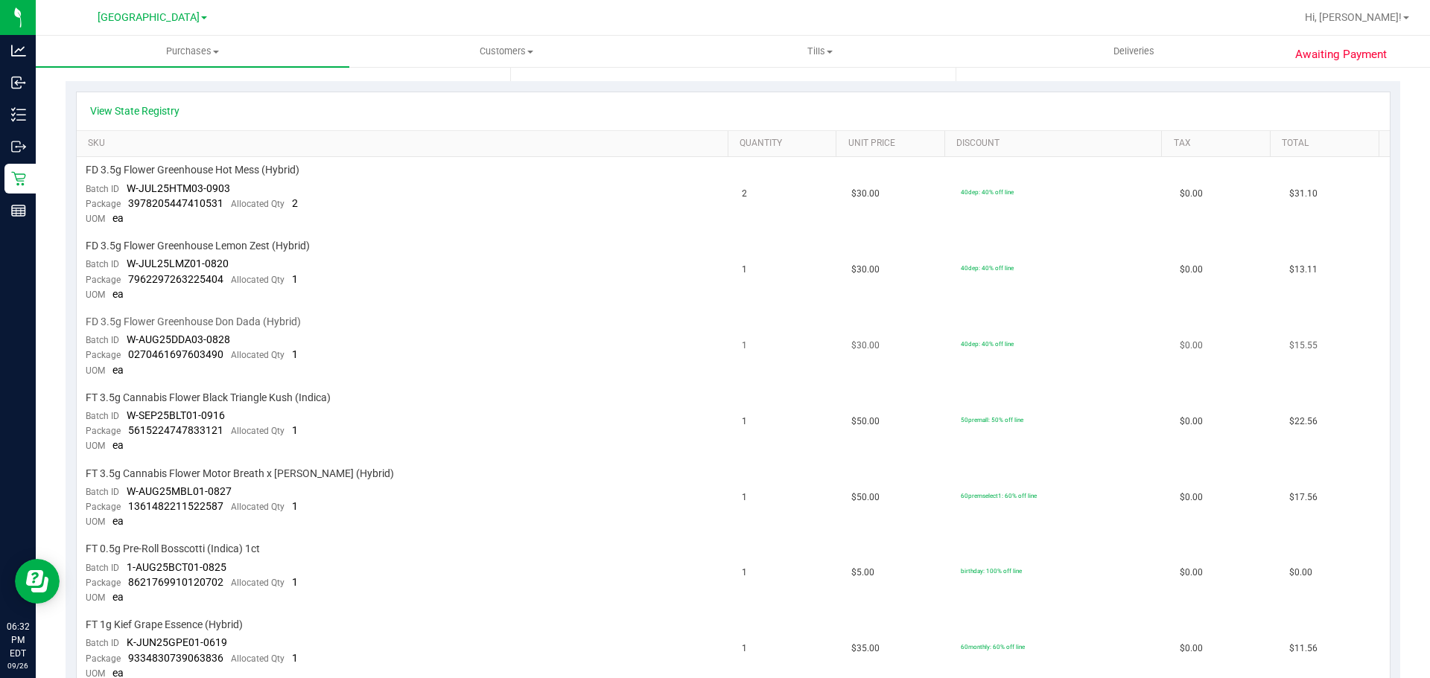
scroll to position [298, 0]
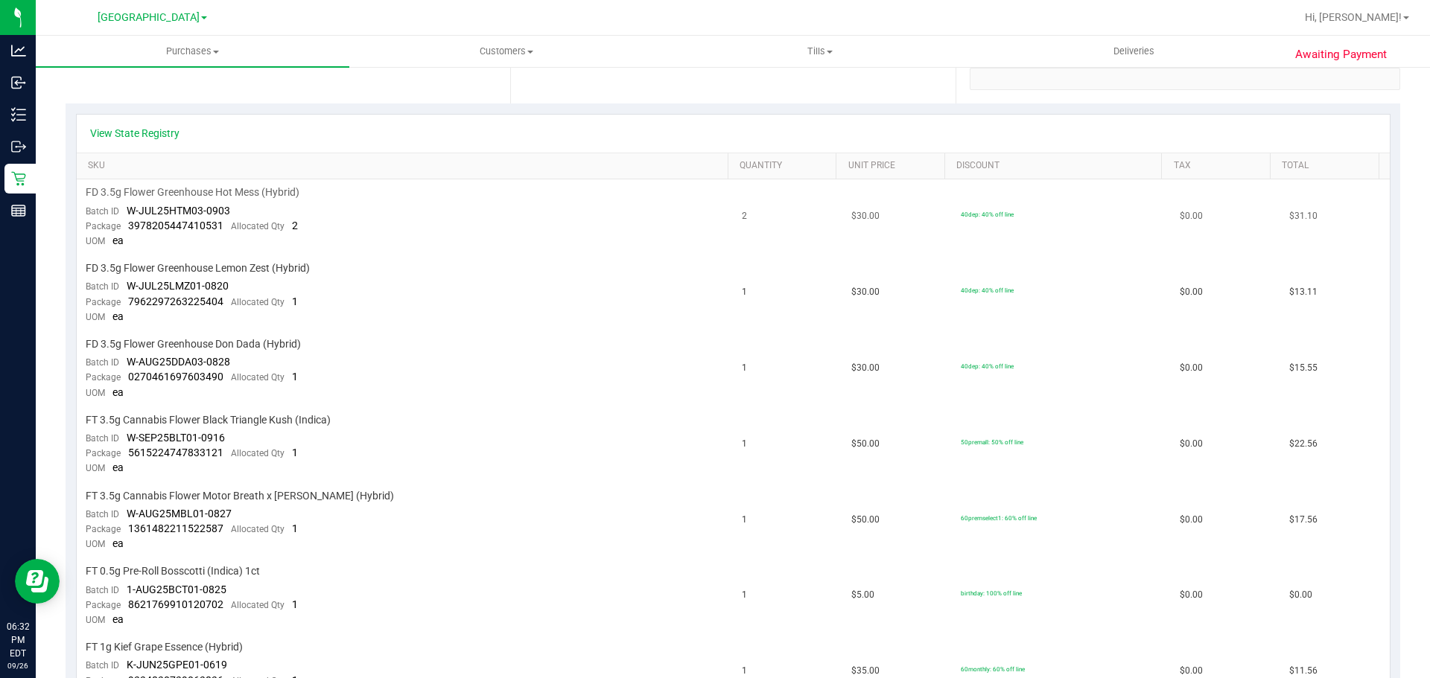
click at [200, 217] on span "W-JUL25HTM03-0903" at bounding box center [178, 211] width 103 height 12
click at [203, 257] on td "FD 3.5g Flower Greenhouse Lemon Zest (Hybrid) Batch ID W-JUL25LMZ01-0820 Packag…" at bounding box center [405, 293] width 657 height 76
click at [203, 334] on td "FD 3.5g Flower Greenhouse Don Dada (Hybrid) Batch ID W-AUG25DDA03-0828 Package …" at bounding box center [405, 369] width 657 height 76
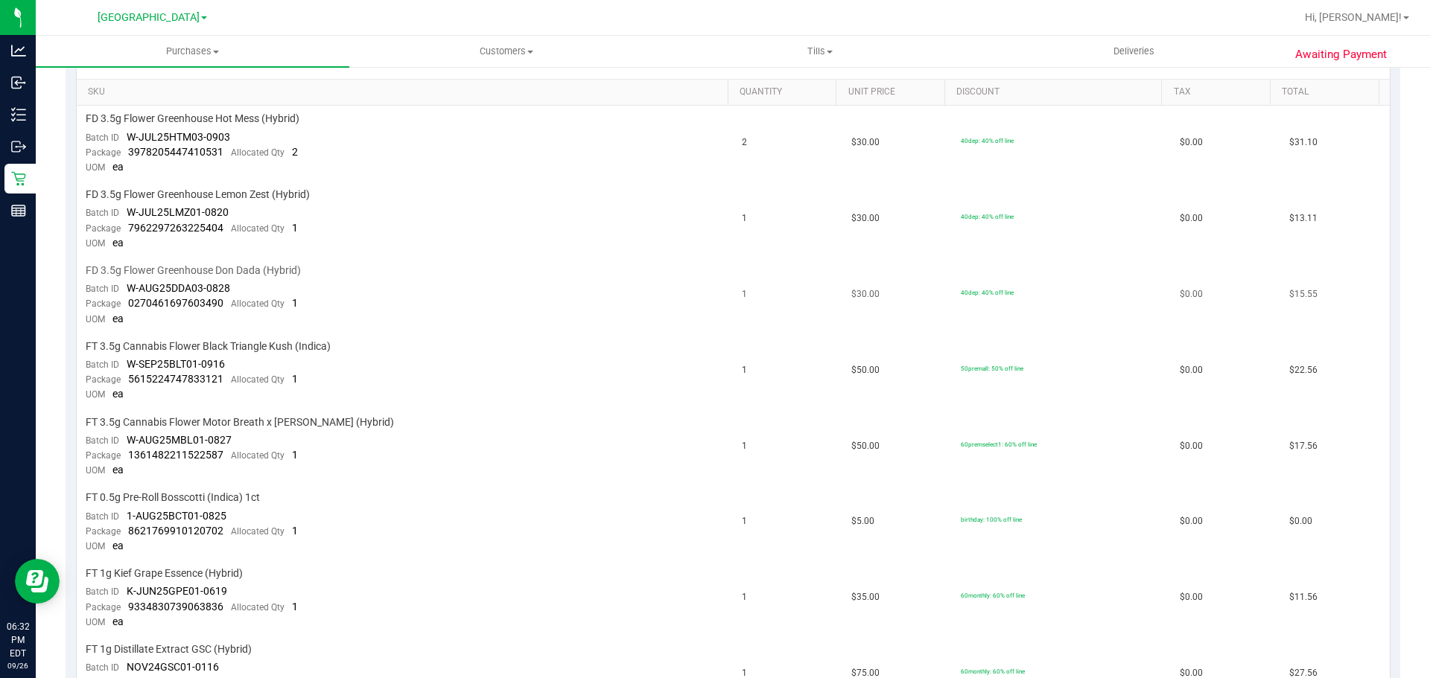
scroll to position [372, 0]
click at [198, 178] on td "FD 3.5g Flower Greenhouse Hot Mess (Hybrid) Batch ID W-JUL25HTM03-0903 Package …" at bounding box center [405, 143] width 657 height 76
click at [180, 273] on span "FD 3.5g Flower Greenhouse Don Dada (Hybrid)" at bounding box center [193, 270] width 215 height 14
drag, startPoint x: 180, startPoint y: 273, endPoint x: 165, endPoint y: 189, distance: 84.8
click at [174, 220] on div "Package 7962297263225404 Allocated Qty 1" at bounding box center [192, 227] width 212 height 15
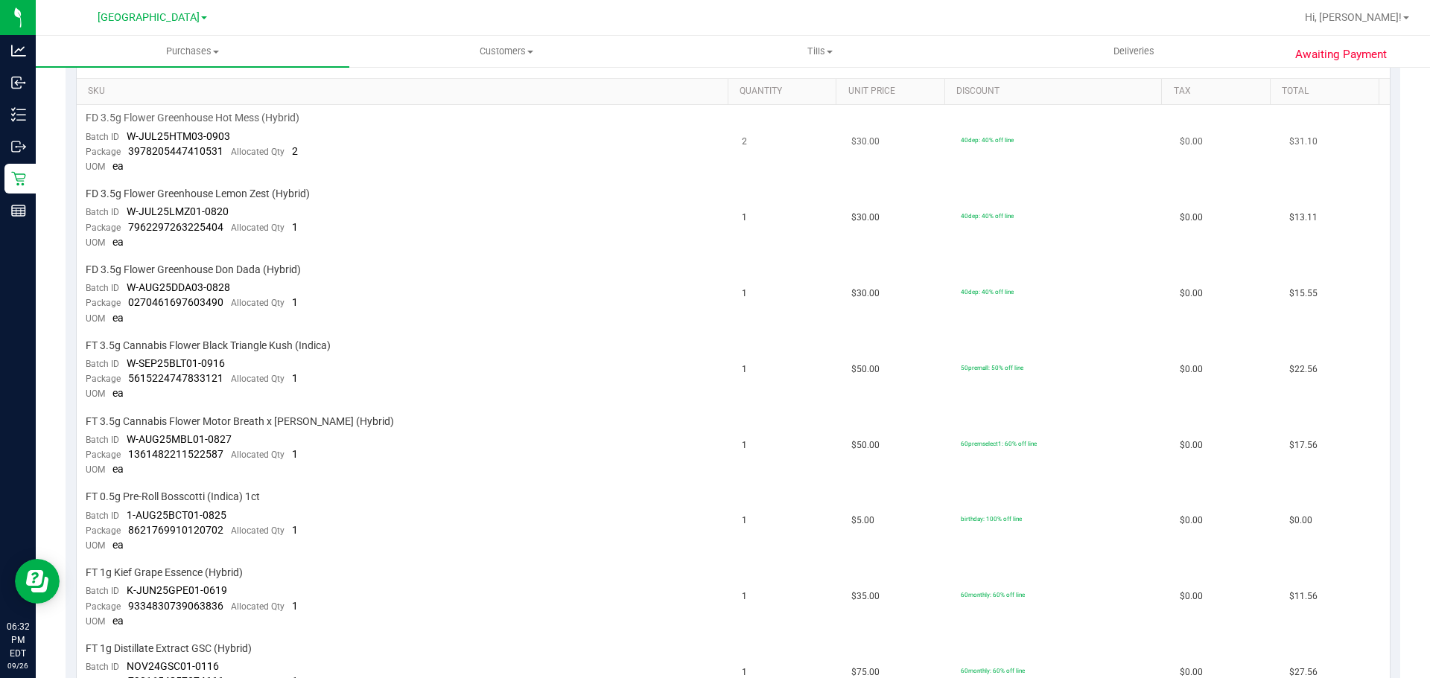
click at [165, 154] on span "3978205447410531" at bounding box center [175, 151] width 95 height 12
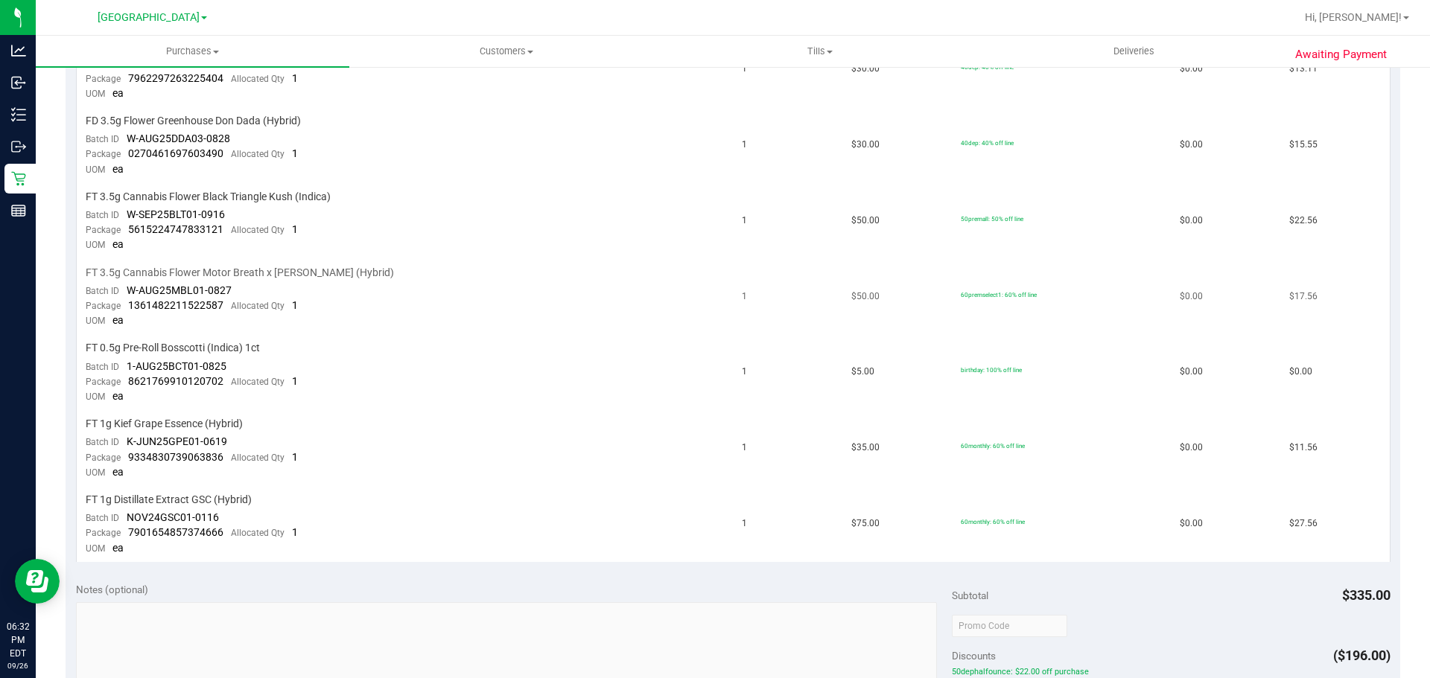
click at [917, 305] on td "$50.00" at bounding box center [896, 298] width 109 height 76
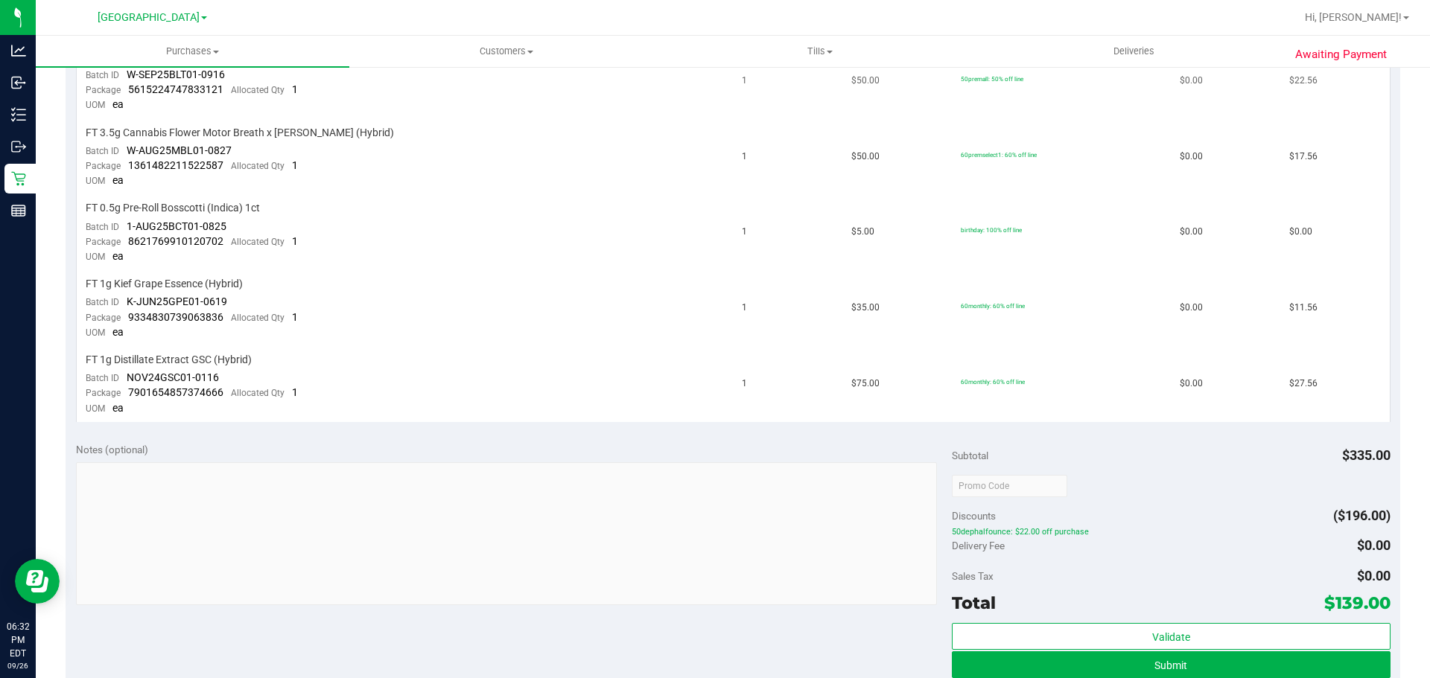
scroll to position [819, 0]
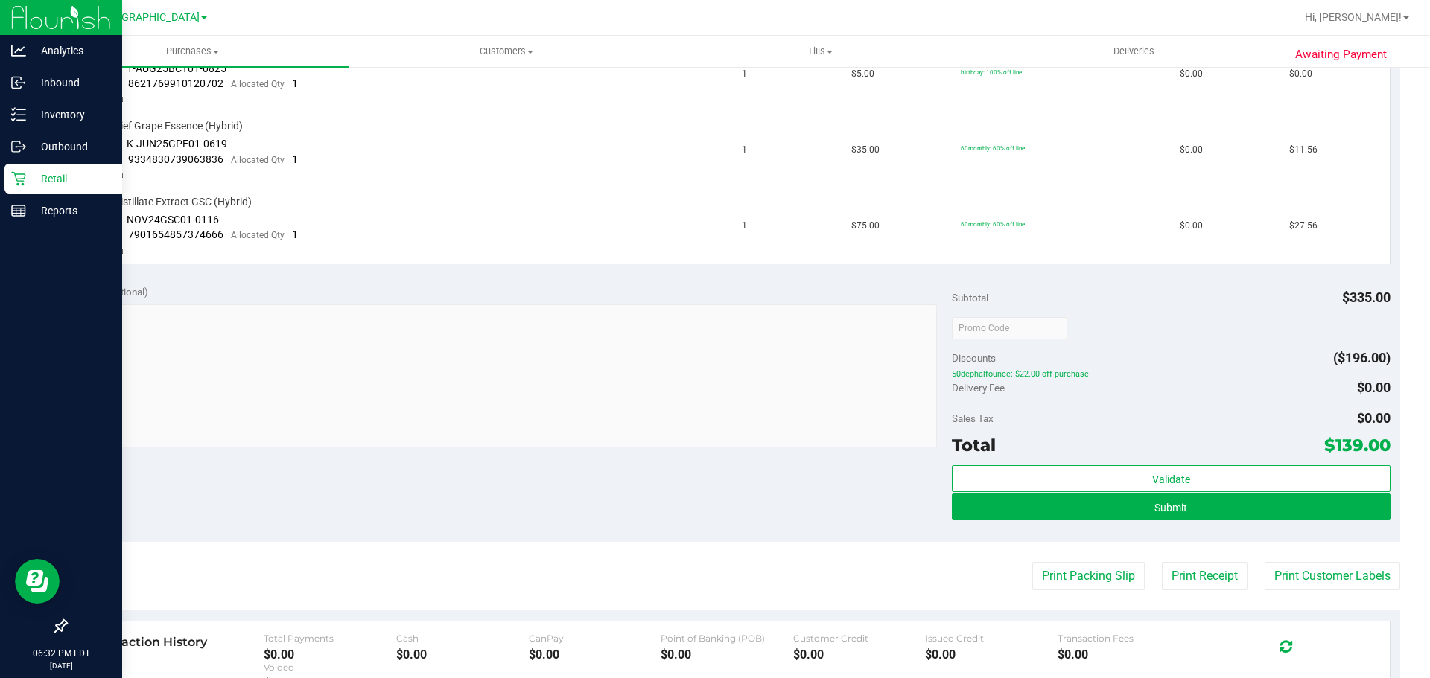
click at [25, 185] on icon at bounding box center [18, 178] width 15 height 15
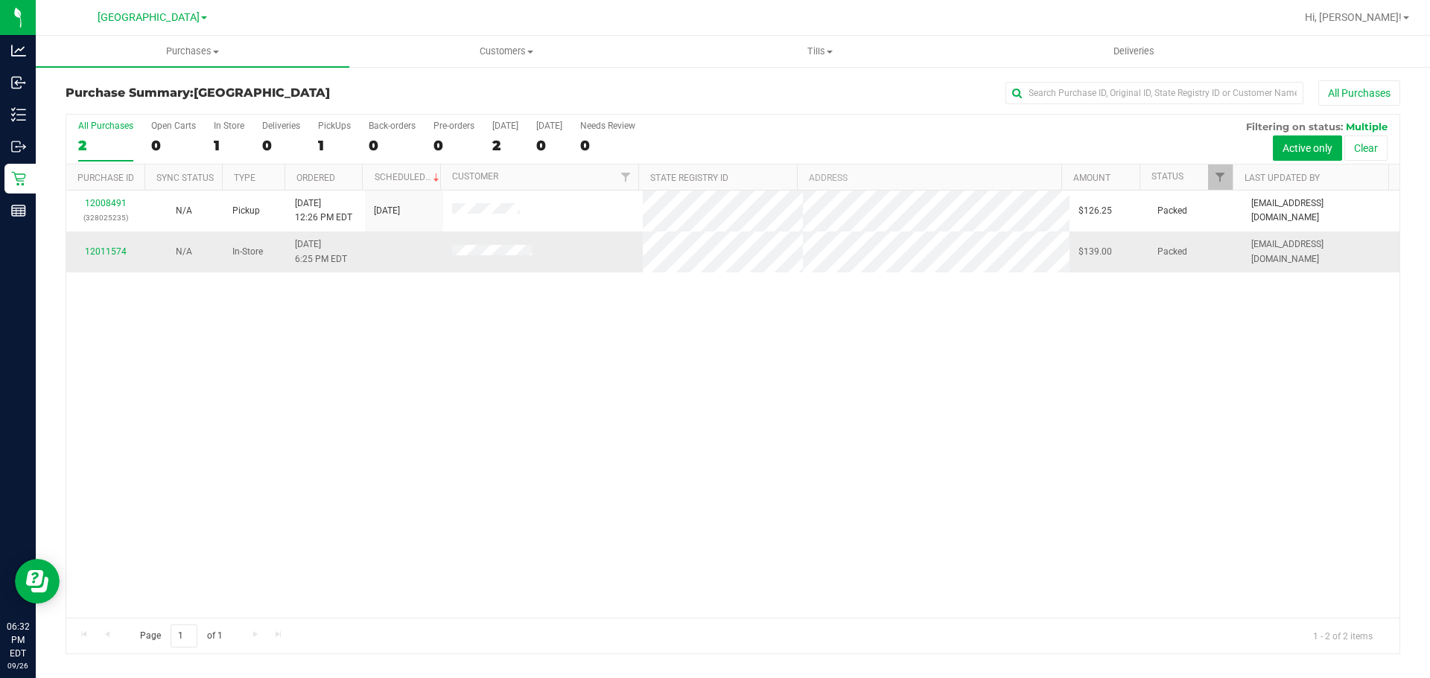
click at [97, 245] on div "12011574" at bounding box center [105, 252] width 60 height 14
click at [98, 250] on link "12011574" at bounding box center [106, 251] width 42 height 10
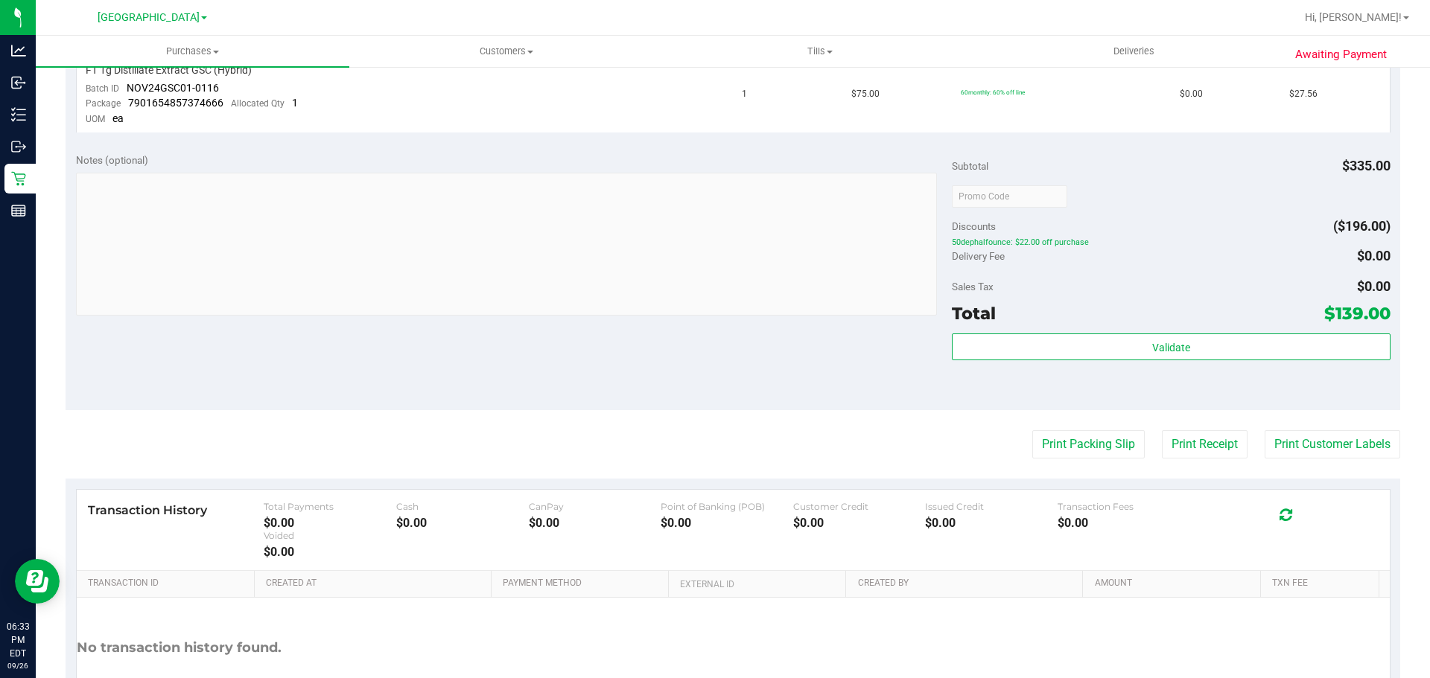
scroll to position [1060, 0]
